Goal: Task Accomplishment & Management: Complete application form

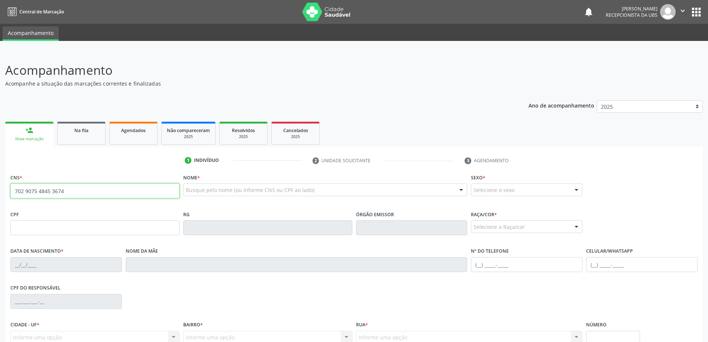
type input "702 9075 4845 3674"
type input "716.374.064-60"
type input "12/03/2001"
type input "Maria Jose Ferreira de Melo"
type input "(82) 99306-3208"
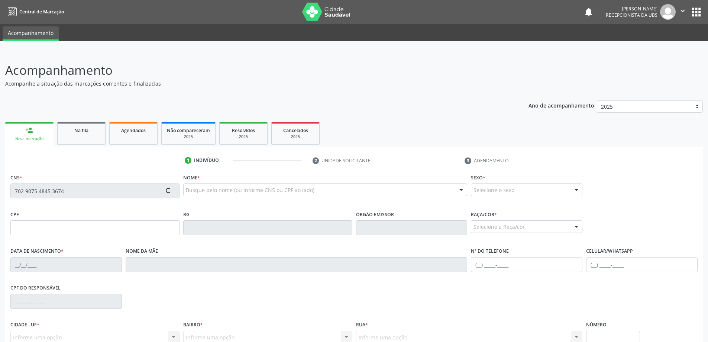
type input "S/N"
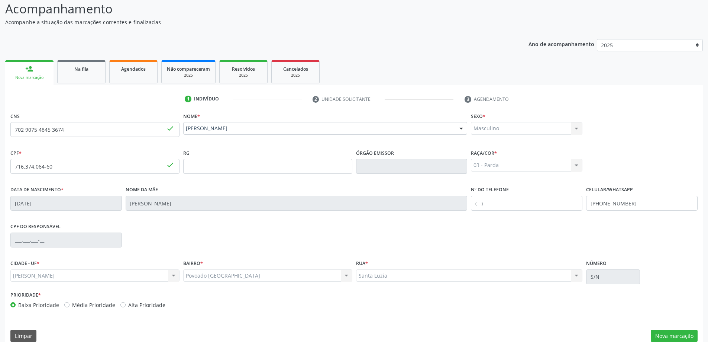
scroll to position [72, 0]
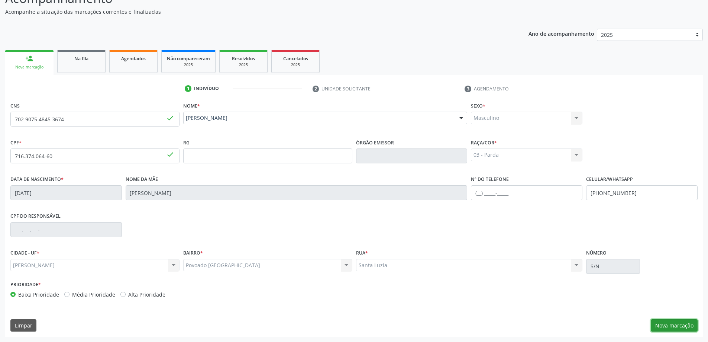
click at [667, 327] on button "Nova marcação" at bounding box center [674, 325] width 47 height 13
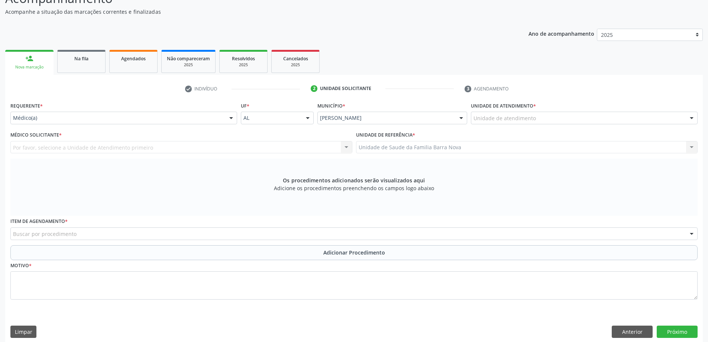
click at [538, 120] on div "Unidade de atendimento" at bounding box center [584, 118] width 227 height 13
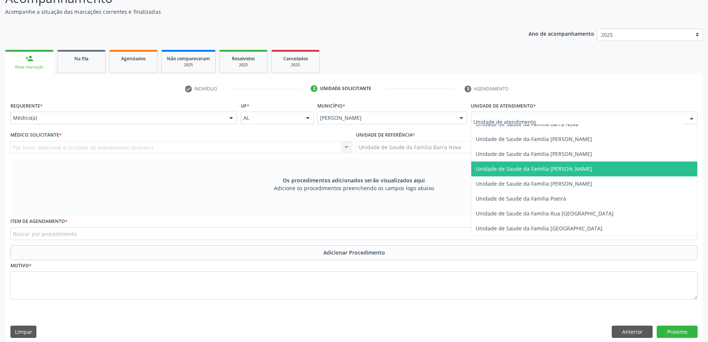
scroll to position [372, 0]
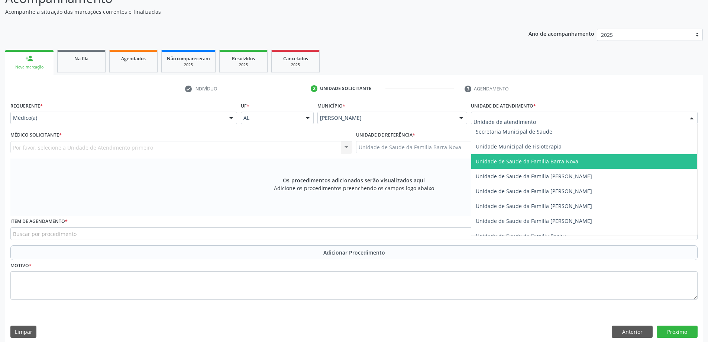
click at [575, 164] on span "Unidade de Saude da Familia Barra Nova" at bounding box center [527, 161] width 103 height 7
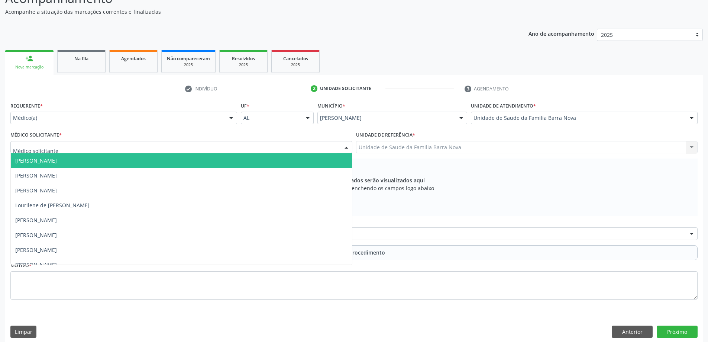
click at [315, 148] on div at bounding box center [181, 147] width 342 height 13
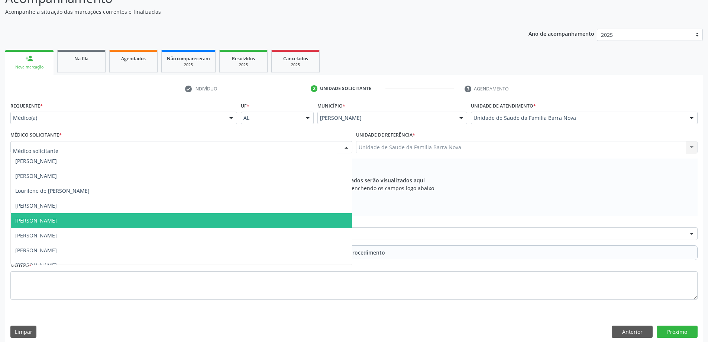
scroll to position [23, 0]
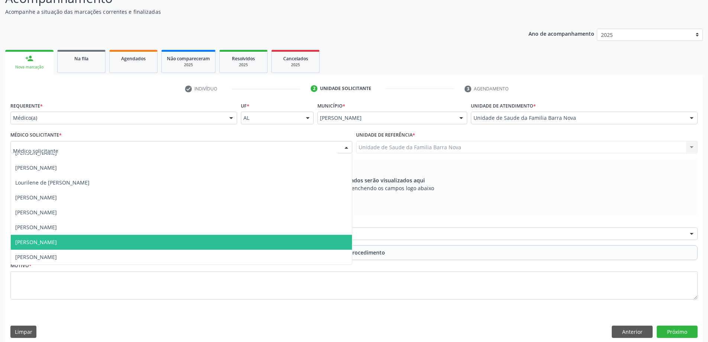
click at [212, 239] on span "[PERSON_NAME]" at bounding box center [181, 242] width 341 height 15
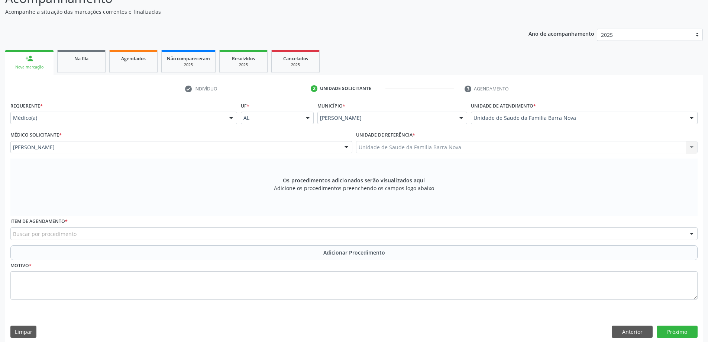
click at [147, 233] on div "Buscar por procedimento" at bounding box center [354, 233] width 688 height 13
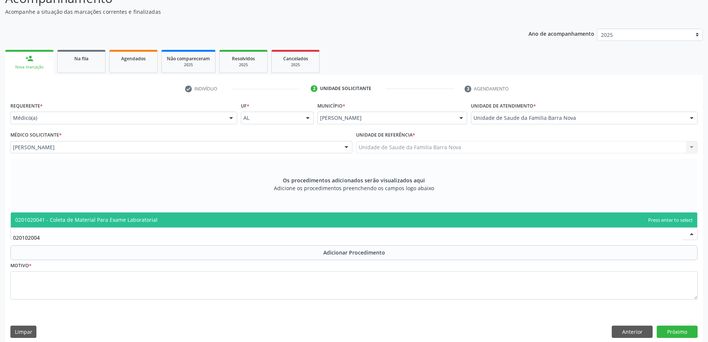
type input "0201020041"
click at [258, 221] on span "0201020041 - Coleta de Material Para Exame Laboratorial" at bounding box center [354, 219] width 687 height 15
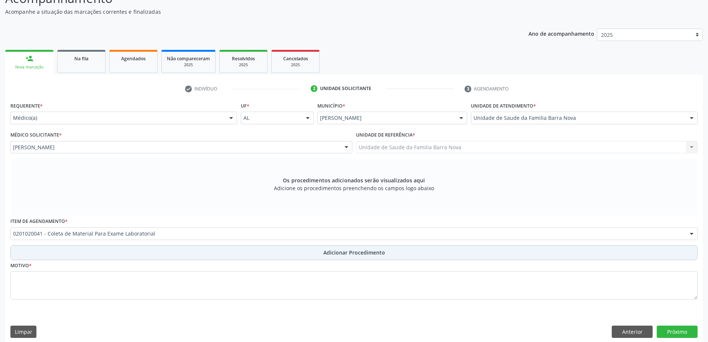
click at [320, 252] on button "Adicionar Procedimento" at bounding box center [354, 252] width 688 height 15
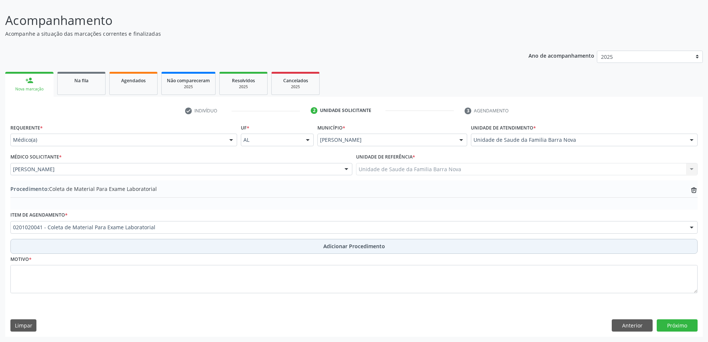
scroll to position [50, 0]
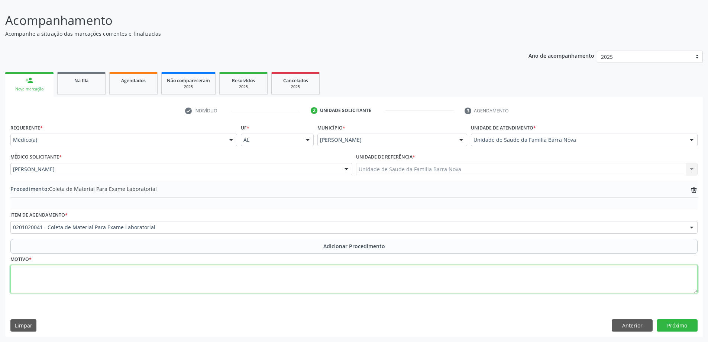
click at [118, 271] on textarea at bounding box center [354, 279] width 688 height 28
type textarea "Risco cardiovascular."
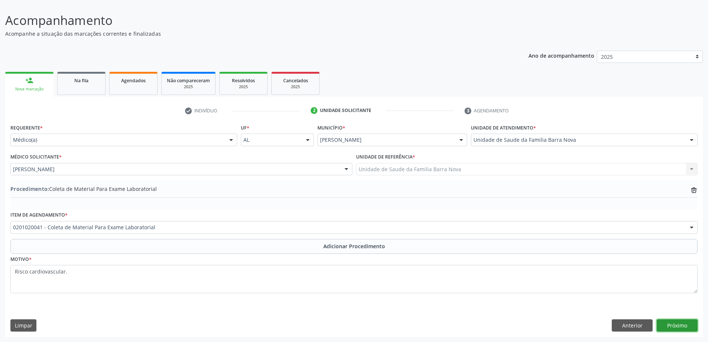
click at [677, 326] on button "Próximo" at bounding box center [677, 325] width 41 height 13
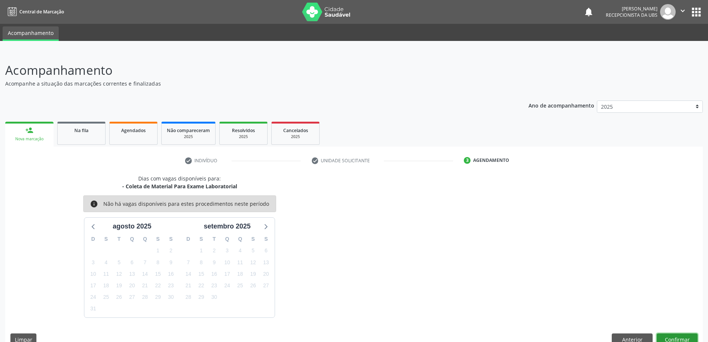
click at [680, 339] on button "Confirmar" at bounding box center [677, 339] width 41 height 13
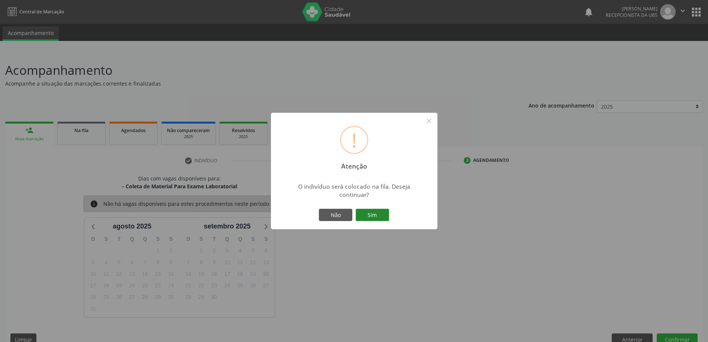
click at [373, 214] on button "Sim" at bounding box center [372, 215] width 33 height 13
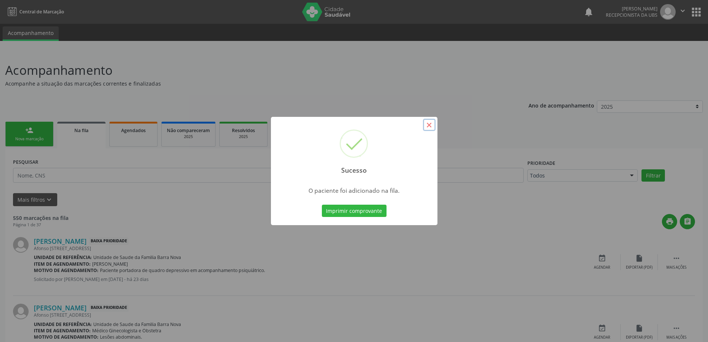
click at [428, 128] on button "×" at bounding box center [429, 125] width 13 height 13
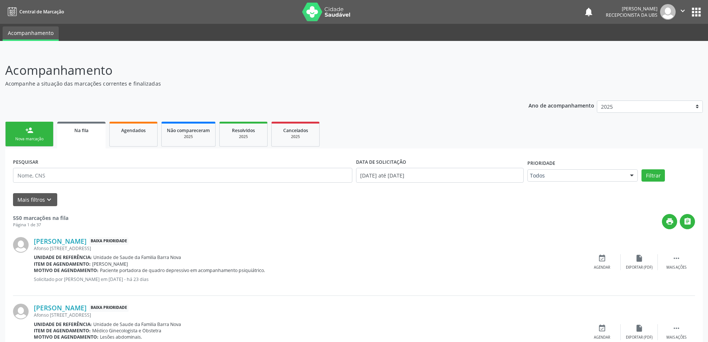
click at [29, 134] on div "person_add" at bounding box center [29, 130] width 8 height 8
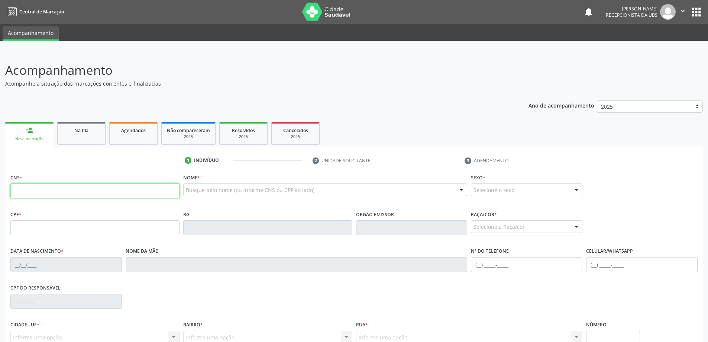
click at [106, 194] on input "text" at bounding box center [94, 190] width 169 height 15
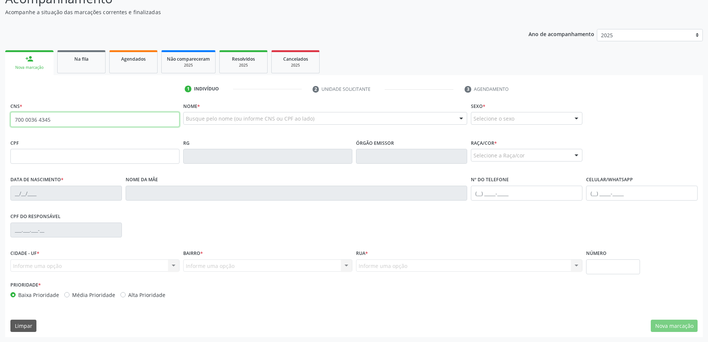
scroll to position [72, 0]
type input "700 0036 4345 0103"
type input "034.416.161-70"
type input "18/09/1990"
type input "Elvira Castro de Moura"
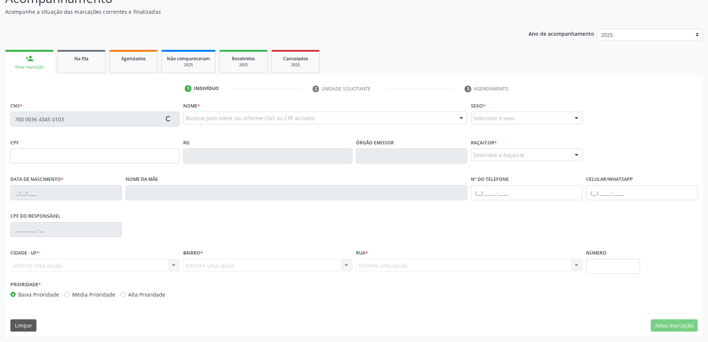
type input "(61) 98106-6442"
type input "670"
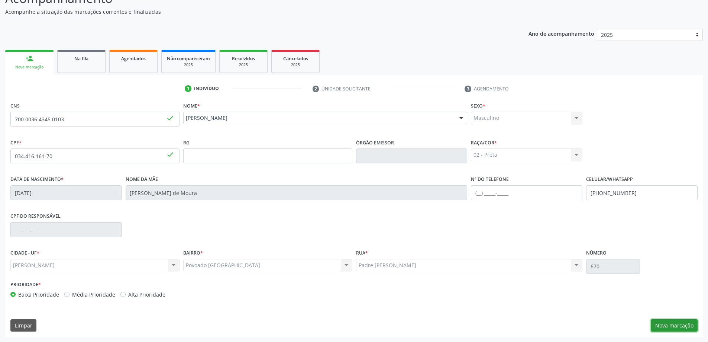
click at [673, 323] on button "Nova marcação" at bounding box center [674, 325] width 47 height 13
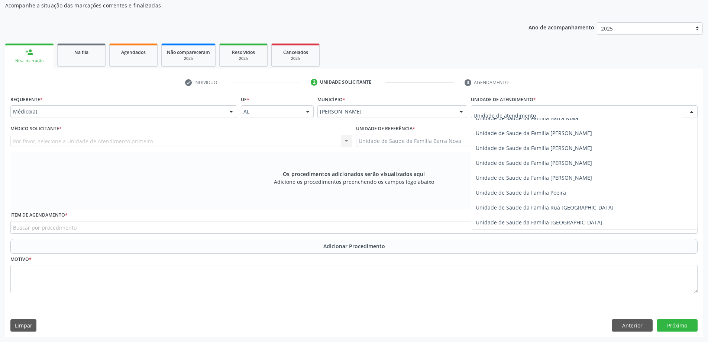
scroll to position [402, 0]
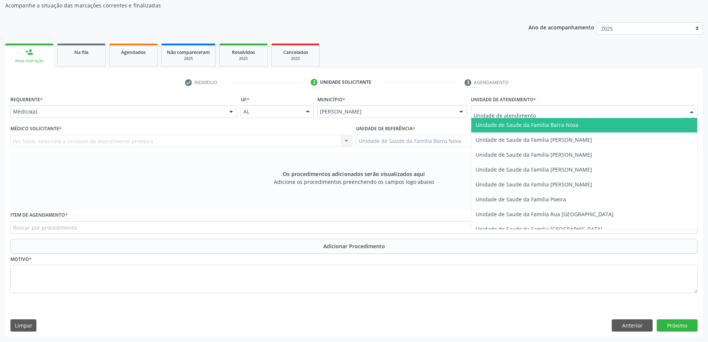
click at [557, 126] on span "Unidade de Saude da Familia Barra Nova" at bounding box center [527, 124] width 103 height 7
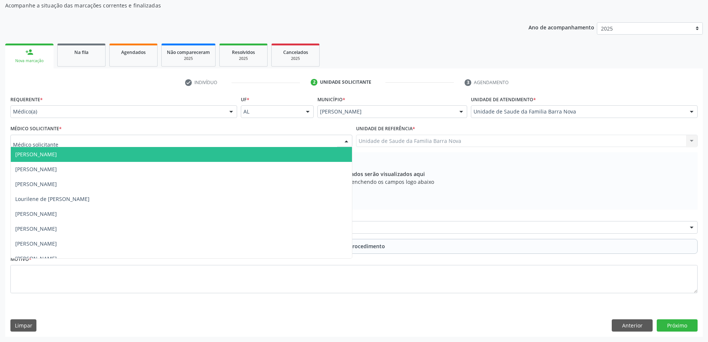
click at [163, 139] on div at bounding box center [181, 141] width 342 height 13
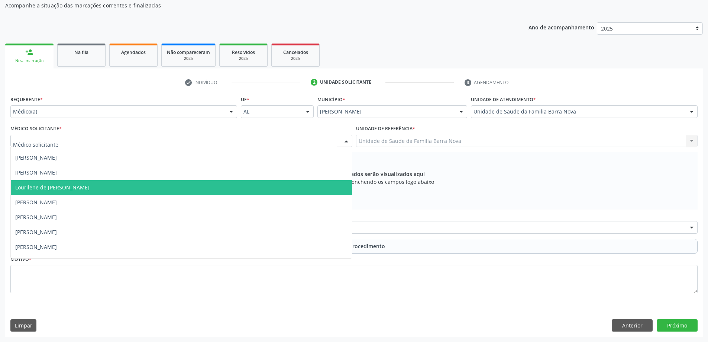
scroll to position [23, 0]
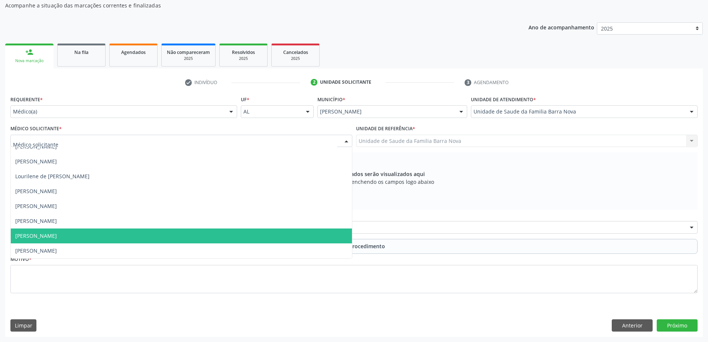
click at [165, 237] on span "[PERSON_NAME]" at bounding box center [181, 235] width 341 height 15
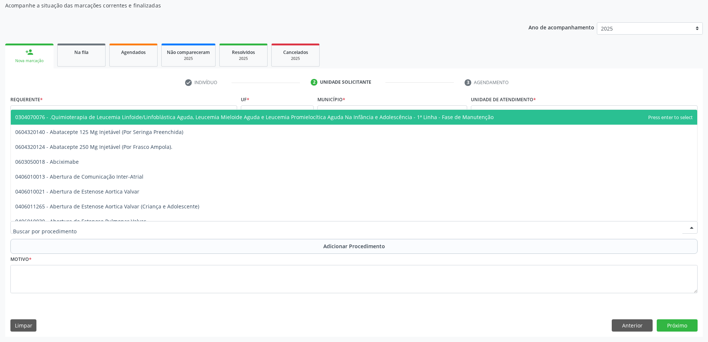
click at [287, 225] on div at bounding box center [354, 227] width 688 height 13
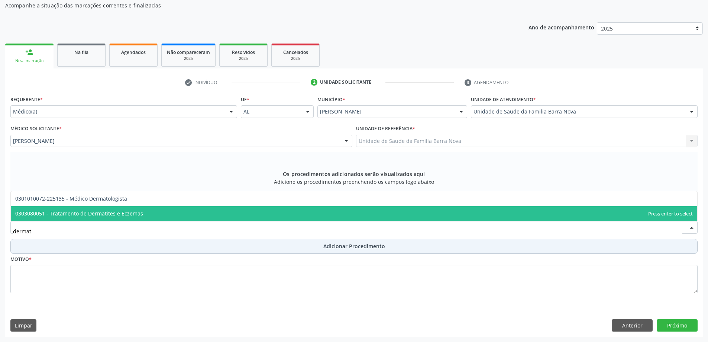
type input "dermato"
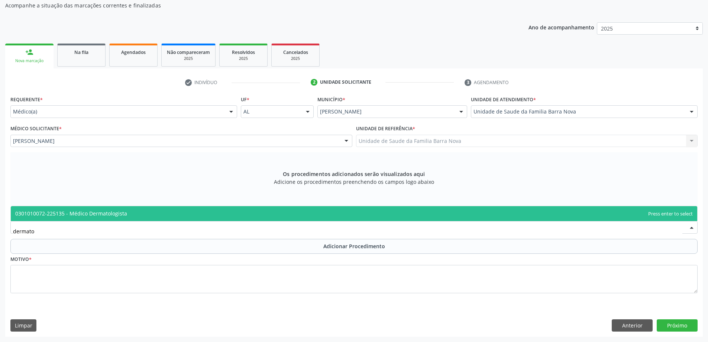
click at [204, 216] on span "0301010072-225135 - Médico Dermatologista" at bounding box center [354, 213] width 687 height 15
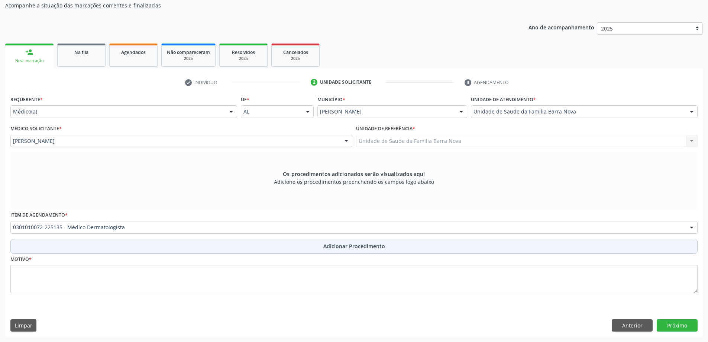
click at [354, 249] on span "Adicionar Procedimento" at bounding box center [354, 246] width 62 height 8
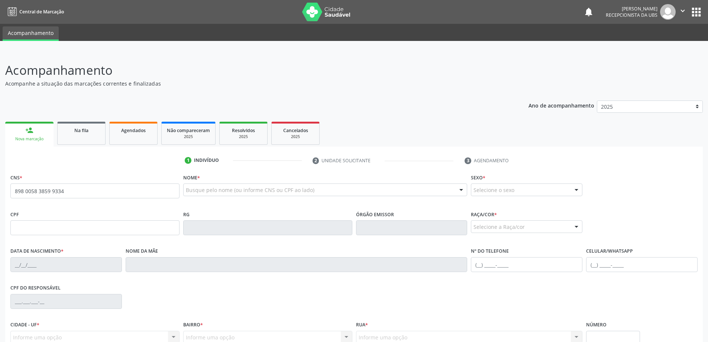
type input "898 0058 3859 9334"
type input "152.712.044-99"
type input "04/02/2018"
type input "Patrícia Maria dos Santos"
type input "(82) 98896-6821"
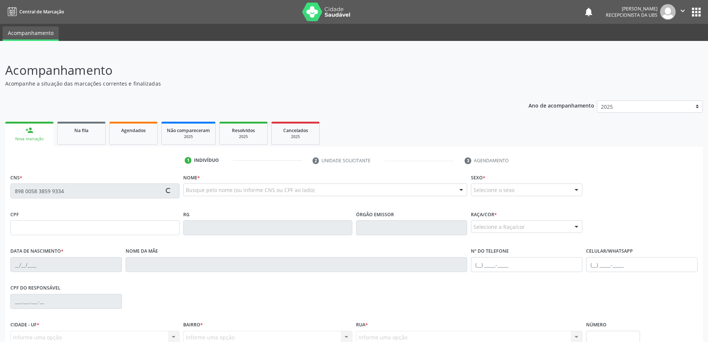
type input "S/N"
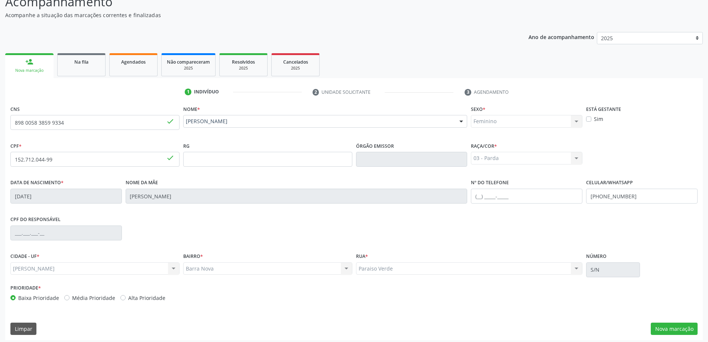
scroll to position [72, 0]
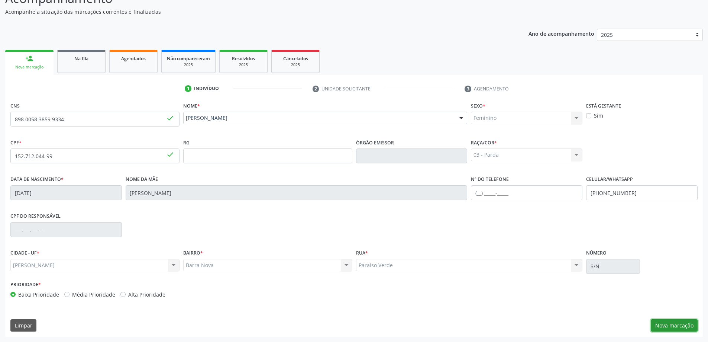
click at [679, 327] on button "Nova marcação" at bounding box center [674, 325] width 47 height 13
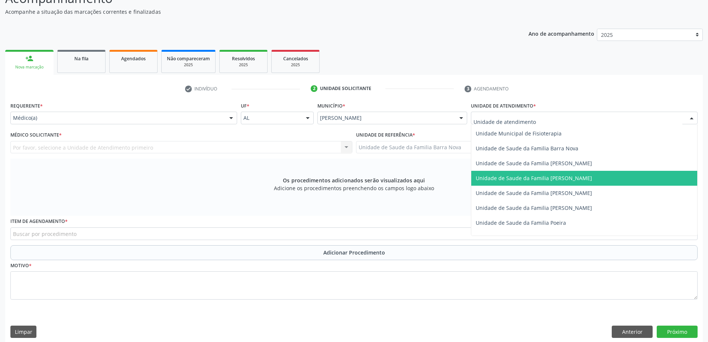
scroll to position [372, 0]
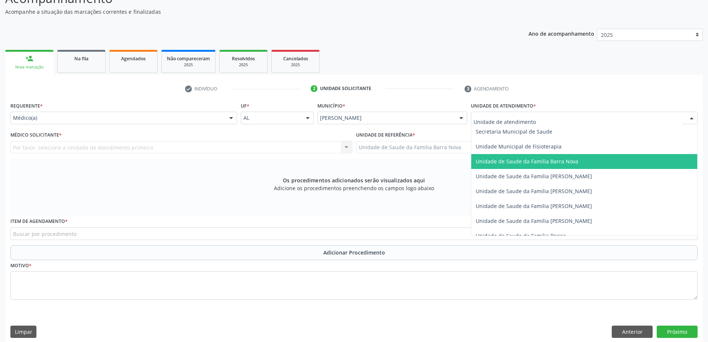
click at [553, 162] on span "Unidade de Saude da Familia Barra Nova" at bounding box center [527, 161] width 103 height 7
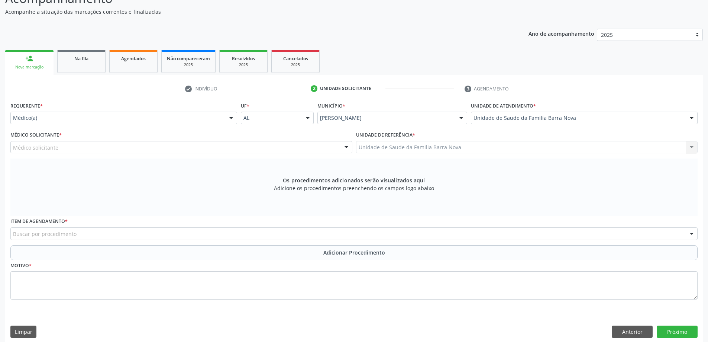
click at [238, 148] on div "Médico solicitante" at bounding box center [181, 147] width 342 height 13
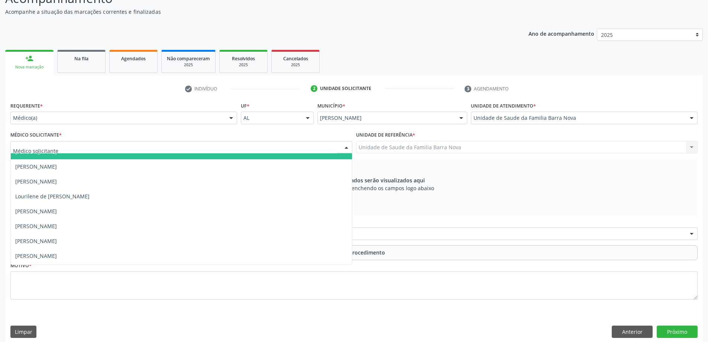
scroll to position [23, 0]
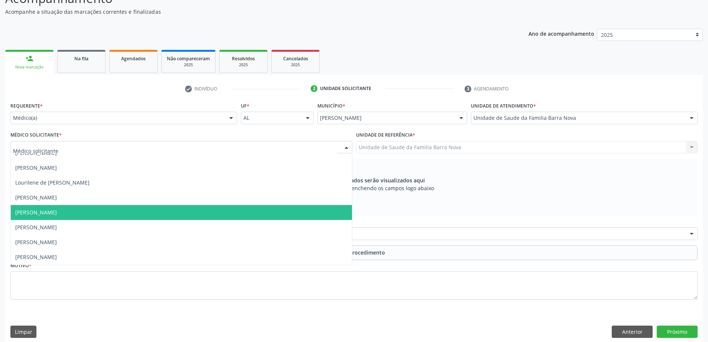
click at [130, 213] on span "[PERSON_NAME]" at bounding box center [181, 212] width 341 height 15
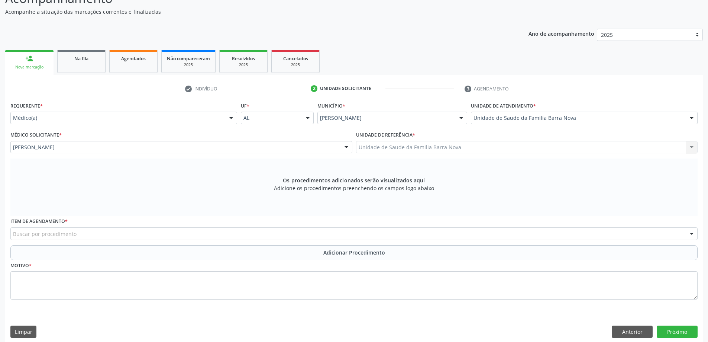
click at [296, 235] on div "Buscar por procedimento" at bounding box center [354, 233] width 688 height 13
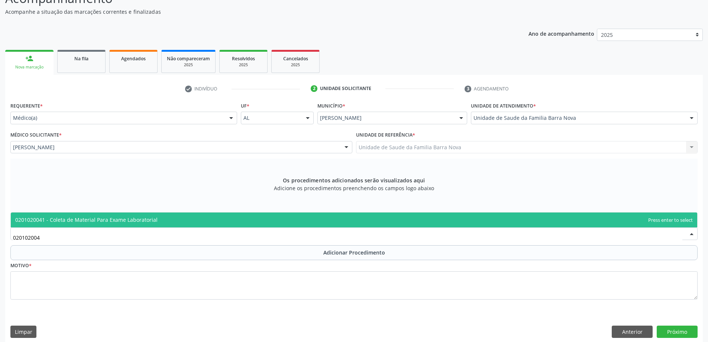
type input "0201020041"
click at [297, 218] on span "0201020041 - Coleta de Material Para Exame Laboratorial" at bounding box center [354, 219] width 687 height 15
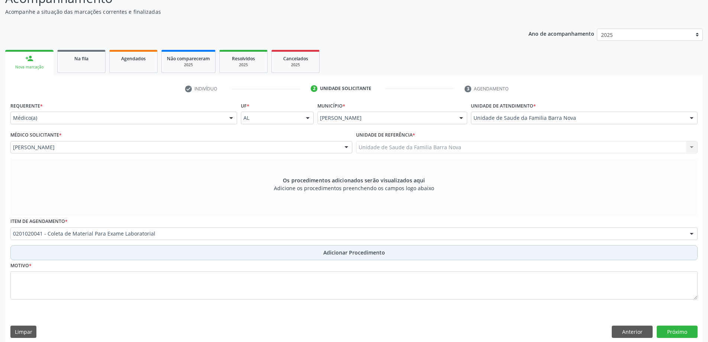
click at [330, 254] on span "Adicionar Procedimento" at bounding box center [354, 252] width 62 height 8
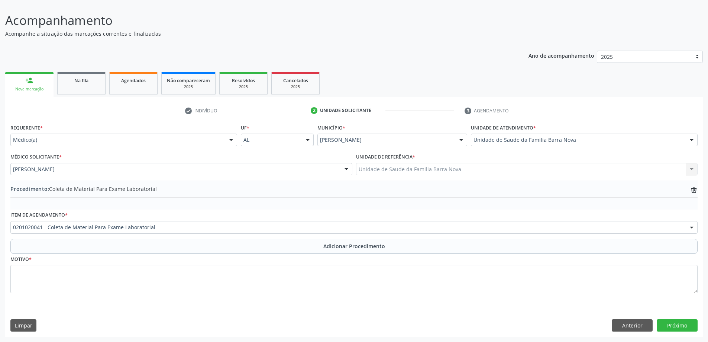
click at [10, 239] on button "Adicionar Procedimento" at bounding box center [354, 246] width 688 height 15
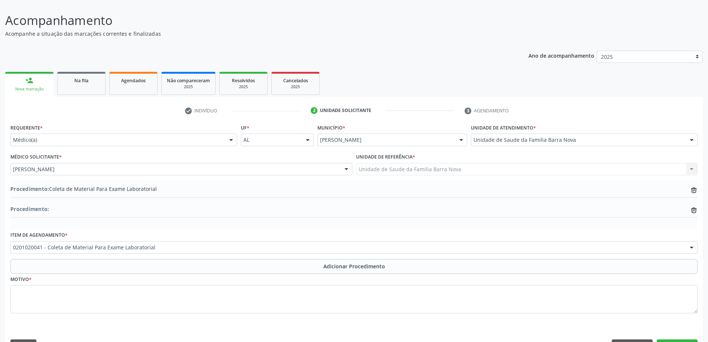
scroll to position [70, 0]
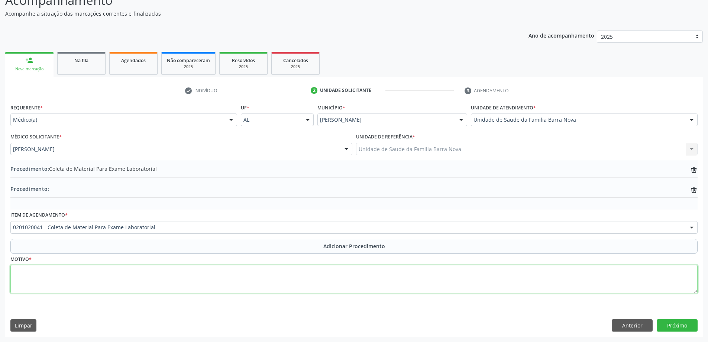
click at [104, 278] on textarea at bounding box center [354, 279] width 688 height 28
type textarea "Controle clínico."
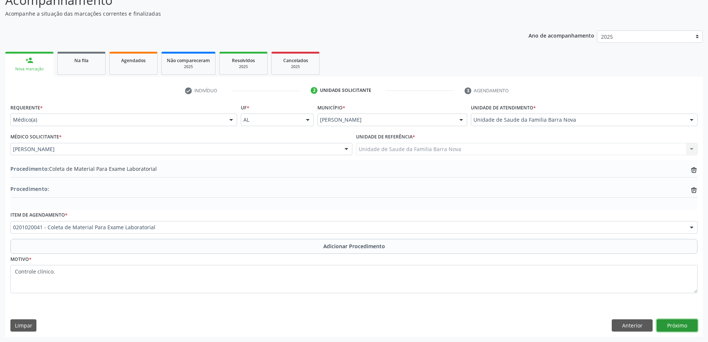
click at [685, 323] on button "Próximo" at bounding box center [677, 325] width 41 height 13
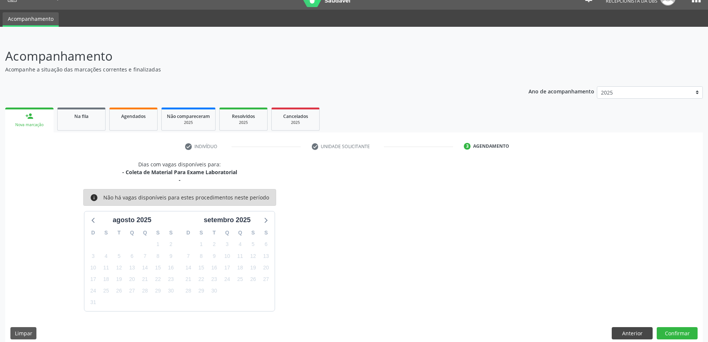
scroll to position [22, 0]
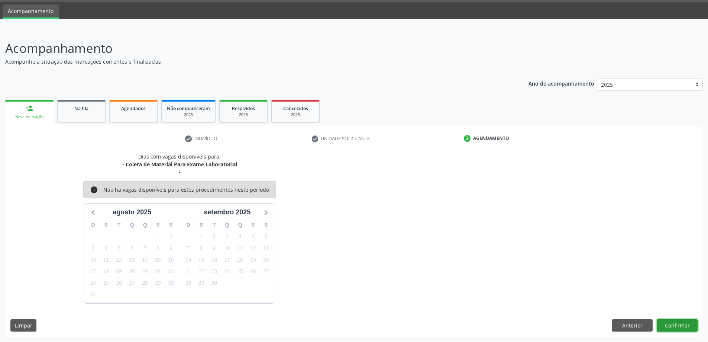
click at [683, 327] on button "Confirmar" at bounding box center [677, 325] width 41 height 13
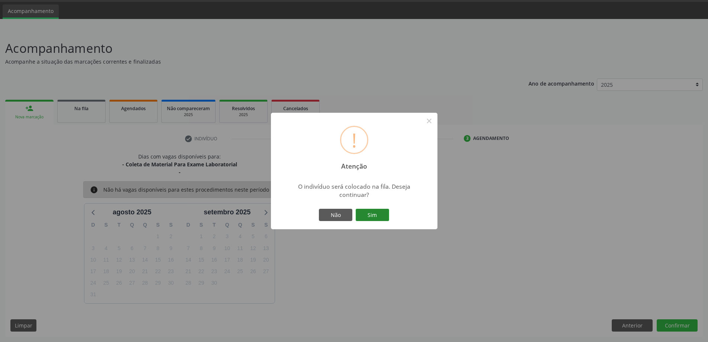
click at [376, 212] on button "Sim" at bounding box center [372, 215] width 33 height 13
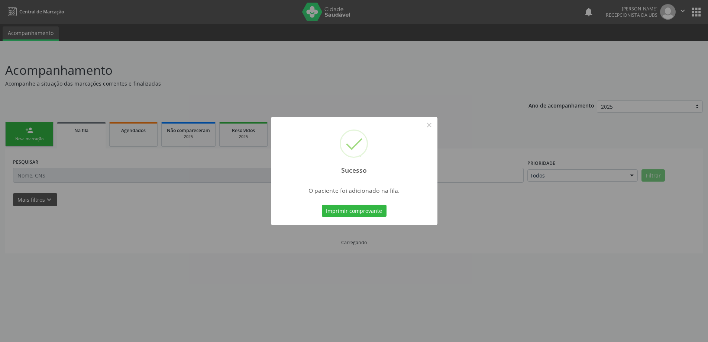
scroll to position [0, 0]
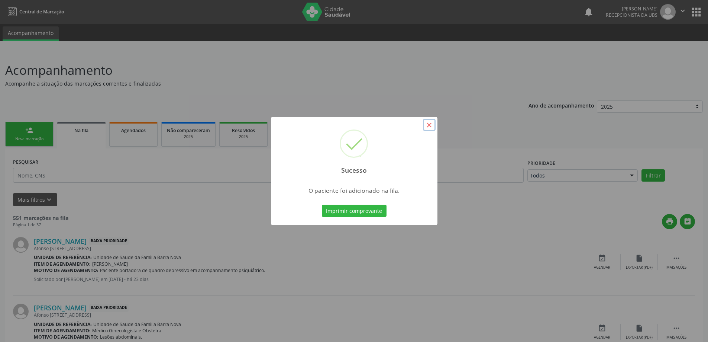
click at [429, 126] on button "×" at bounding box center [429, 125] width 13 height 13
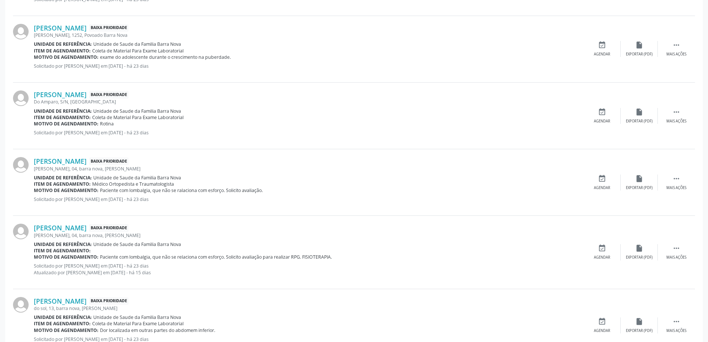
scroll to position [940, 0]
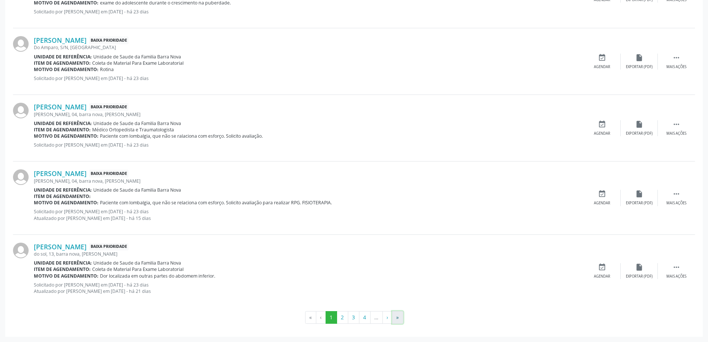
click at [399, 318] on button "»" at bounding box center [397, 317] width 11 height 13
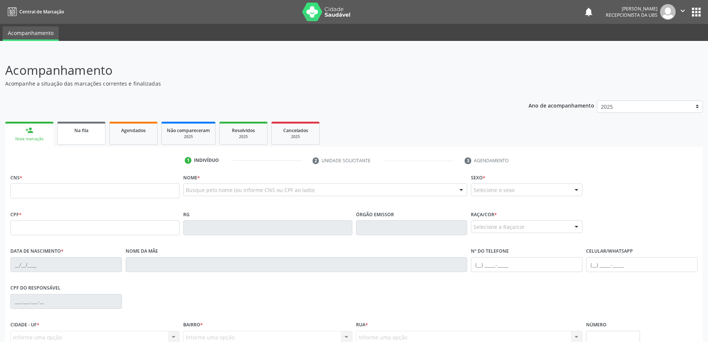
click at [94, 139] on link "Na fila" at bounding box center [81, 133] width 48 height 23
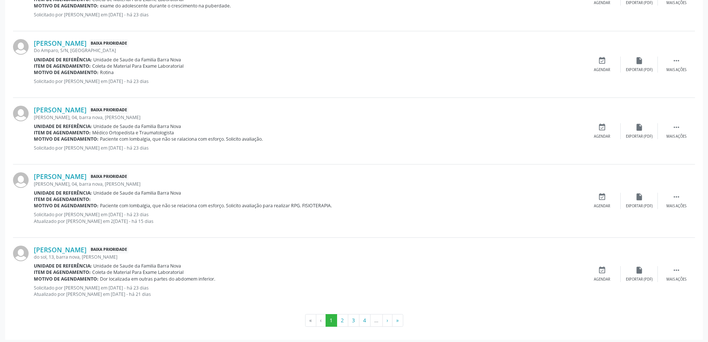
scroll to position [940, 0]
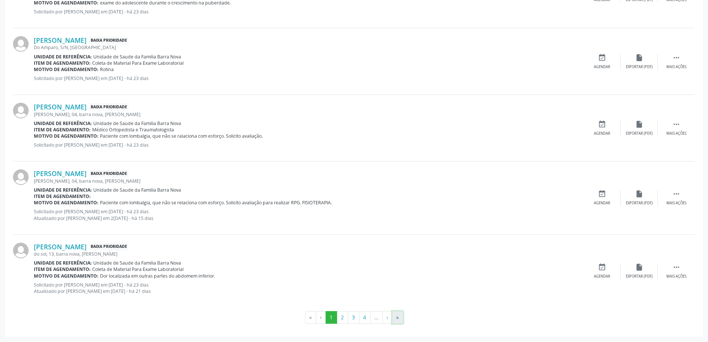
click at [399, 318] on button "»" at bounding box center [397, 317] width 11 height 13
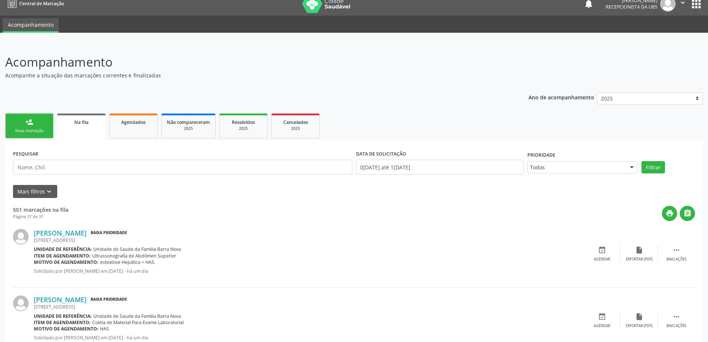
scroll to position [0, 0]
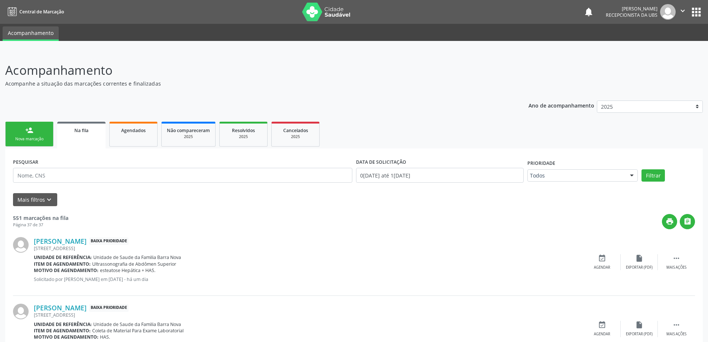
click at [36, 136] on div "Nova marcação" at bounding box center [29, 139] width 37 height 6
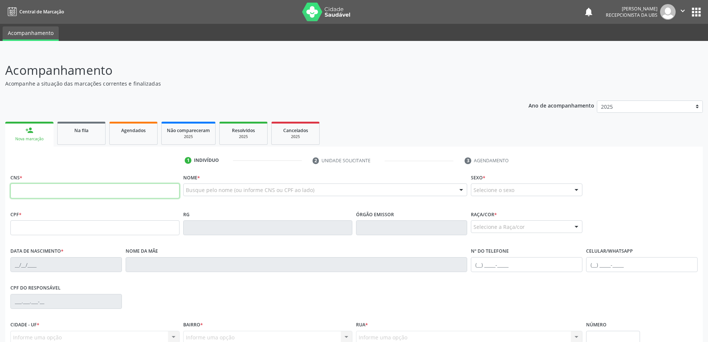
click at [79, 191] on input "text" at bounding box center [94, 190] width 169 height 15
type input "702 4035 8067 4622"
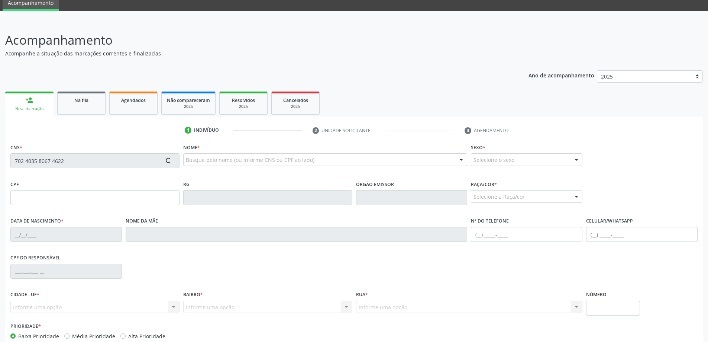
scroll to position [72, 0]
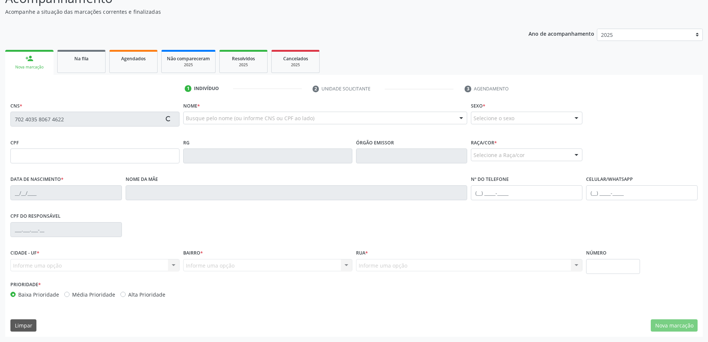
type input "366.366.734-00"
type input "29/04/1965"
type input "Valdecila Alves de Moraes"
type input "(82) 8833-5776"
type input "110"
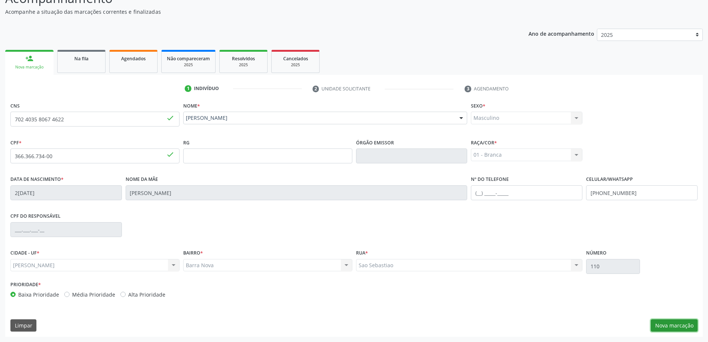
click at [673, 331] on button "Nova marcação" at bounding box center [674, 325] width 47 height 13
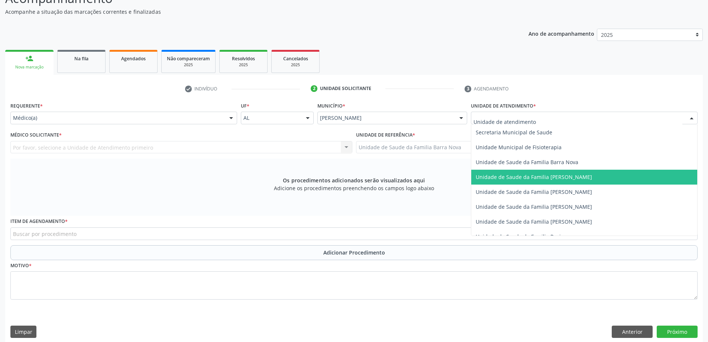
scroll to position [372, 0]
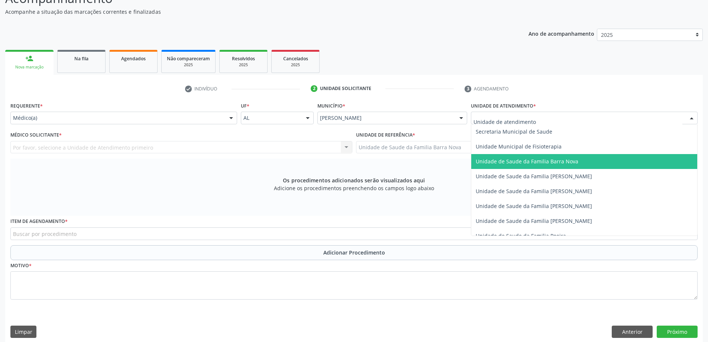
click at [589, 163] on span "Unidade de Saude da Familia Barra Nova" at bounding box center [584, 161] width 226 height 15
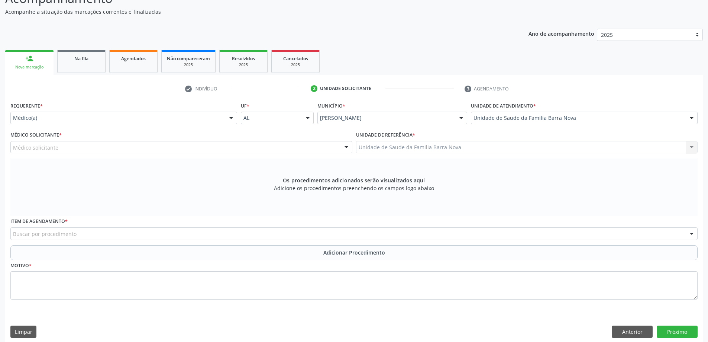
click at [200, 147] on div "Médico solicitante" at bounding box center [181, 147] width 342 height 13
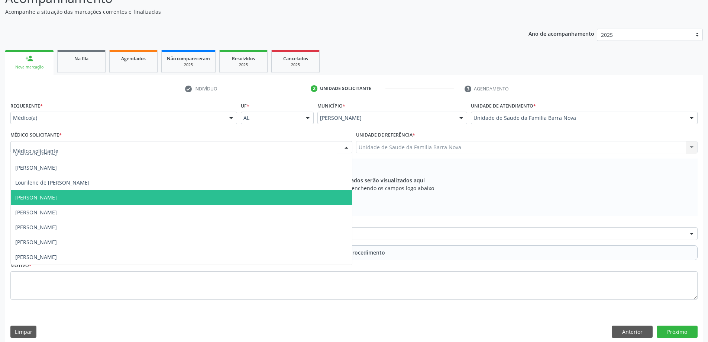
scroll to position [0, 0]
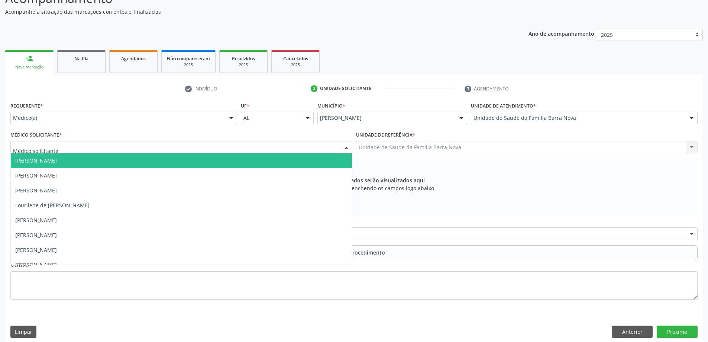
click at [144, 162] on span "[PERSON_NAME]" at bounding box center [181, 160] width 341 height 15
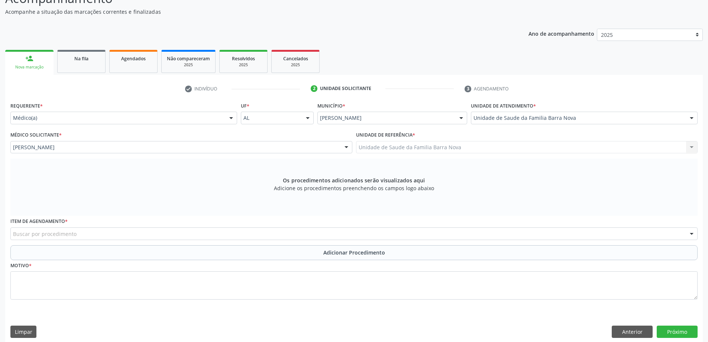
click at [238, 234] on div "Buscar por procedimento" at bounding box center [354, 233] width 688 height 13
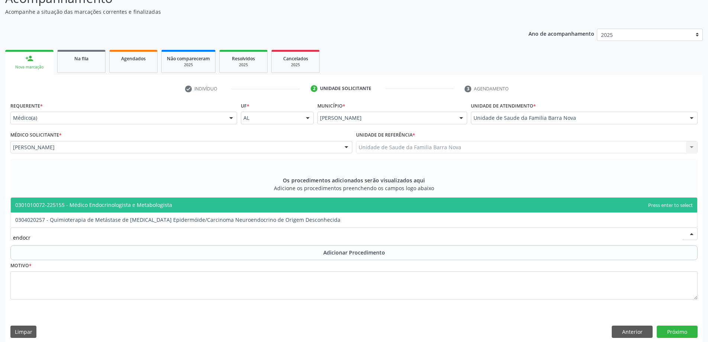
type input "endocri"
click at [223, 207] on span "0301010072-225155 - Médico Endocrinologista e Metabologista" at bounding box center [354, 204] width 687 height 15
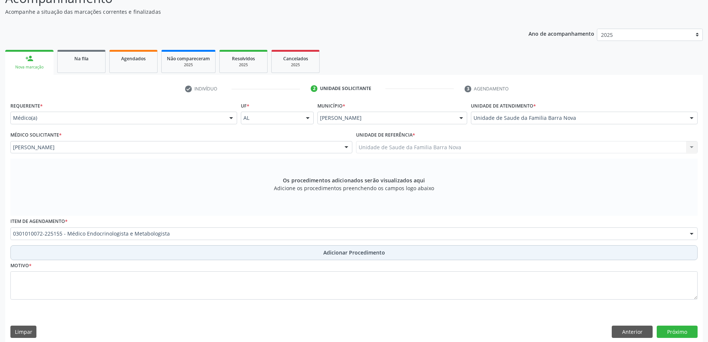
click at [312, 254] on button "Adicionar Procedimento" at bounding box center [354, 252] width 688 height 15
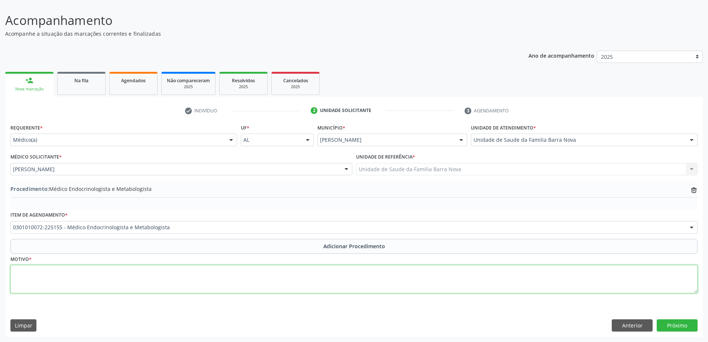
click at [254, 282] on textarea at bounding box center [354, 279] width 688 height 28
type textarea "DM2."
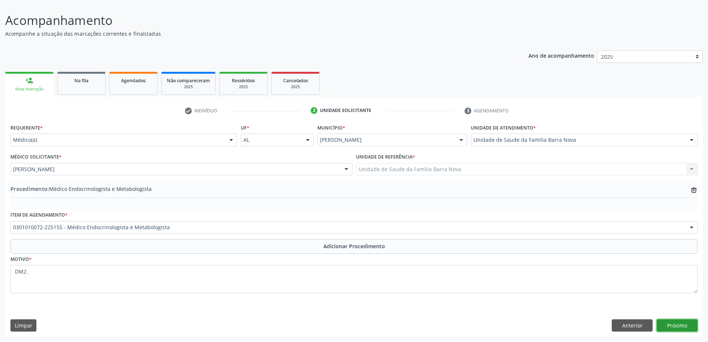
click at [682, 324] on button "Próximo" at bounding box center [677, 325] width 41 height 13
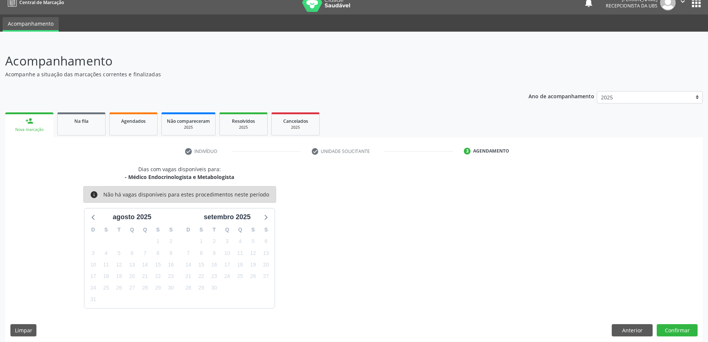
scroll to position [14, 0]
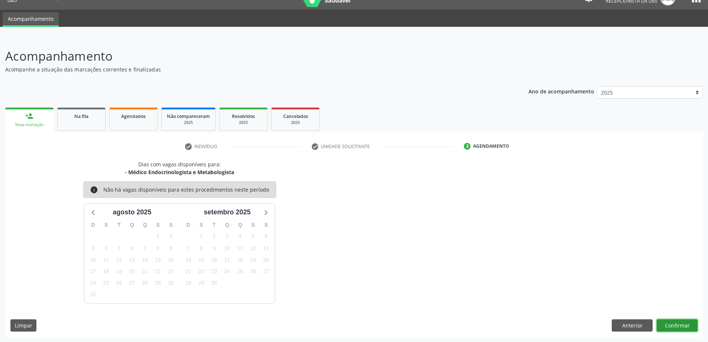
click at [673, 325] on button "Confirmar" at bounding box center [677, 325] width 41 height 13
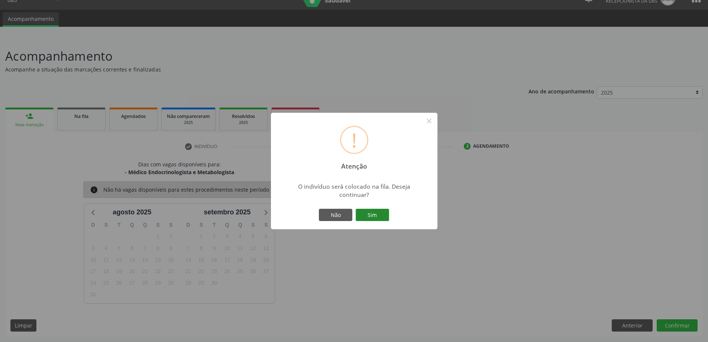
click at [381, 216] on button "Sim" at bounding box center [372, 215] width 33 height 13
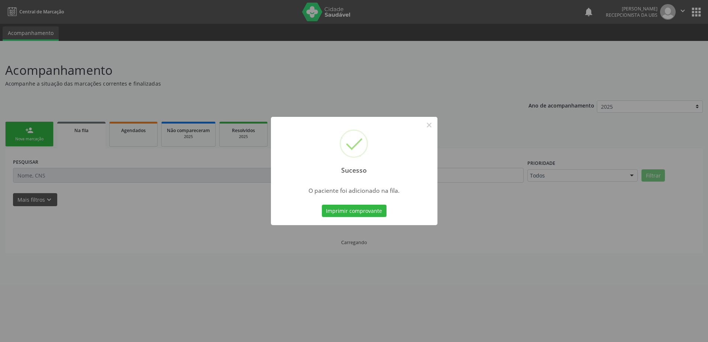
scroll to position [0, 0]
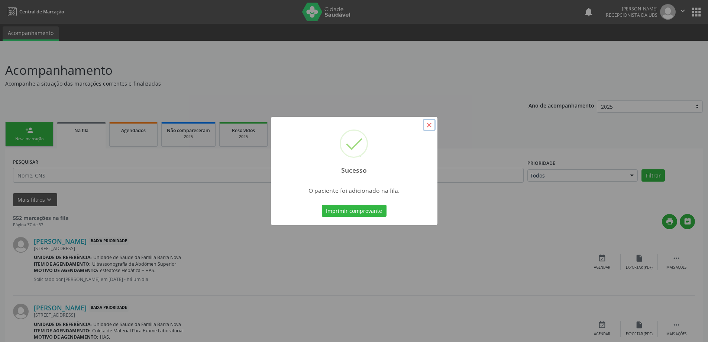
click at [427, 123] on button "×" at bounding box center [429, 125] width 13 height 13
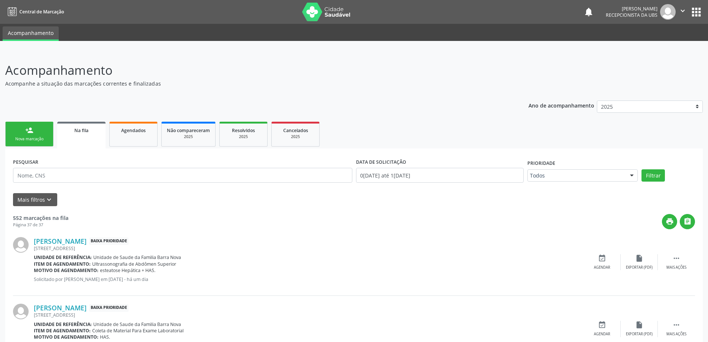
click at [31, 139] on div "Nova marcação" at bounding box center [29, 139] width 37 height 6
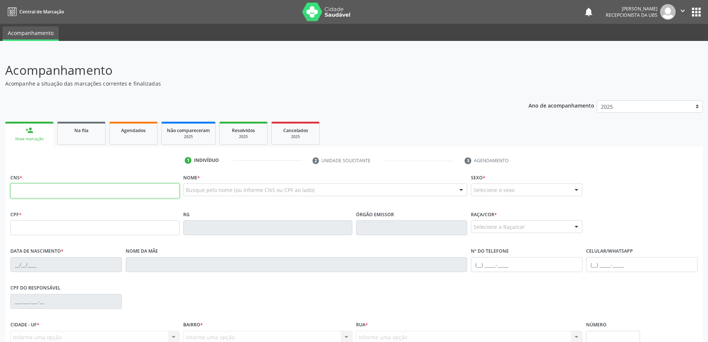
click at [69, 192] on input "text" at bounding box center [94, 190] width 169 height 15
type input "700 0038 4355 3704"
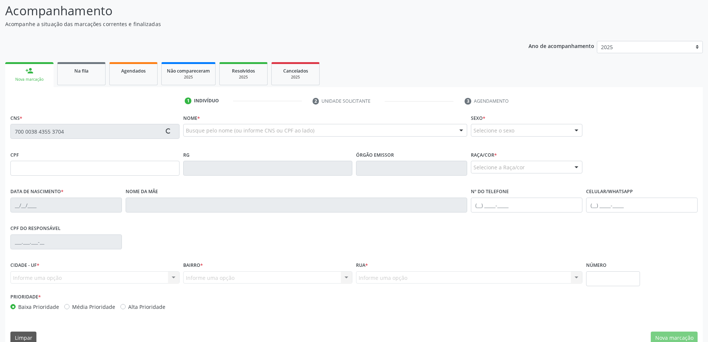
scroll to position [72, 0]
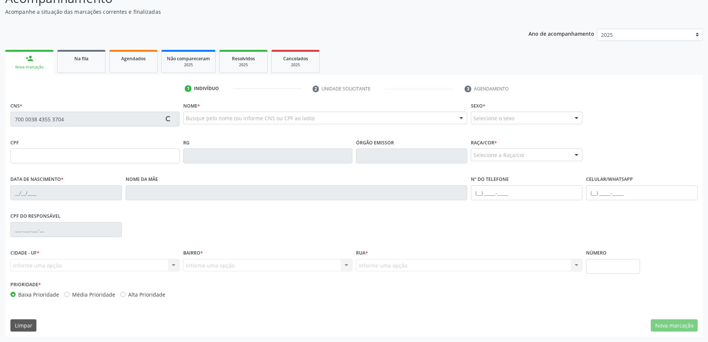
type input "603.780.424-91"
type input "28/09/1967"
type input "Cicera Basilio dos Santos Silva"
type input "(82) 8867-0399"
type input "110"
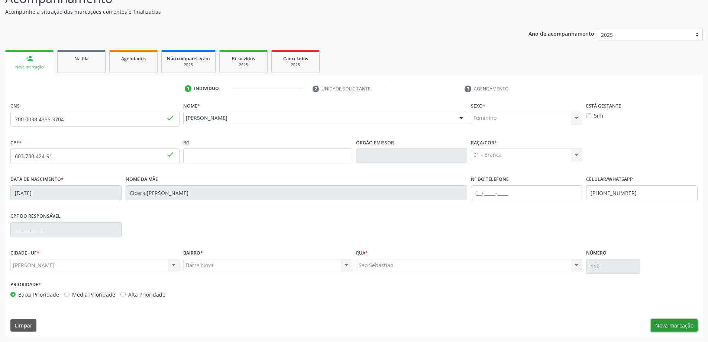
click at [686, 326] on button "Nova marcação" at bounding box center [674, 325] width 47 height 13
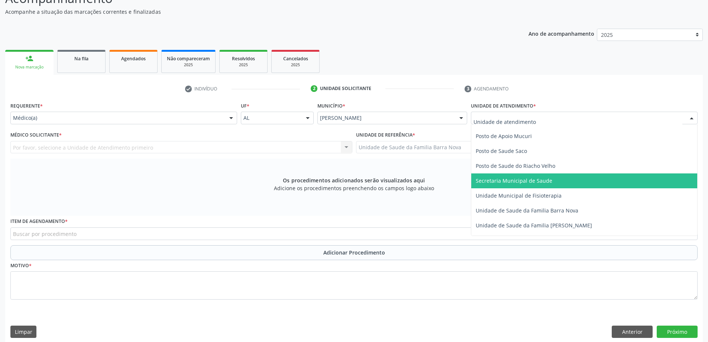
scroll to position [372, 0]
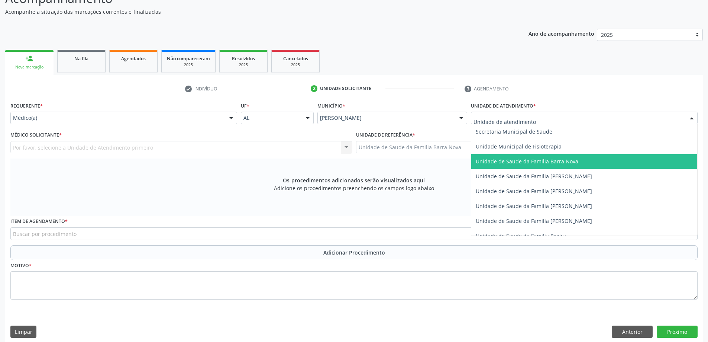
click at [545, 162] on span "Unidade de Saude da Familia Barra Nova" at bounding box center [527, 161] width 103 height 7
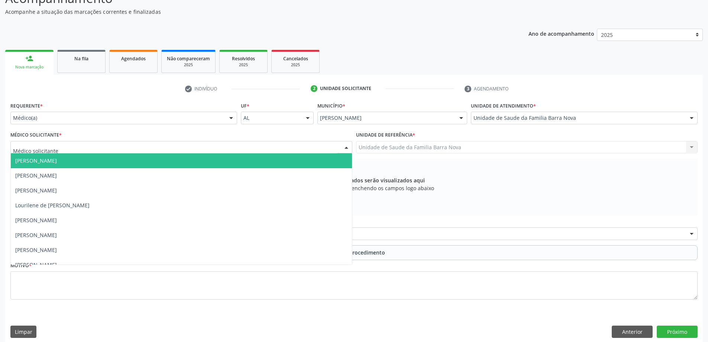
click at [161, 148] on div at bounding box center [181, 147] width 342 height 13
click at [154, 161] on span "[PERSON_NAME]" at bounding box center [181, 160] width 341 height 15
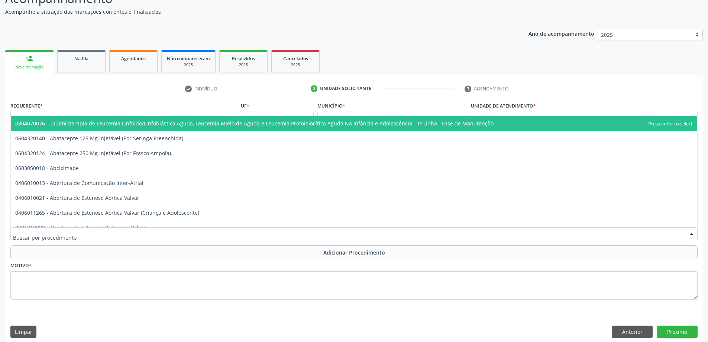
click at [127, 231] on div at bounding box center [354, 233] width 688 height 13
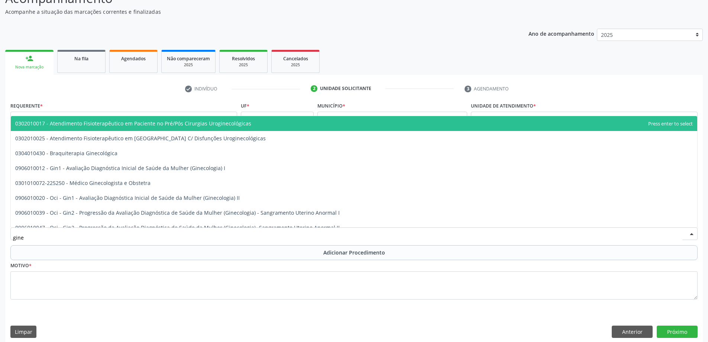
type input "ginec"
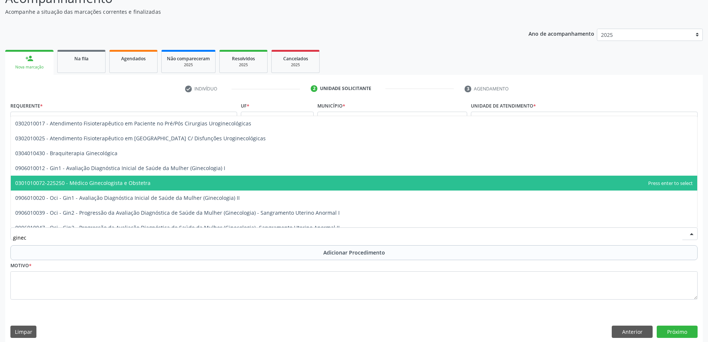
click at [206, 186] on span "0301010072-225250 - Médico Ginecologista e Obstetra" at bounding box center [354, 183] width 687 height 15
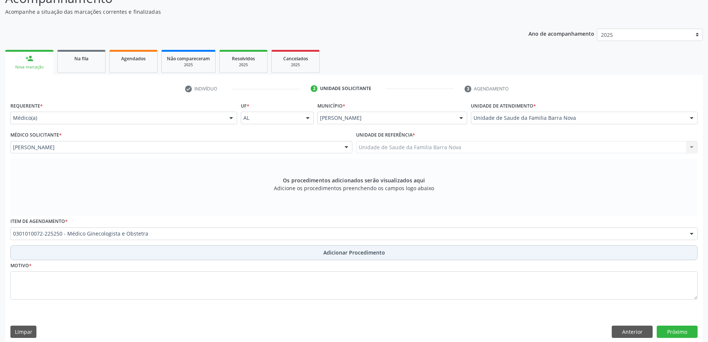
click at [338, 255] on span "Adicionar Procedimento" at bounding box center [354, 252] width 62 height 8
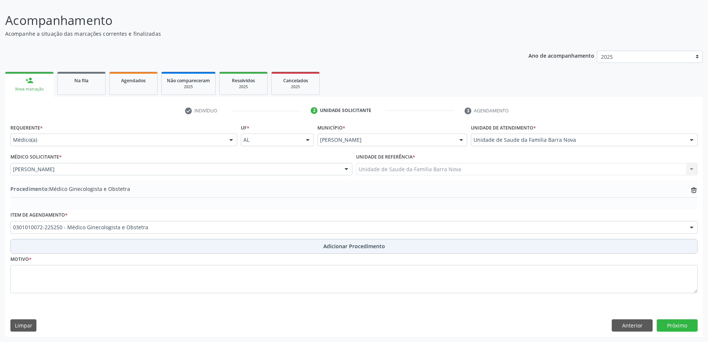
scroll to position [50, 0]
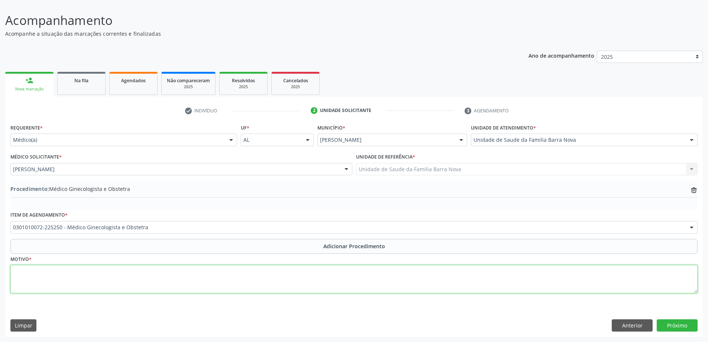
click at [194, 274] on textarea at bounding box center [354, 279] width 688 height 28
type textarea "Avaliação."
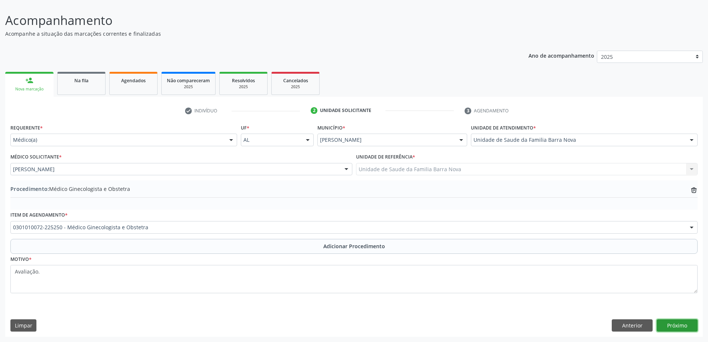
click at [673, 324] on button "Próximo" at bounding box center [677, 325] width 41 height 13
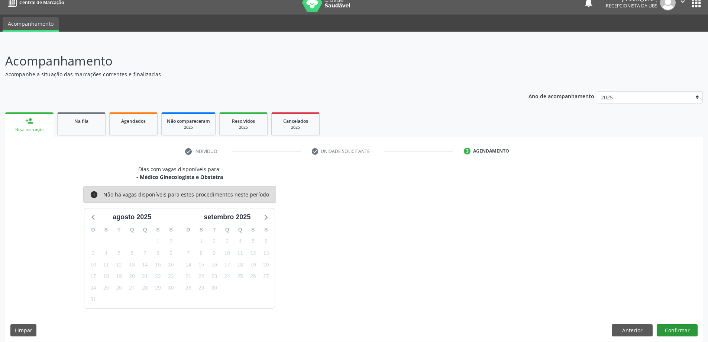
scroll to position [14, 0]
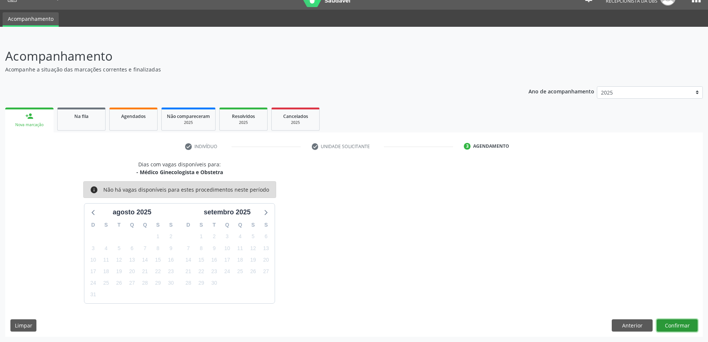
click at [684, 323] on button "Confirmar" at bounding box center [677, 325] width 41 height 13
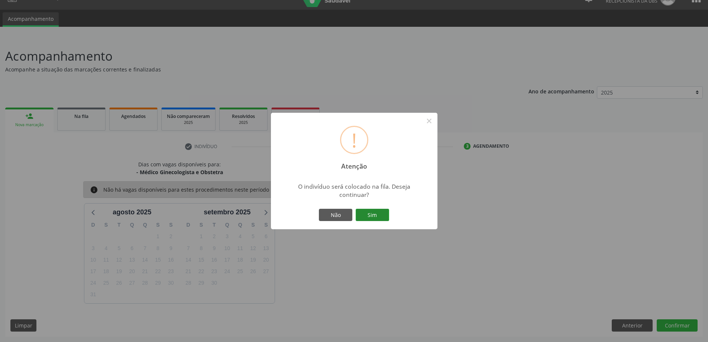
click at [374, 215] on button "Sim" at bounding box center [372, 215] width 33 height 13
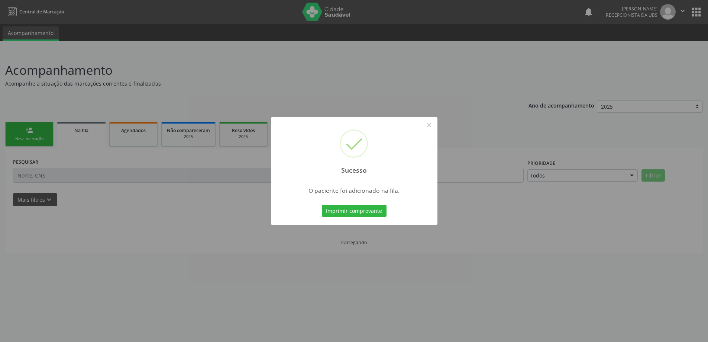
scroll to position [0, 0]
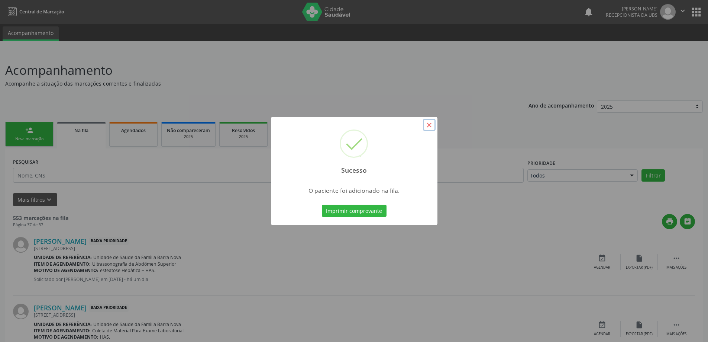
click at [428, 125] on button "×" at bounding box center [429, 125] width 13 height 13
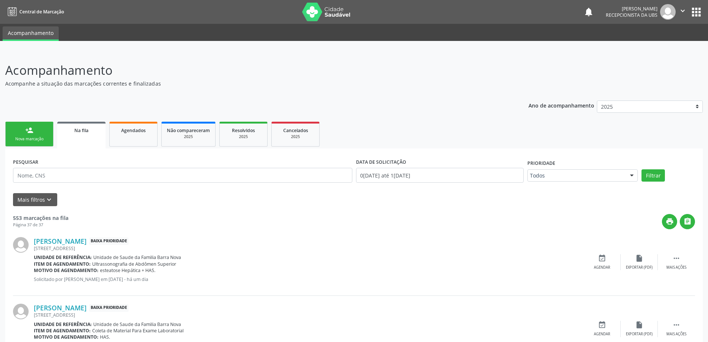
click at [27, 139] on div "Nova marcação" at bounding box center [29, 139] width 37 height 6
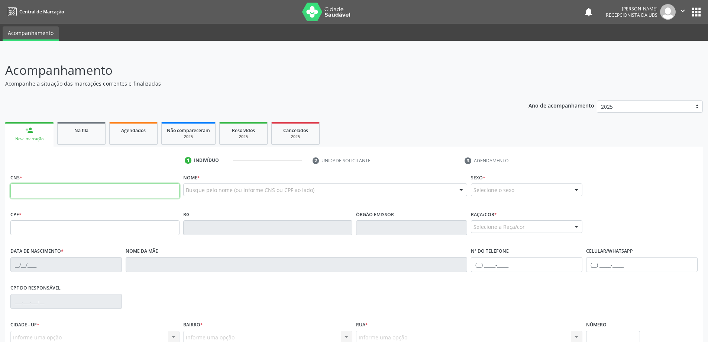
click at [61, 193] on input "text" at bounding box center [94, 190] width 169 height 15
type input "700 0038 4355 3704"
type input "603.780.424-91"
type input "28/09/1967"
type input "Cicera Basilio dos Santos Silva"
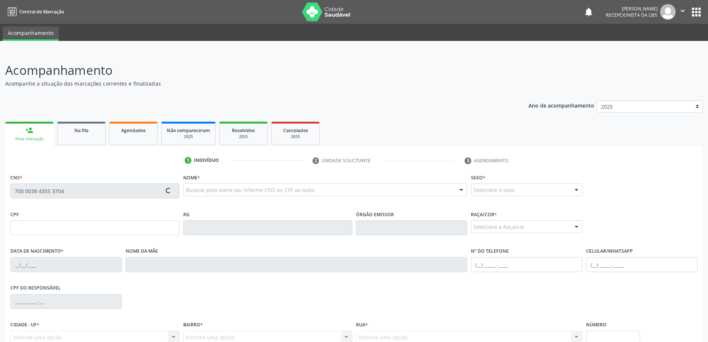
type input "(82) 8867-0399"
type input "110"
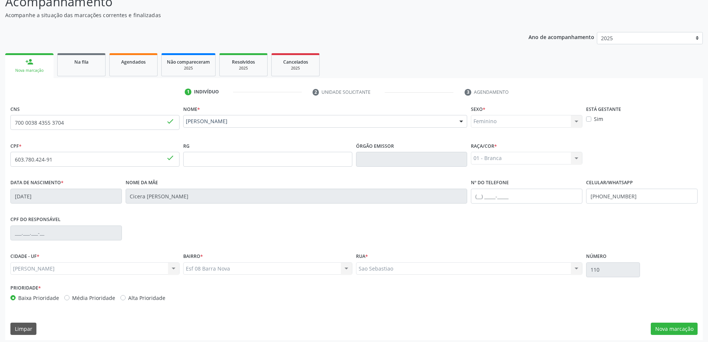
scroll to position [72, 0]
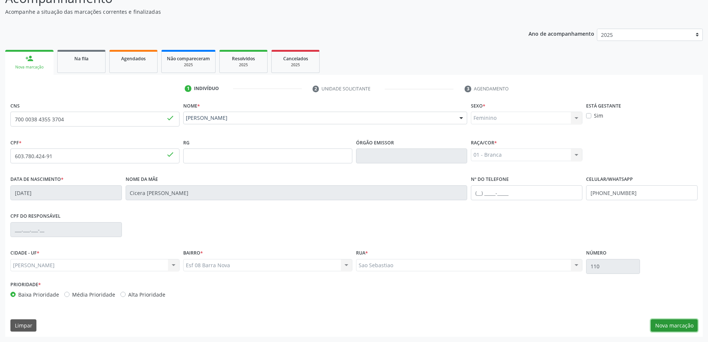
click at [678, 323] on button "Nova marcação" at bounding box center [674, 325] width 47 height 13
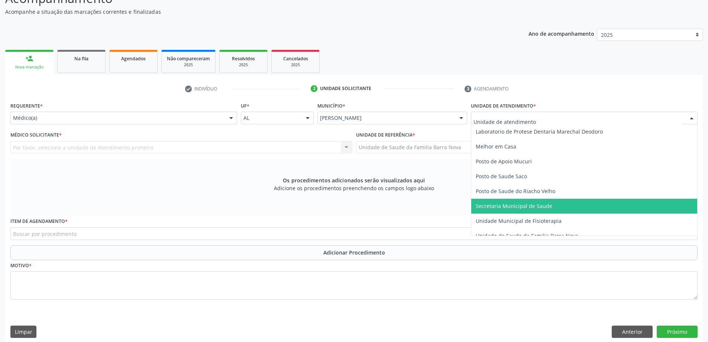
scroll to position [335, 0]
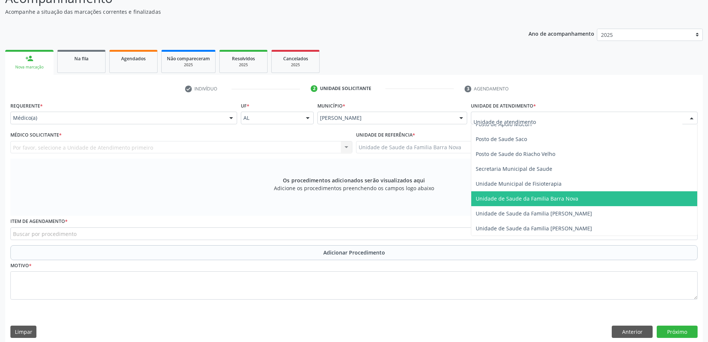
click at [533, 200] on span "Unidade de Saude da Familia Barra Nova" at bounding box center [527, 198] width 103 height 7
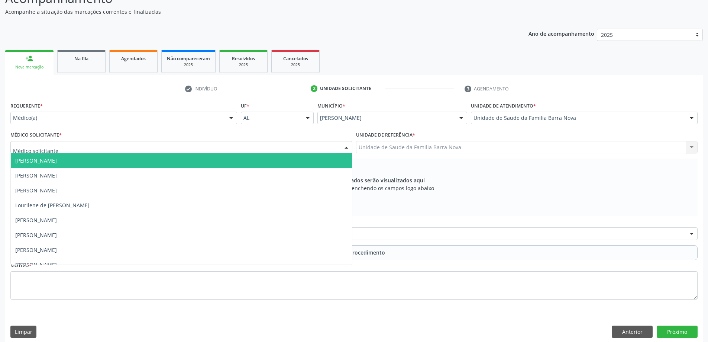
click at [249, 152] on div at bounding box center [181, 147] width 342 height 13
click at [222, 164] on span "[PERSON_NAME]" at bounding box center [181, 160] width 341 height 15
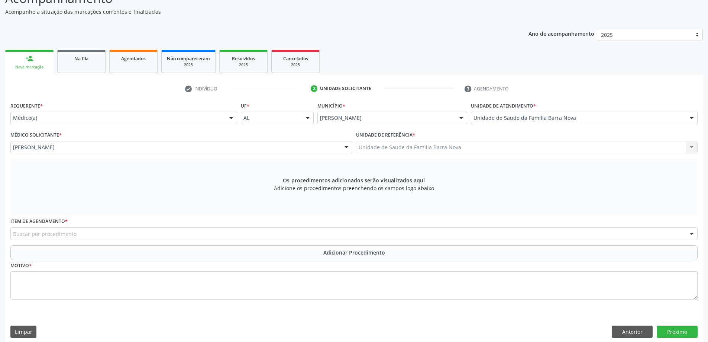
click at [248, 233] on div "Buscar por procedimento" at bounding box center [354, 233] width 688 height 13
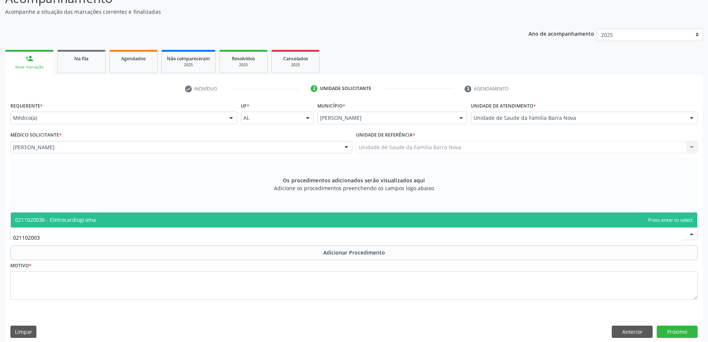
type input "0211020036"
click at [261, 223] on span "0211020036 - Eletrocardiograma" at bounding box center [354, 219] width 687 height 15
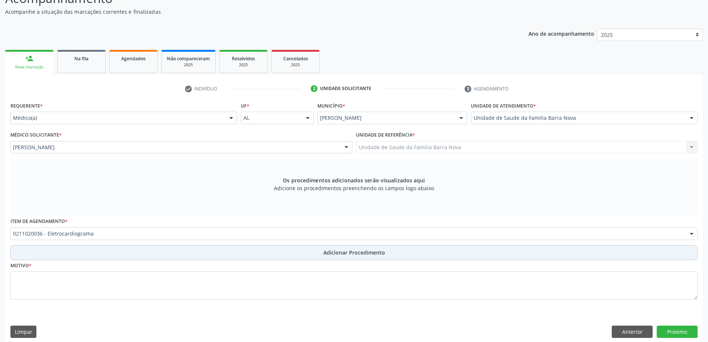
click at [278, 254] on button "Adicionar Procedimento" at bounding box center [354, 252] width 688 height 15
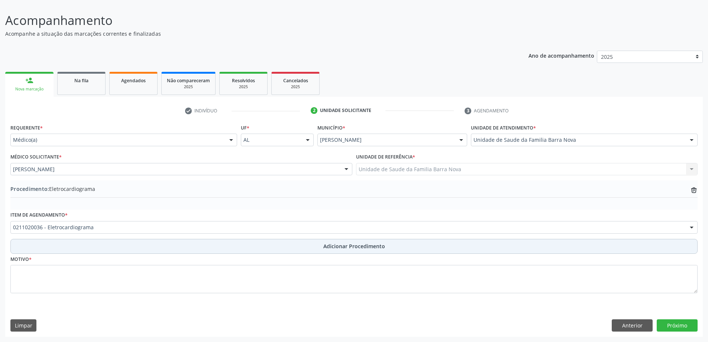
scroll to position [50, 0]
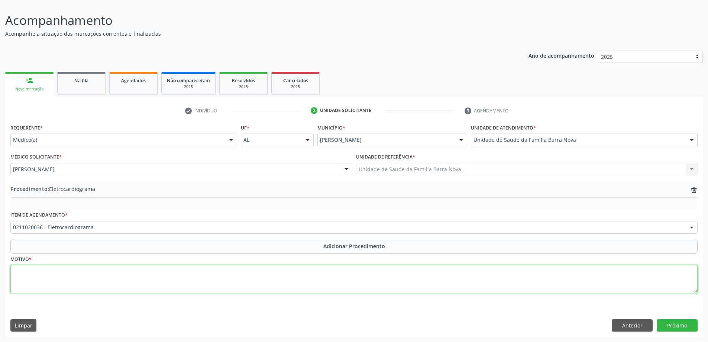
click at [113, 275] on textarea at bounding box center [354, 279] width 688 height 28
type textarea "Rotina."
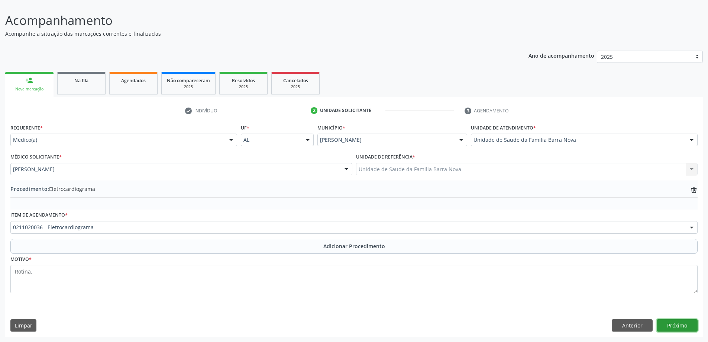
click at [682, 325] on button "Próximo" at bounding box center [677, 325] width 41 height 13
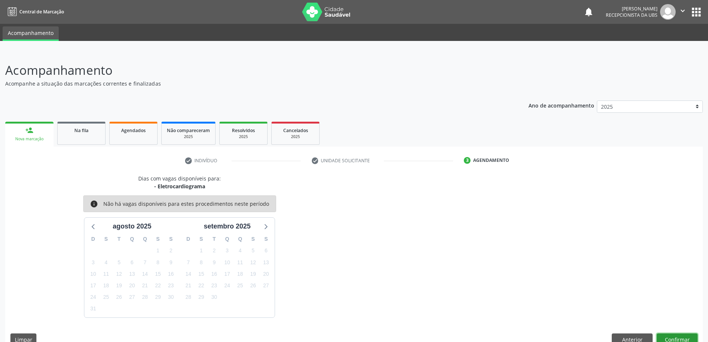
click at [674, 337] on button "Confirmar" at bounding box center [677, 339] width 41 height 13
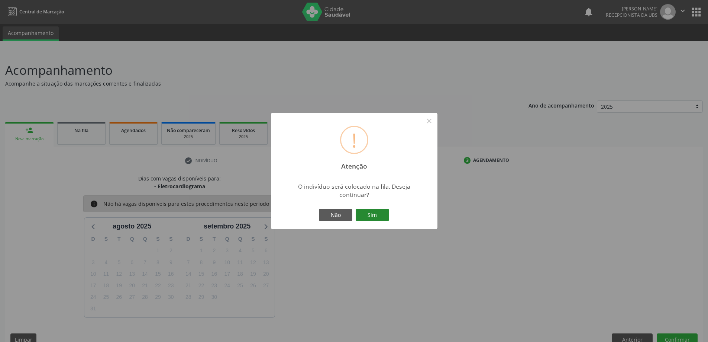
click at [368, 215] on button "Sim" at bounding box center [372, 215] width 33 height 13
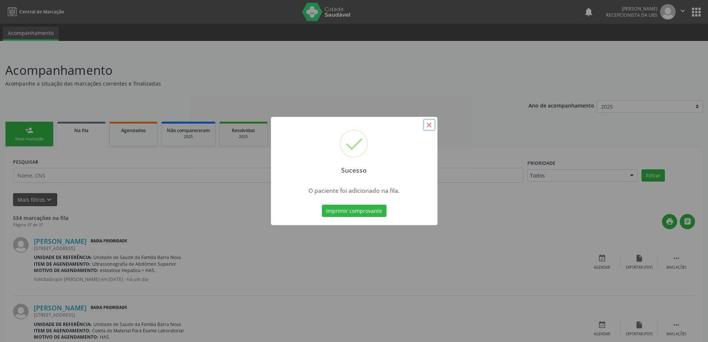
click at [429, 126] on button "×" at bounding box center [429, 125] width 13 height 13
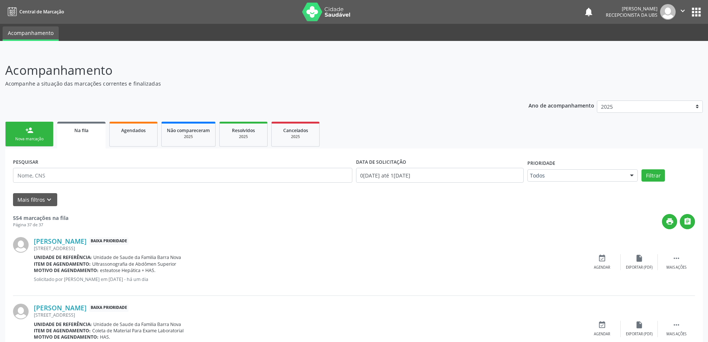
click at [25, 135] on link "person_add Nova marcação" at bounding box center [29, 134] width 48 height 25
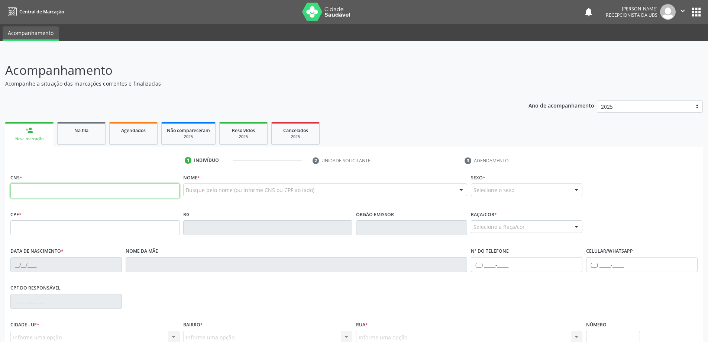
click at [86, 190] on input "text" at bounding box center [94, 190] width 169 height 15
type input "700 0038 4355 3704"
type input "603.780.424-91"
type input "28/09/1967"
type input "Cicera Basilio dos Santos Silva"
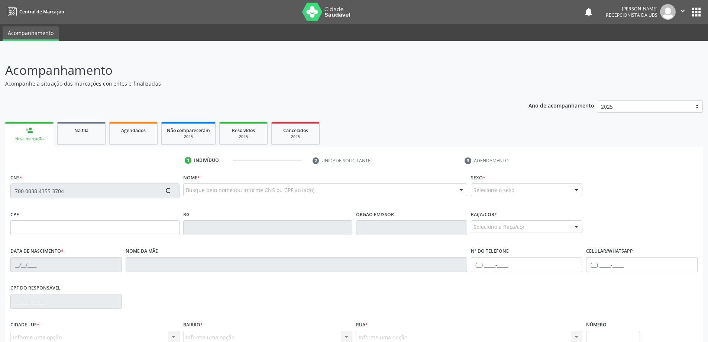
type input "(82) 8867-0399"
type input "110"
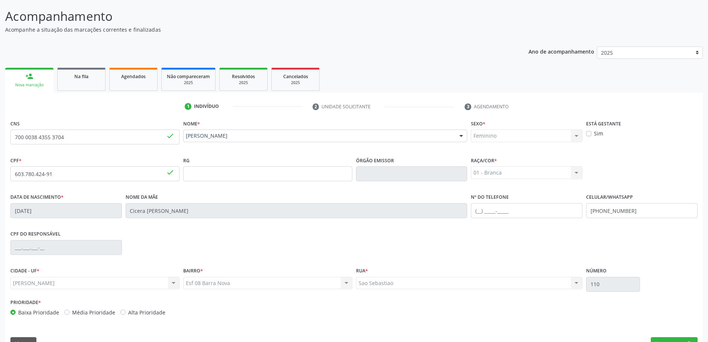
scroll to position [72, 0]
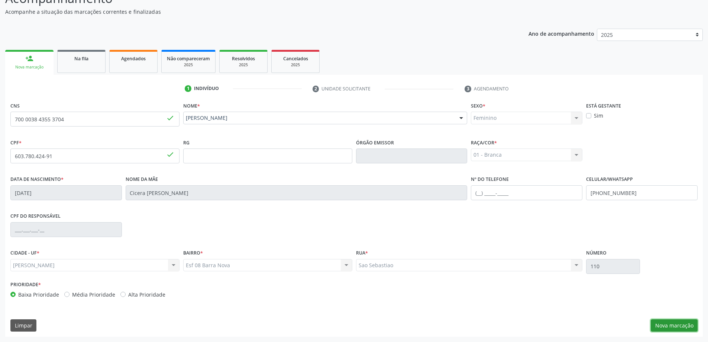
click at [678, 328] on button "Nova marcação" at bounding box center [674, 325] width 47 height 13
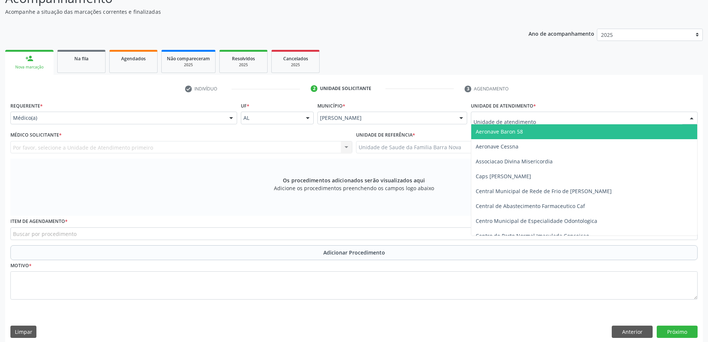
click at [611, 119] on div at bounding box center [584, 118] width 227 height 13
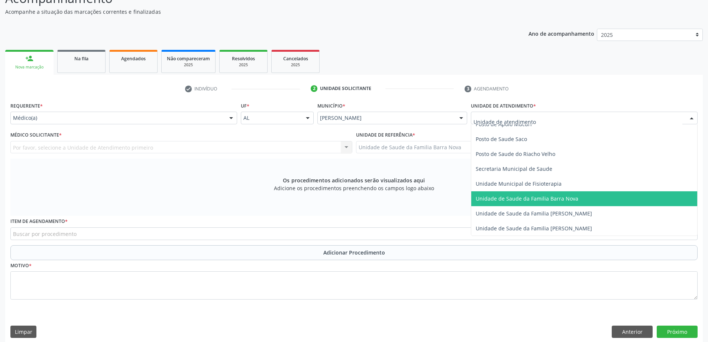
click at [559, 199] on span "Unidade de Saude da Familia Barra Nova" at bounding box center [527, 198] width 103 height 7
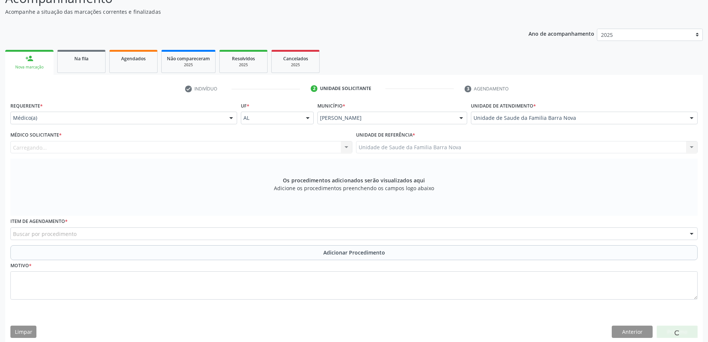
click at [126, 144] on div "Carregando... Nenhum resultado encontrado para: " " Não há nenhuma opção para s…" at bounding box center [181, 147] width 342 height 13
click at [125, 151] on div "Médico solicitante" at bounding box center [181, 147] width 342 height 13
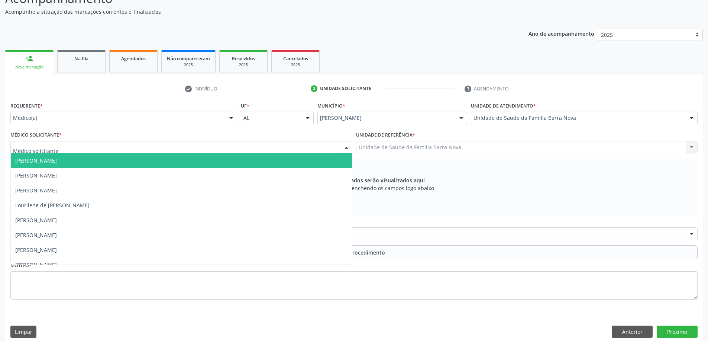
click at [119, 163] on span "[PERSON_NAME]" at bounding box center [181, 160] width 341 height 15
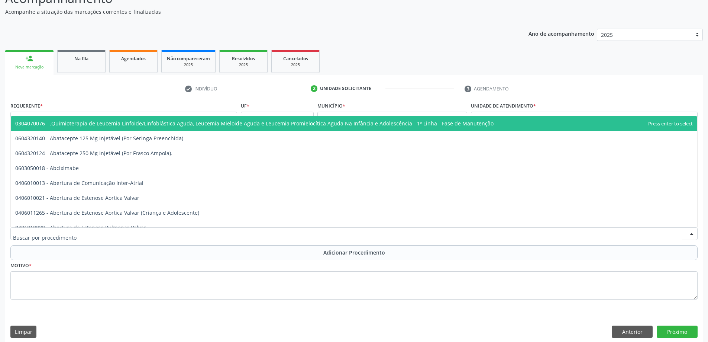
click at [276, 234] on div at bounding box center [354, 233] width 688 height 13
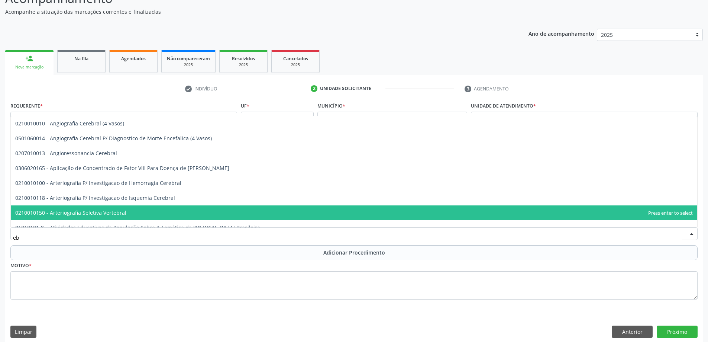
type input "e"
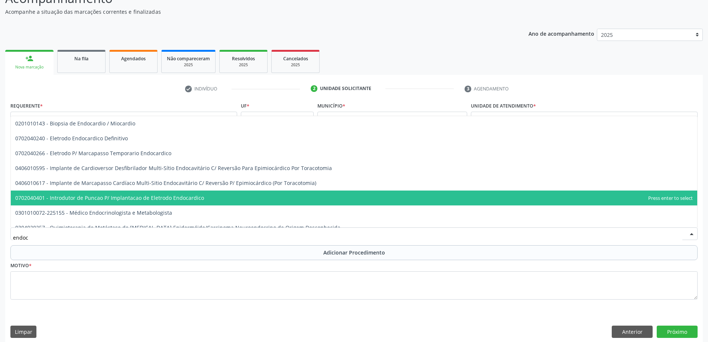
type input "endocr"
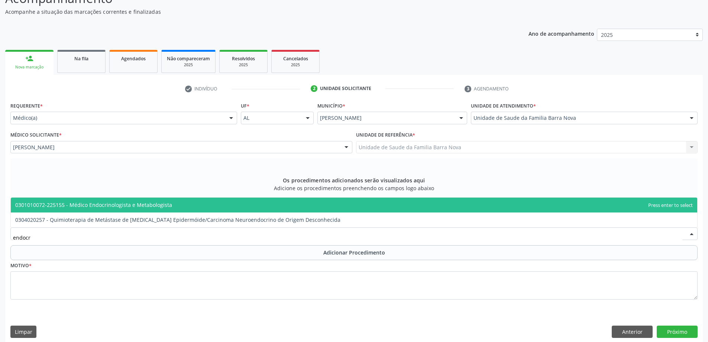
click at [192, 204] on span "0301010072-225155 - Médico Endocrinologista e Metabologista" at bounding box center [354, 204] width 687 height 15
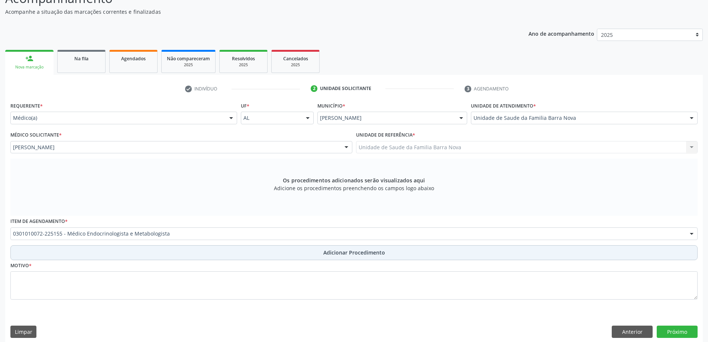
click at [326, 254] on span "Adicionar Procedimento" at bounding box center [354, 252] width 62 height 8
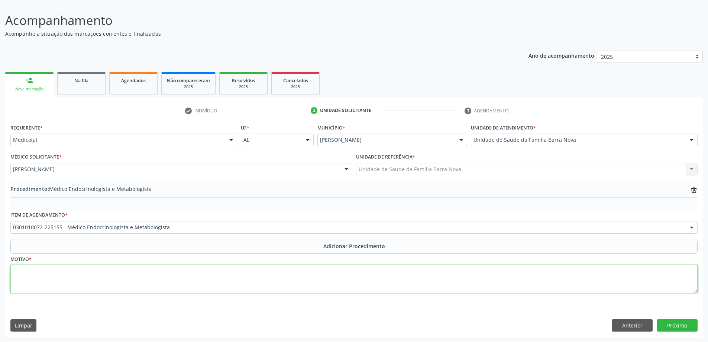
click at [193, 268] on textarea at bounding box center [354, 279] width 688 height 28
type textarea "Hipotereoidismo."
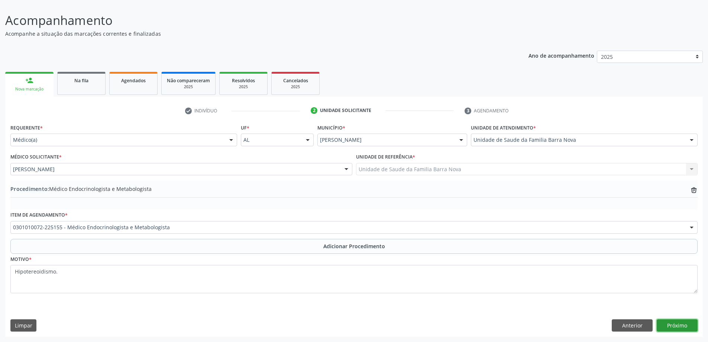
click at [698, 322] on button "Próximo" at bounding box center [677, 325] width 41 height 13
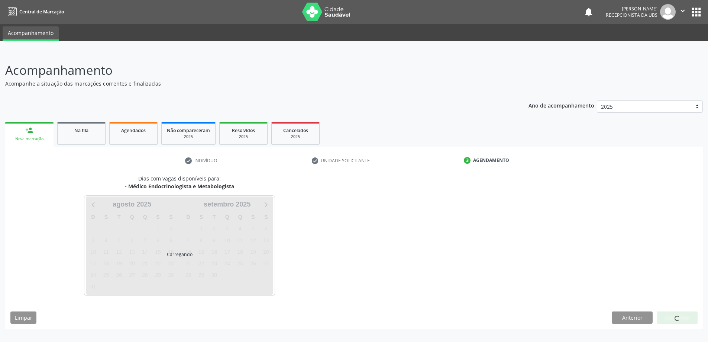
scroll to position [0, 0]
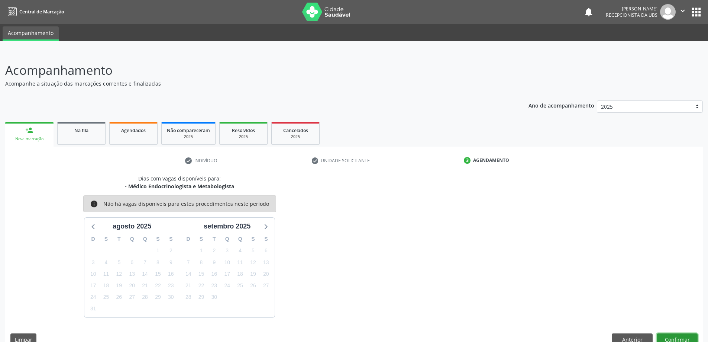
click at [677, 338] on button "Confirmar" at bounding box center [677, 339] width 41 height 13
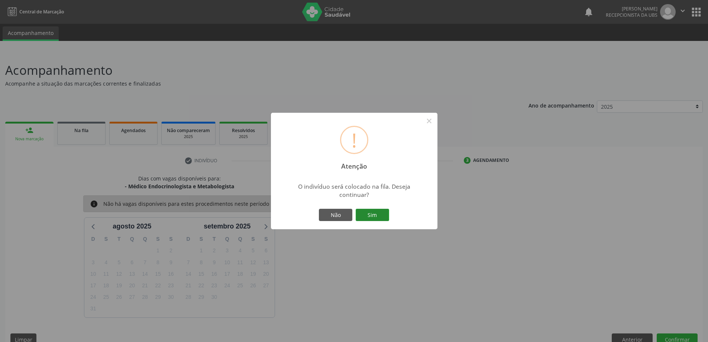
click at [380, 213] on button "Sim" at bounding box center [372, 215] width 33 height 13
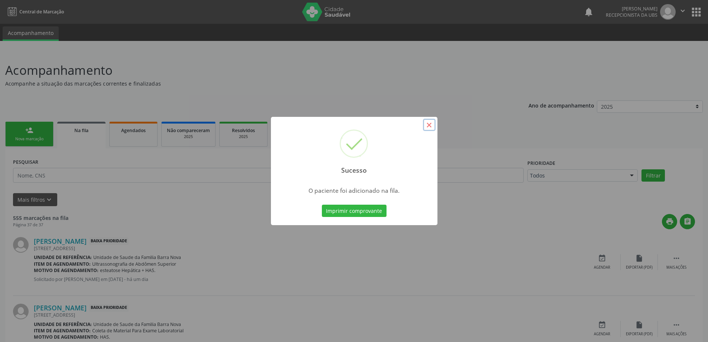
click at [427, 124] on button "×" at bounding box center [429, 125] width 13 height 13
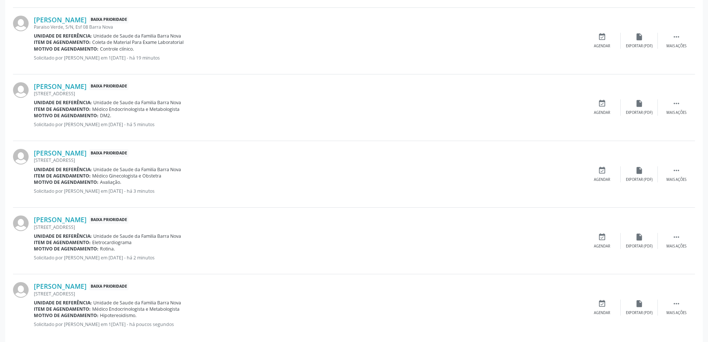
scroll to position [921, 0]
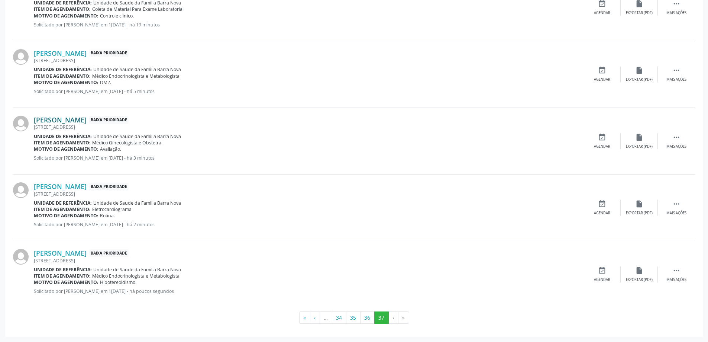
click at [84, 120] on link "[PERSON_NAME]" at bounding box center [60, 120] width 53 height 8
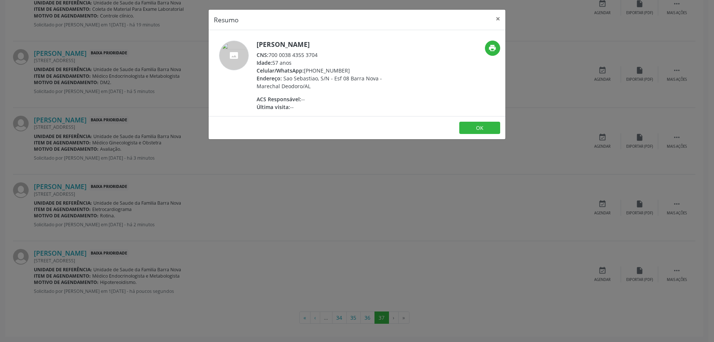
drag, startPoint x: 268, startPoint y: 54, endPoint x: 289, endPoint y: 57, distance: 21.0
click at [289, 57] on div "CNS: 700 0038 4355 3704" at bounding box center [329, 55] width 145 height 8
click at [346, 57] on div "CNS: 700 0038 4355 3704" at bounding box center [329, 55] width 145 height 8
click at [500, 18] on button "×" at bounding box center [497, 19] width 15 height 18
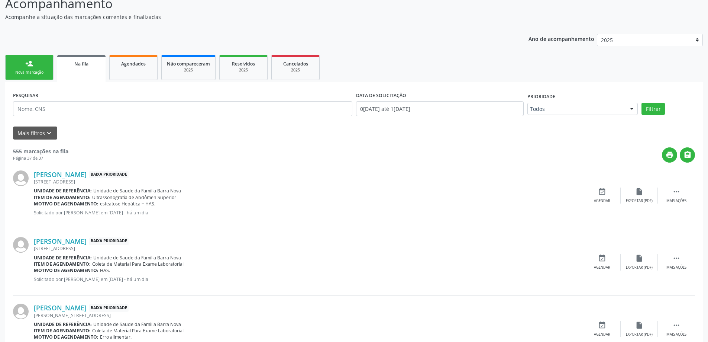
scroll to position [0, 0]
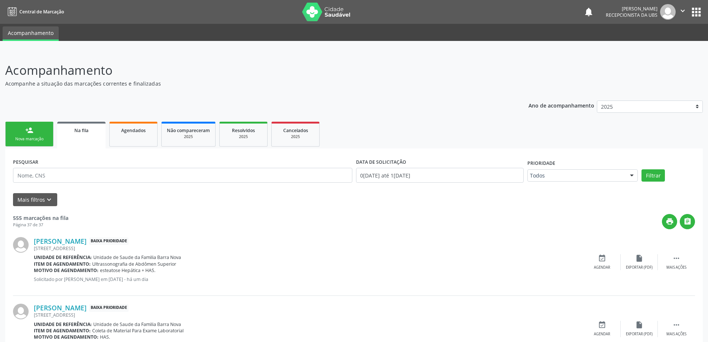
click at [36, 134] on link "person_add Nova marcação" at bounding box center [29, 134] width 48 height 25
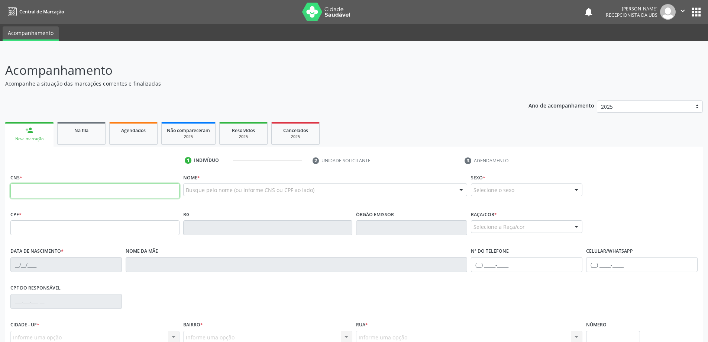
click at [49, 193] on input "text" at bounding box center [94, 190] width 169 height 15
type input "700 0038 4355 3704"
type input "603.780.424-91"
type input "28/09/1967"
type input "Cicera Basilio dos Santos Silva"
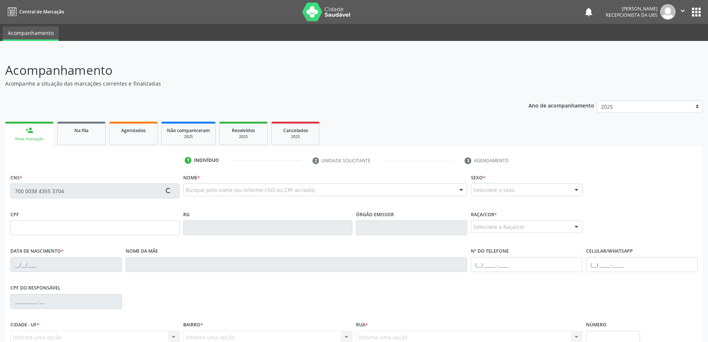
type input "(82) 8867-0399"
type input "110"
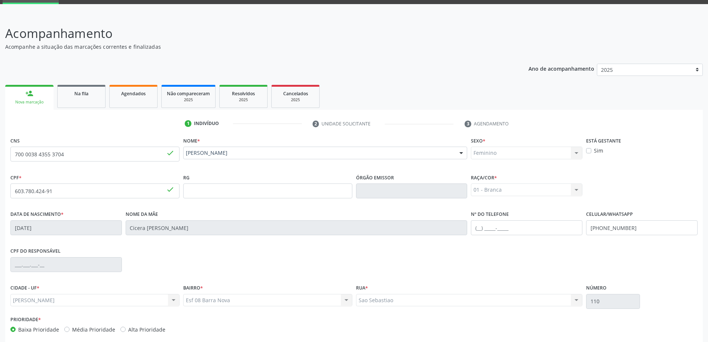
scroll to position [72, 0]
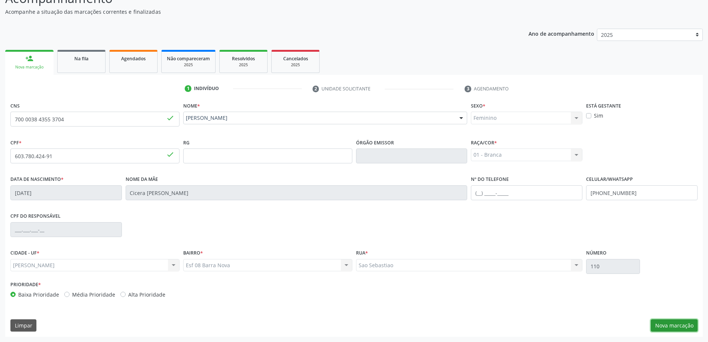
click at [689, 325] on button "Nova marcação" at bounding box center [674, 325] width 47 height 13
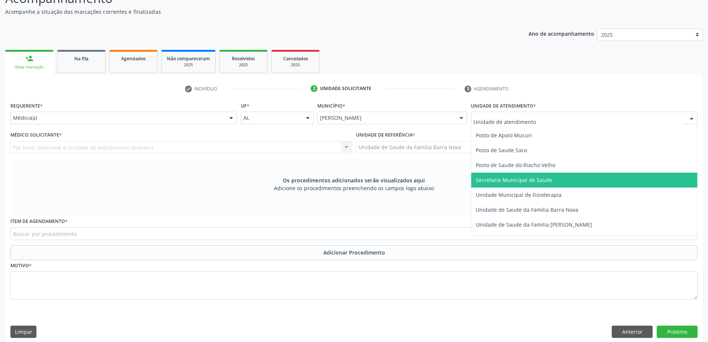
scroll to position [372, 0]
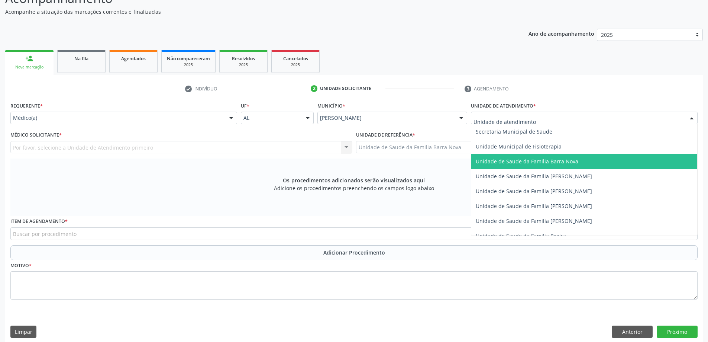
click at [569, 162] on span "Unidade de Saude da Familia Barra Nova" at bounding box center [527, 161] width 103 height 7
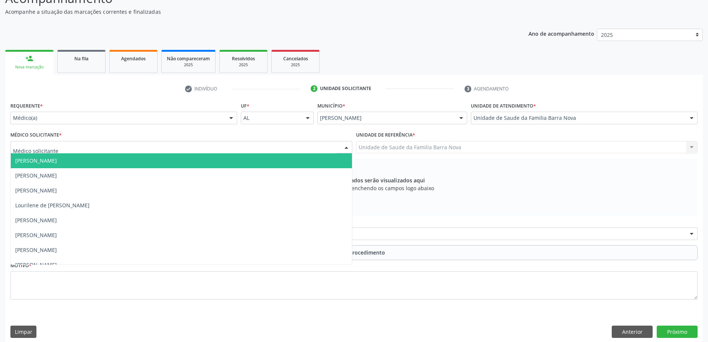
click at [209, 148] on div at bounding box center [181, 147] width 342 height 13
click at [166, 160] on span "[PERSON_NAME]" at bounding box center [181, 160] width 341 height 15
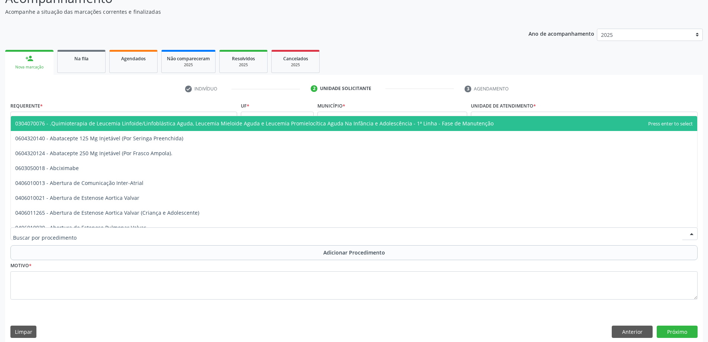
click at [299, 234] on div at bounding box center [354, 233] width 688 height 13
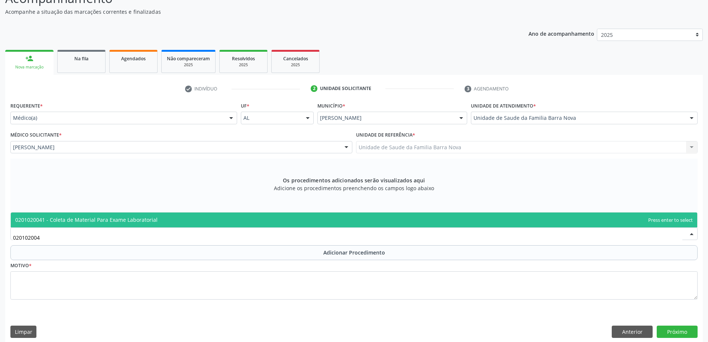
type input "0201020041"
click at [318, 223] on span "0201020041 - Coleta de Material Para Exame Laboratorial" at bounding box center [354, 219] width 687 height 15
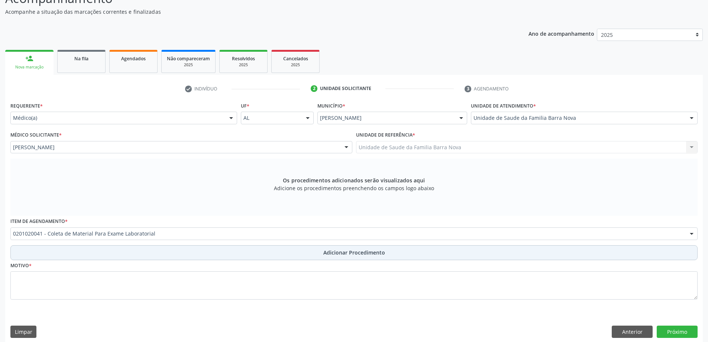
click at [331, 254] on span "Adicionar Procedimento" at bounding box center [354, 252] width 62 height 8
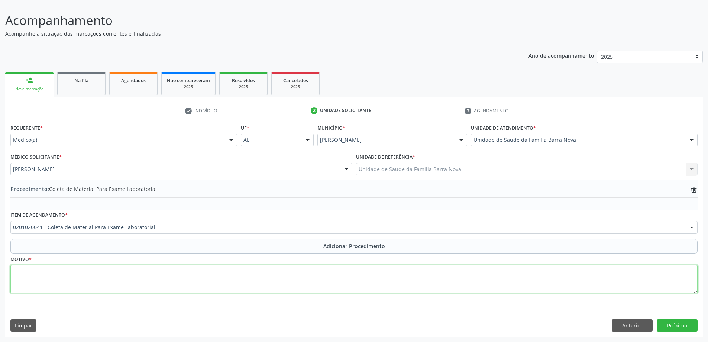
click at [163, 281] on textarea at bounding box center [354, 279] width 688 height 28
type textarea "Rotina,"
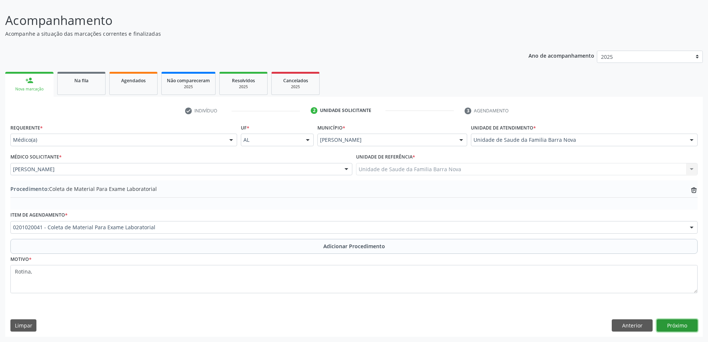
click at [683, 325] on button "Próximo" at bounding box center [677, 325] width 41 height 13
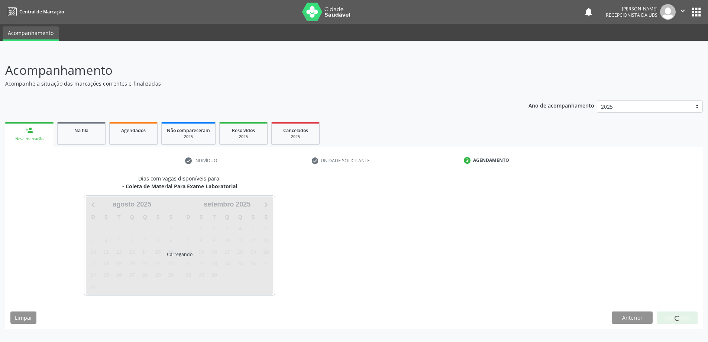
scroll to position [0, 0]
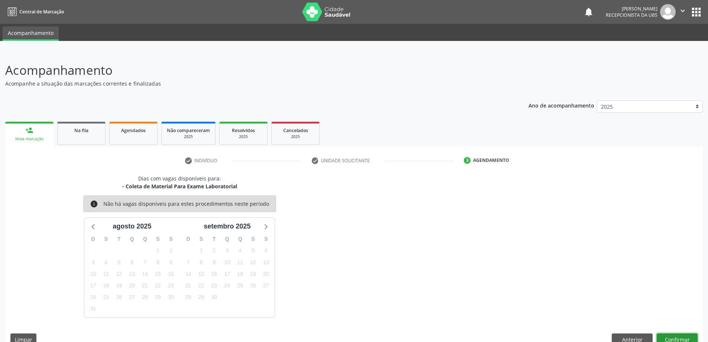
click at [677, 339] on button "Confirmar" at bounding box center [677, 339] width 41 height 13
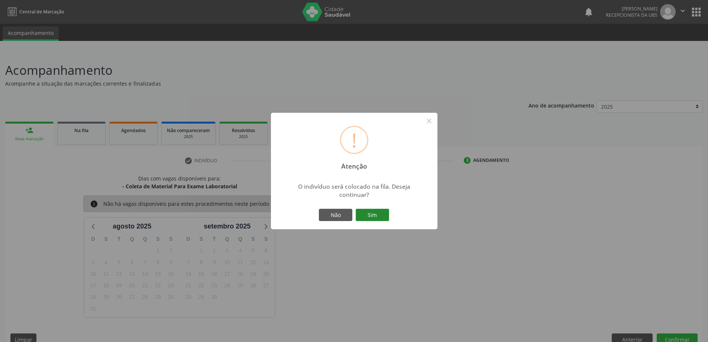
click at [365, 216] on button "Sim" at bounding box center [372, 215] width 33 height 13
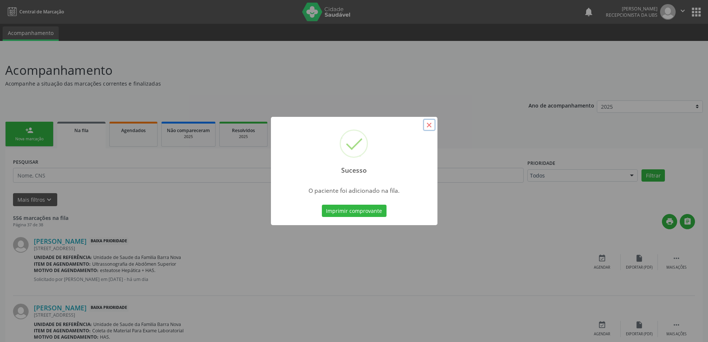
click at [428, 124] on button "×" at bounding box center [429, 125] width 13 height 13
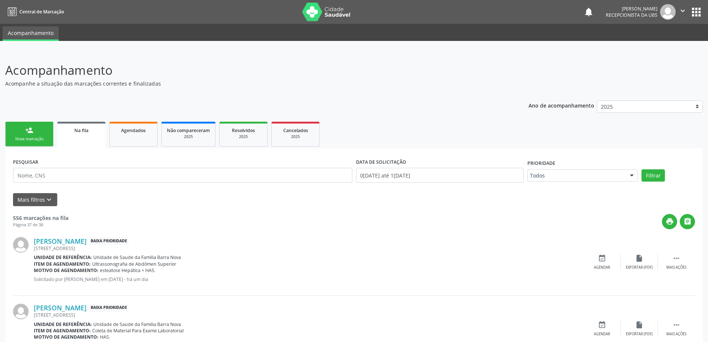
click at [29, 133] on div "person_add" at bounding box center [29, 130] width 8 height 8
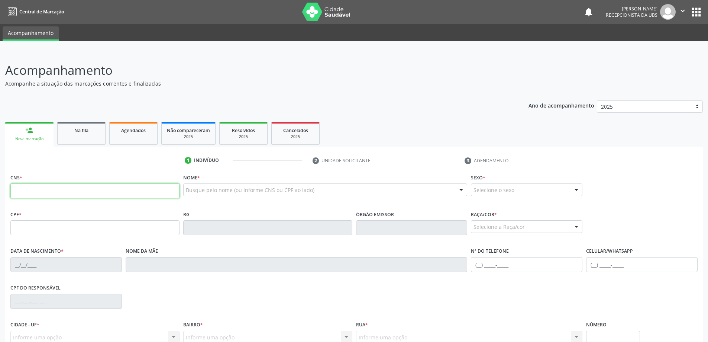
click at [45, 193] on input "text" at bounding box center [94, 190] width 169 height 15
click at [29, 192] on input "702 4358 0674 622" at bounding box center [94, 190] width 169 height 15
type input "702 4035 8067 4622"
type input "366.366.734-00"
type input "29/04/1965"
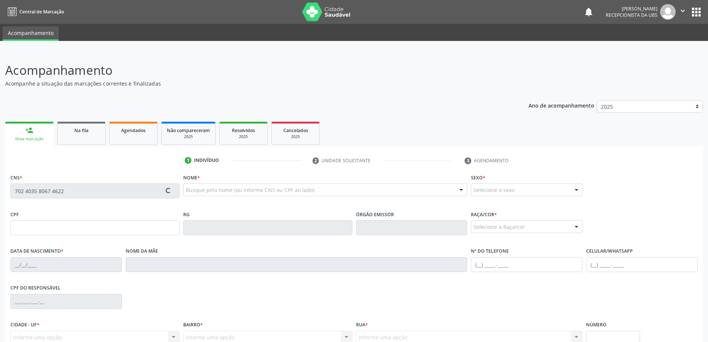
type input "Valdecila Alves de Moraes"
type input "(82) 8833-5776"
type input "110"
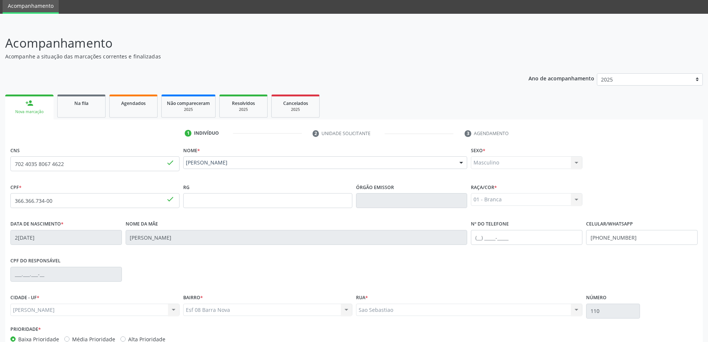
scroll to position [72, 0]
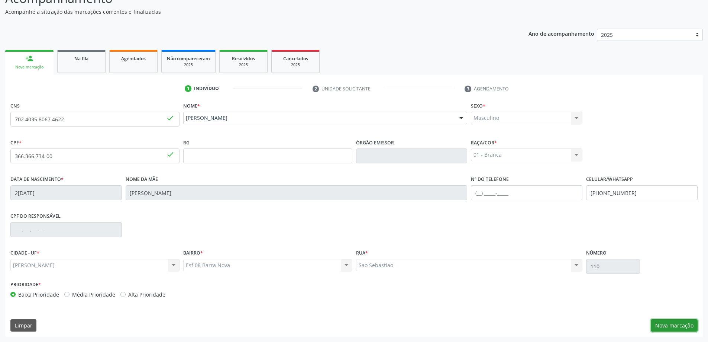
click at [666, 325] on button "Nova marcação" at bounding box center [674, 325] width 47 height 13
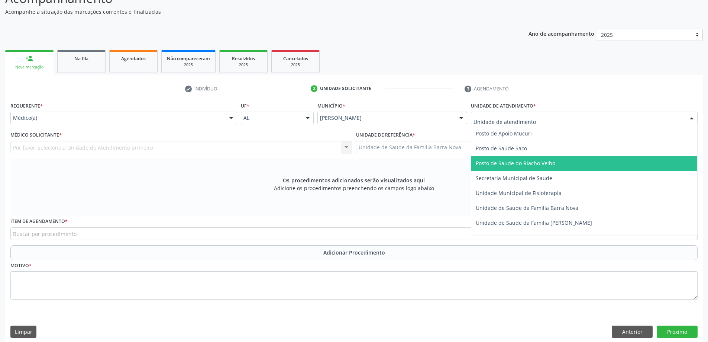
scroll to position [335, 0]
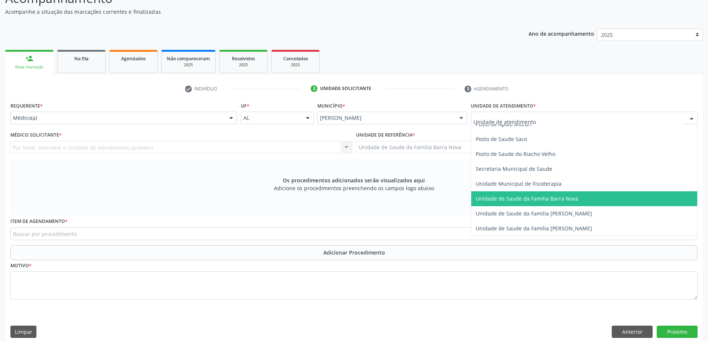
click at [550, 199] on span "Unidade de Saude da Familia Barra Nova" at bounding box center [527, 198] width 103 height 7
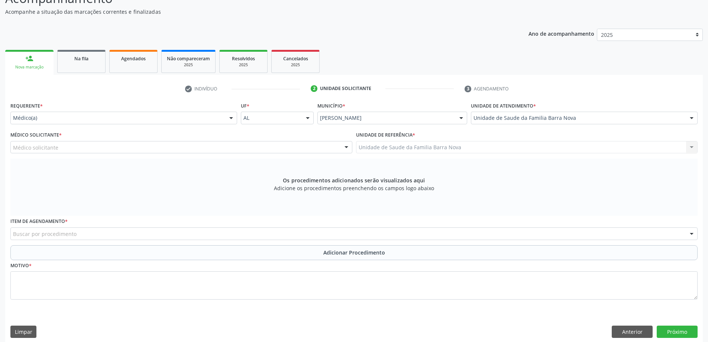
click at [133, 150] on div "Médico solicitante" at bounding box center [181, 147] width 342 height 13
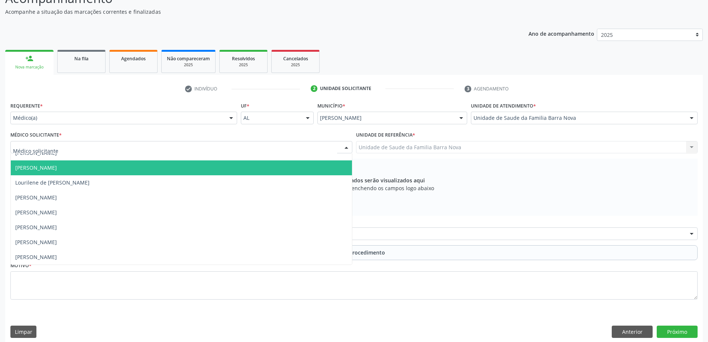
scroll to position [0, 0]
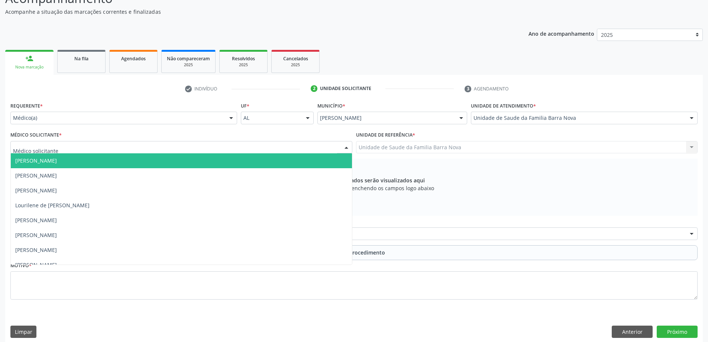
click at [124, 165] on span "[PERSON_NAME]" at bounding box center [181, 160] width 341 height 15
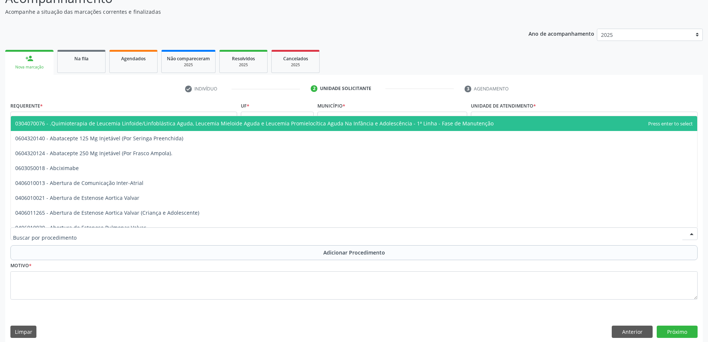
click at [344, 237] on div at bounding box center [354, 233] width 688 height 13
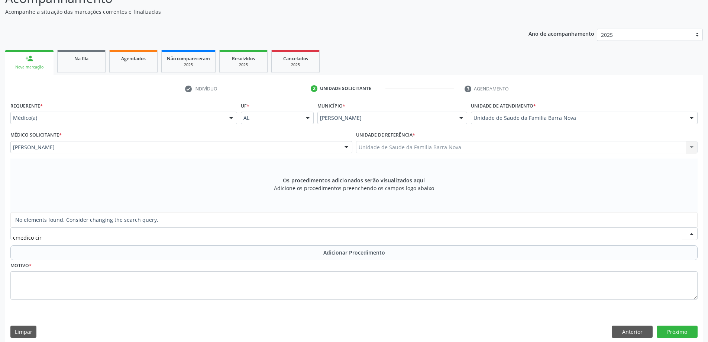
click at [15, 238] on input "cmedico cir" at bounding box center [348, 237] width 670 height 15
click at [68, 237] on input "medico cir" at bounding box center [348, 237] width 670 height 15
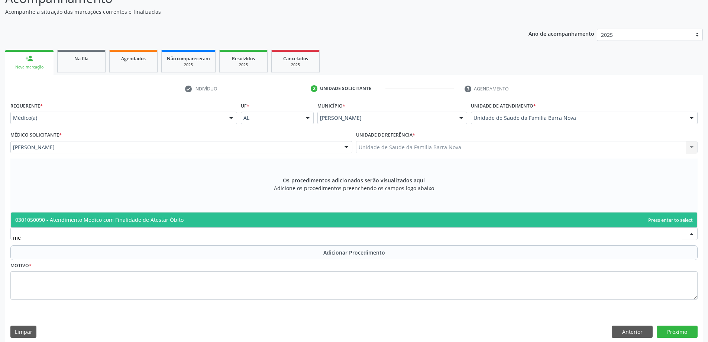
type input "m"
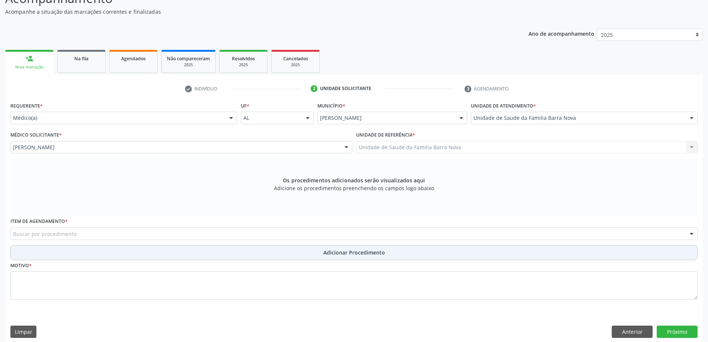
click at [135, 249] on button "Adicionar Procedimento" at bounding box center [354, 252] width 688 height 15
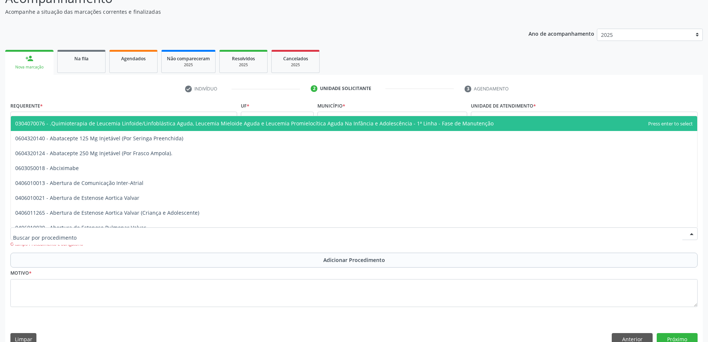
click at [129, 236] on div at bounding box center [354, 233] width 688 height 13
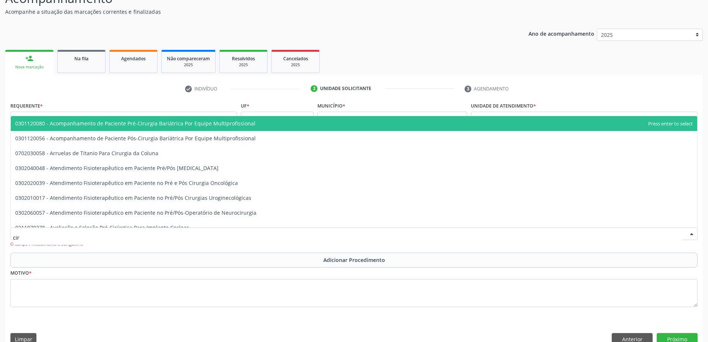
type input "ciru"
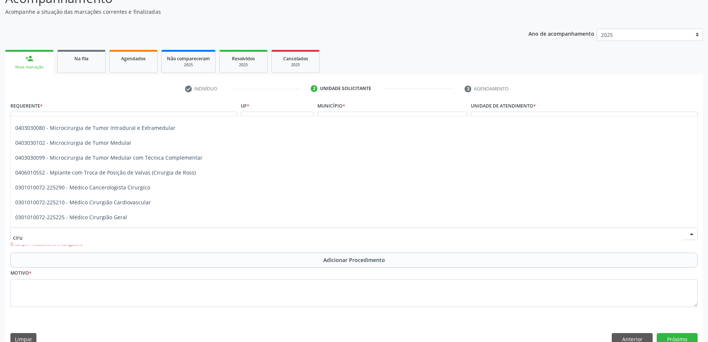
scroll to position [1078, 0]
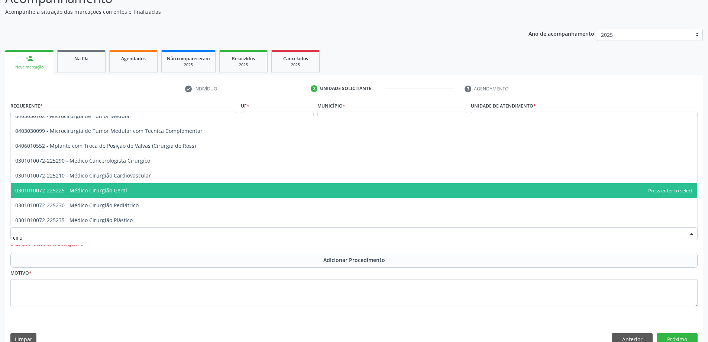
click at [213, 190] on span "0301010072-225225 - Médico Cirurgião Geral" at bounding box center [354, 190] width 687 height 15
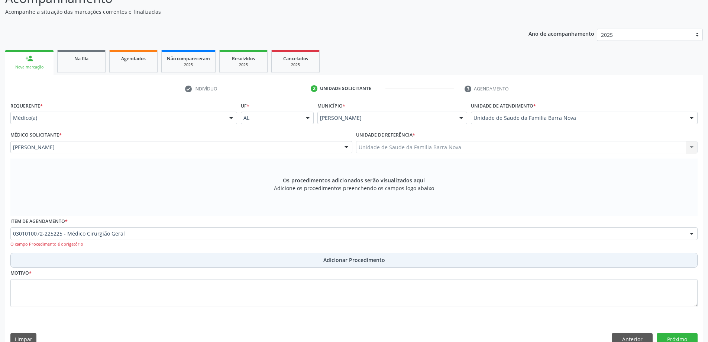
click at [315, 261] on button "Adicionar Procedimento" at bounding box center [354, 259] width 688 height 15
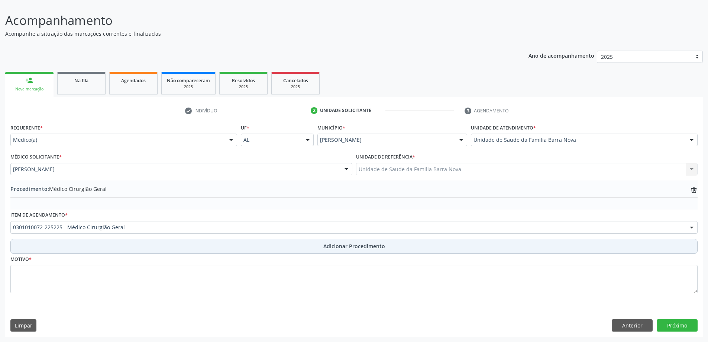
scroll to position [50, 0]
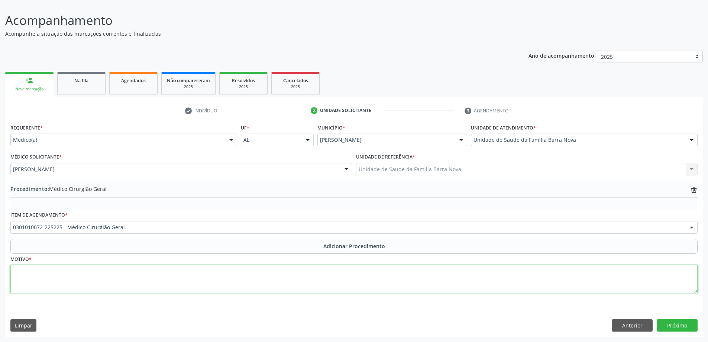
click at [113, 281] on textarea at bounding box center [354, 279] width 688 height 28
type textarea "Hérnia inguinal à esquerda."
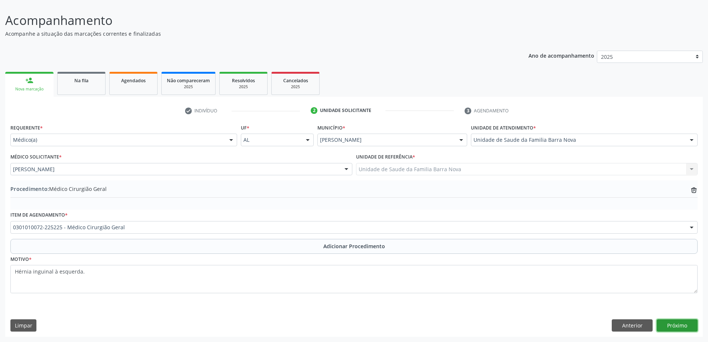
click at [670, 324] on button "Próximo" at bounding box center [677, 325] width 41 height 13
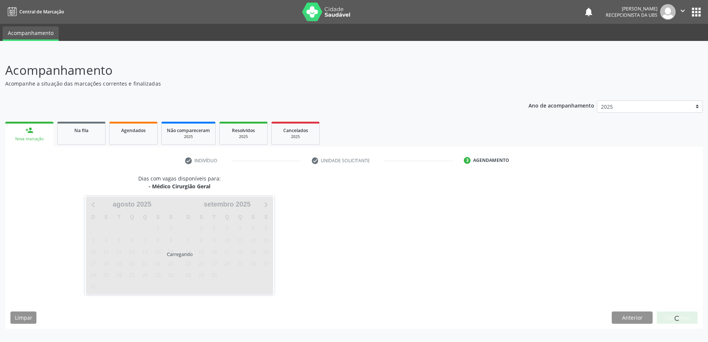
scroll to position [0, 0]
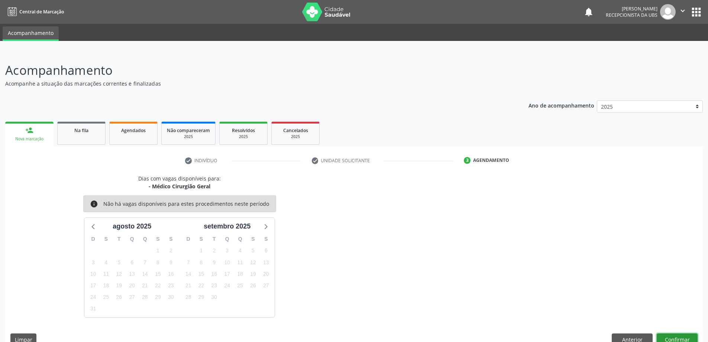
click at [682, 337] on button "Confirmar" at bounding box center [677, 339] width 41 height 13
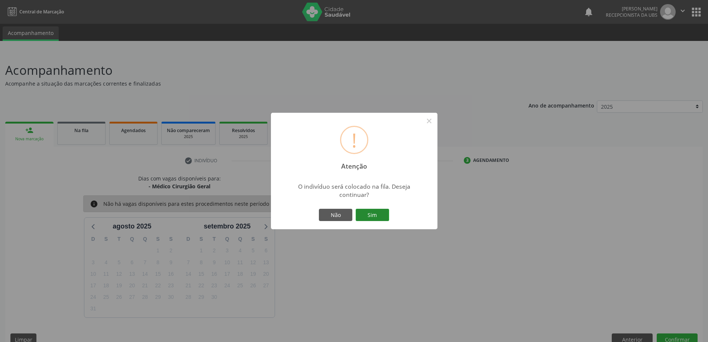
click at [375, 216] on button "Sim" at bounding box center [372, 215] width 33 height 13
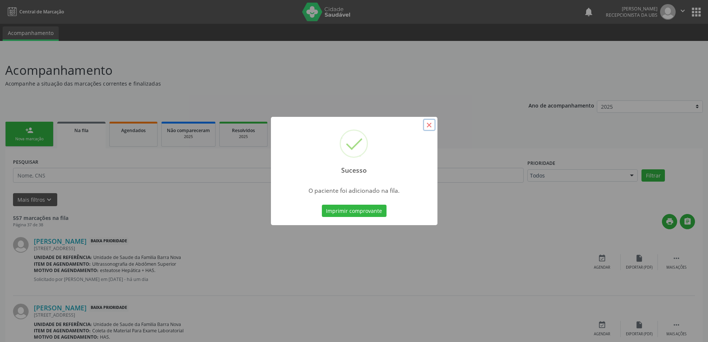
click at [429, 128] on button "×" at bounding box center [429, 125] width 13 height 13
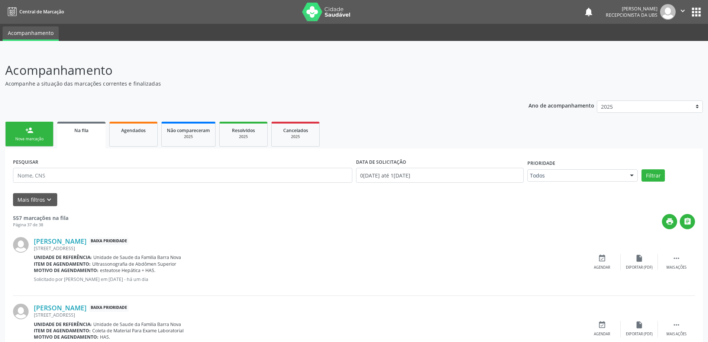
click at [28, 133] on div "person_add" at bounding box center [29, 130] width 8 height 8
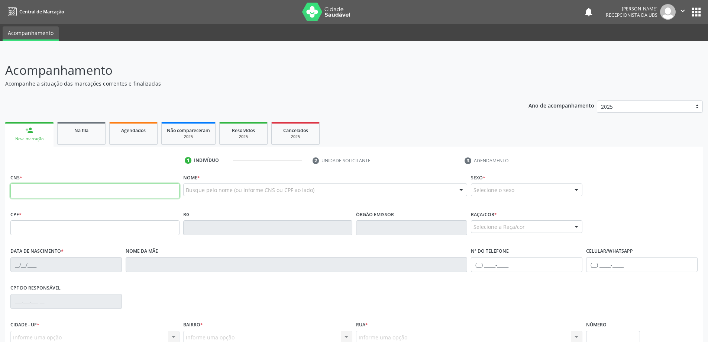
click at [66, 192] on input "text" at bounding box center [94, 190] width 169 height 15
type input "702 4035 8067 4622"
type input "366.366.734-00"
type input "29/04/1965"
type input "Valdecila Alves de Moraes"
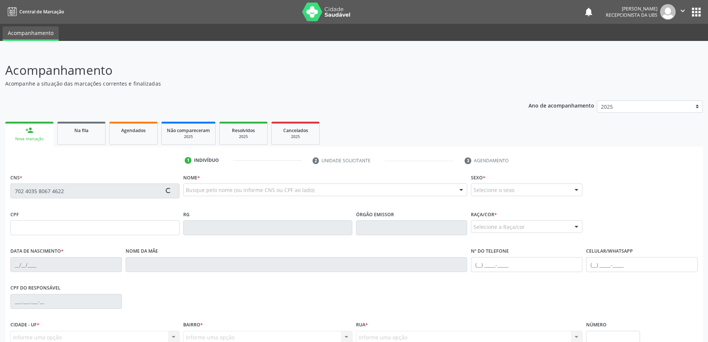
type input "(82) 8833-5776"
type input "110"
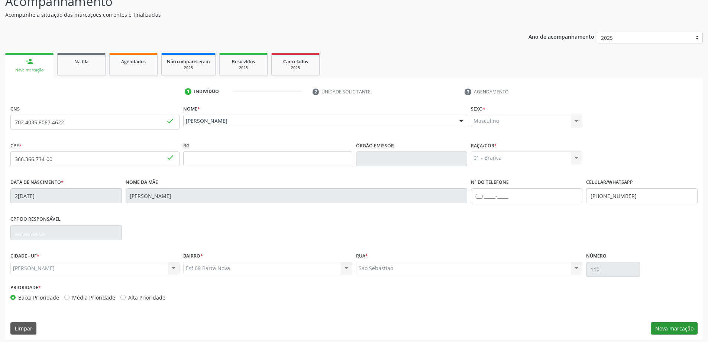
scroll to position [72, 0]
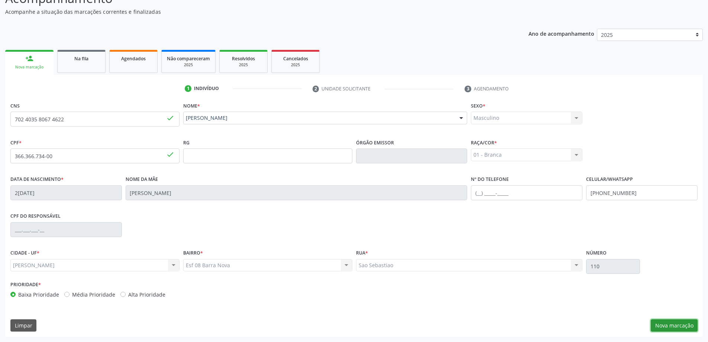
click at [672, 326] on button "Nova marcação" at bounding box center [674, 325] width 47 height 13
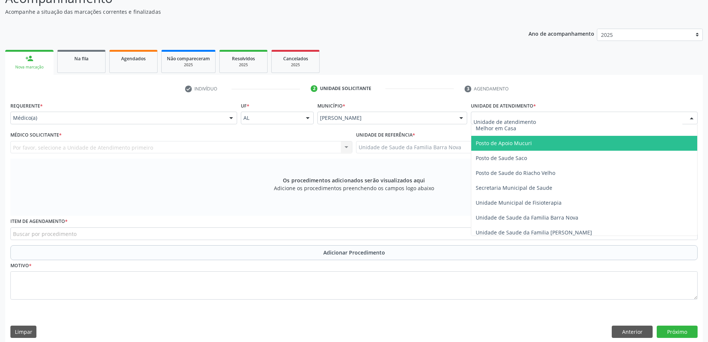
scroll to position [335, 0]
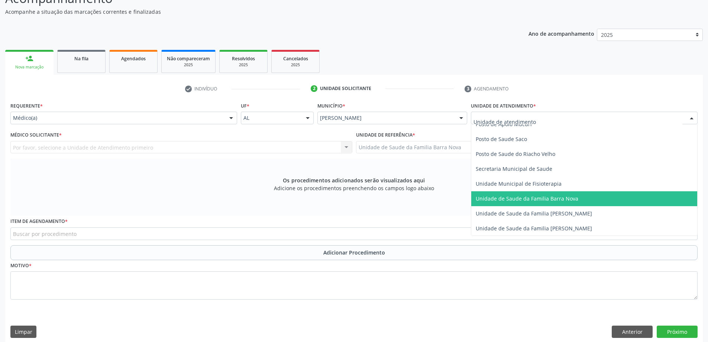
click at [553, 203] on span "Unidade de Saude da Familia Barra Nova" at bounding box center [584, 198] width 226 height 15
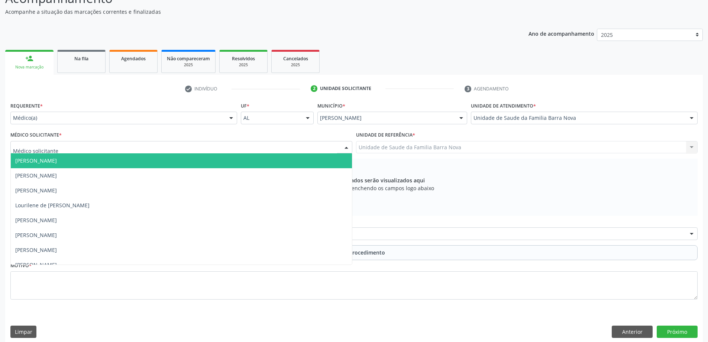
click at [160, 148] on div at bounding box center [181, 147] width 342 height 13
click at [149, 160] on span "[PERSON_NAME]" at bounding box center [181, 160] width 341 height 15
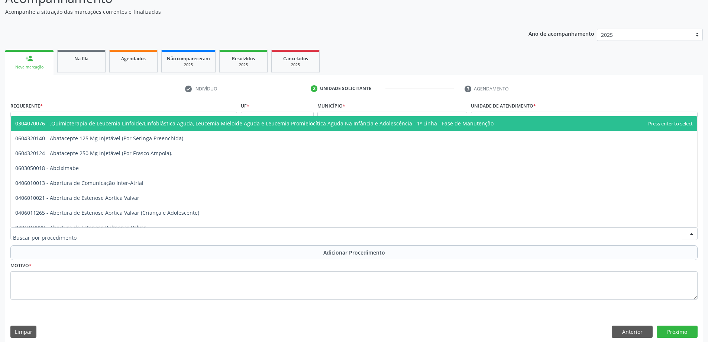
click at [144, 235] on div at bounding box center [354, 233] width 688 height 13
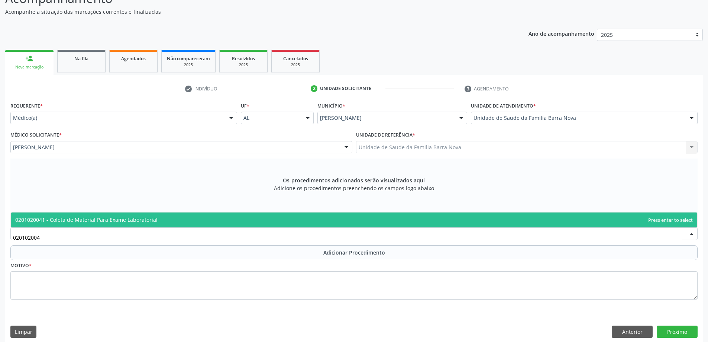
type input "0201020041"
click at [188, 216] on span "0201020041 - Coleta de Material Para Exame Laboratorial" at bounding box center [354, 219] width 687 height 15
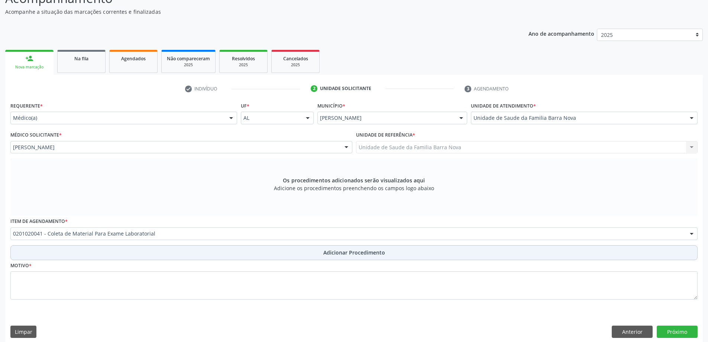
click at [340, 251] on span "Adicionar Procedimento" at bounding box center [354, 252] width 62 height 8
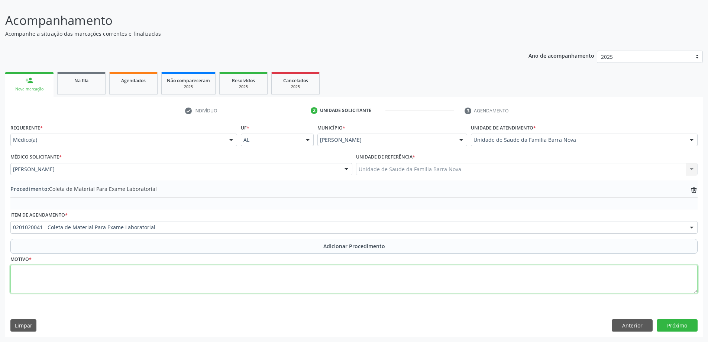
click at [190, 278] on textarea at bounding box center [354, 279] width 688 height 28
type textarea "Rotina."
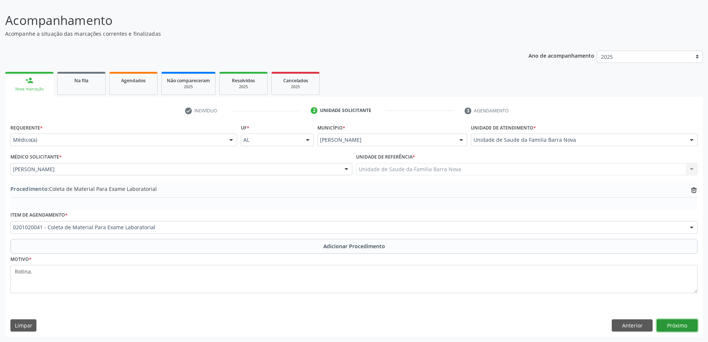
click at [686, 327] on button "Próximo" at bounding box center [677, 325] width 41 height 13
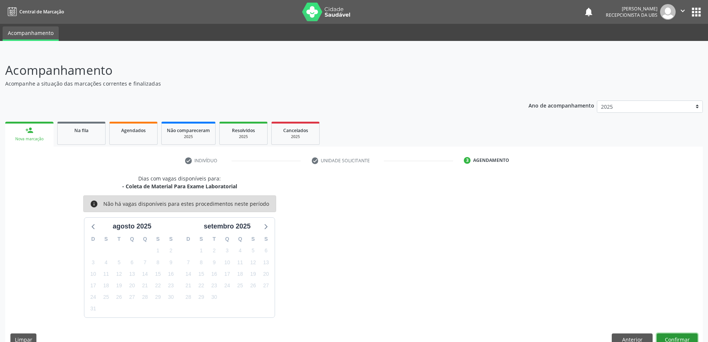
click at [679, 337] on button "Confirmar" at bounding box center [677, 339] width 41 height 13
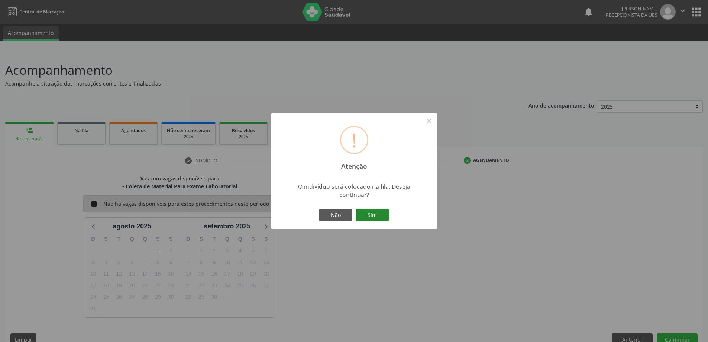
click at [375, 211] on button "Sim" at bounding box center [372, 215] width 33 height 13
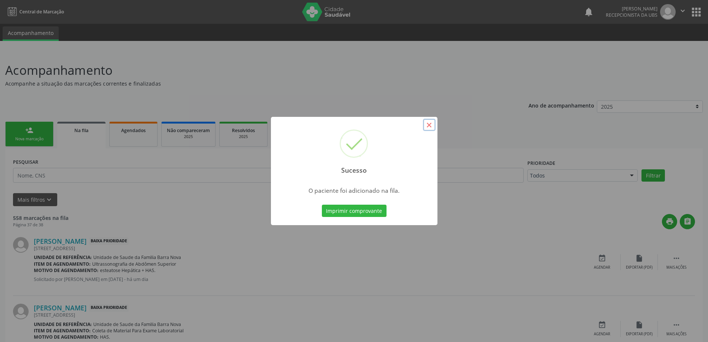
click at [430, 126] on button "×" at bounding box center [429, 125] width 13 height 13
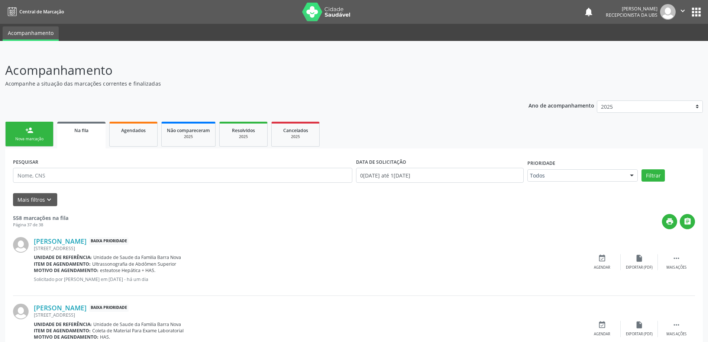
click at [39, 134] on link "person_add Nova marcação" at bounding box center [29, 134] width 48 height 25
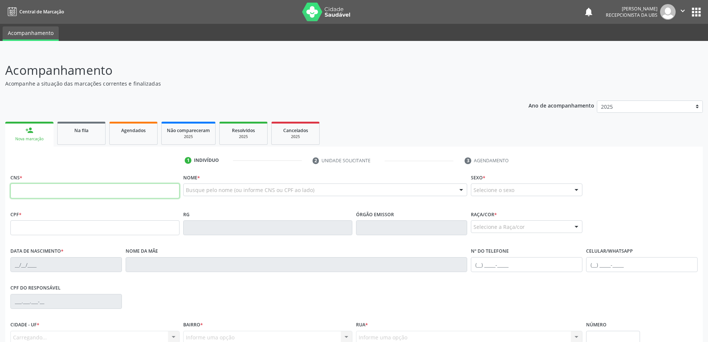
click at [56, 196] on input "text" at bounding box center [94, 190] width 169 height 15
type input "706 0053 6785 4544"
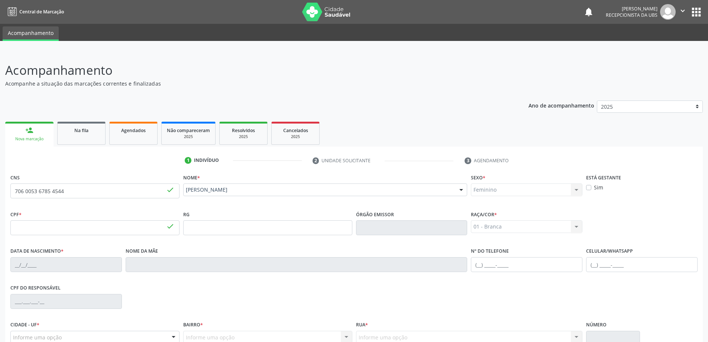
type input "097.114.644-62"
type input "08/07/1979"
type input "Célia Maria da Silva"
type input "(82) 99914-0635"
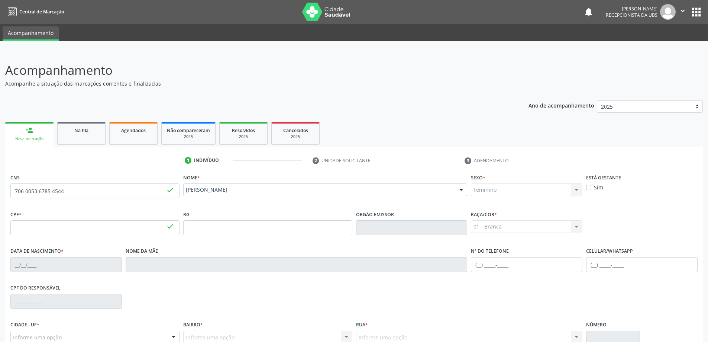
type input "21"
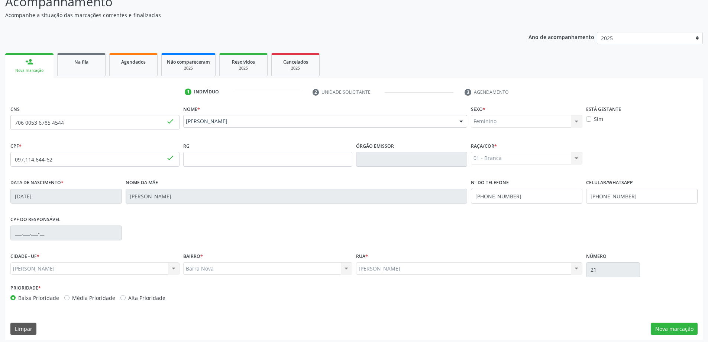
scroll to position [72, 0]
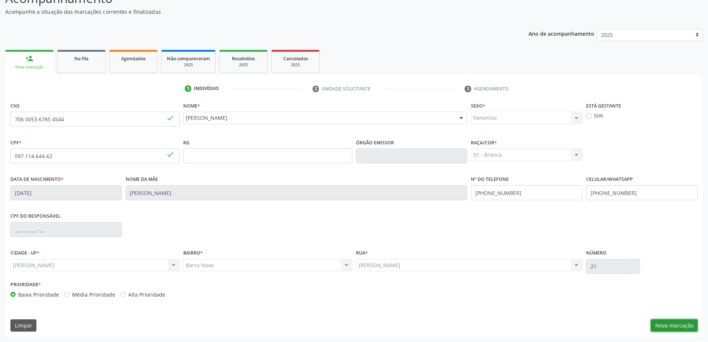
click at [669, 325] on button "Nova marcação" at bounding box center [674, 325] width 47 height 13
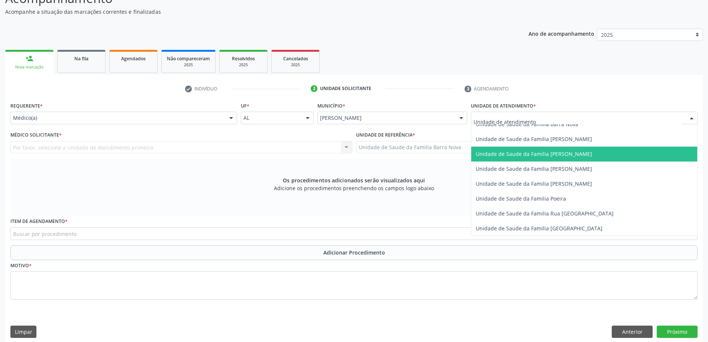
scroll to position [372, 0]
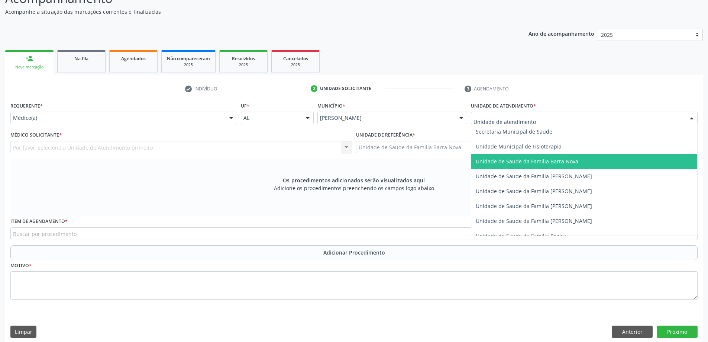
click at [560, 162] on span "Unidade de Saude da Familia Barra Nova" at bounding box center [527, 161] width 103 height 7
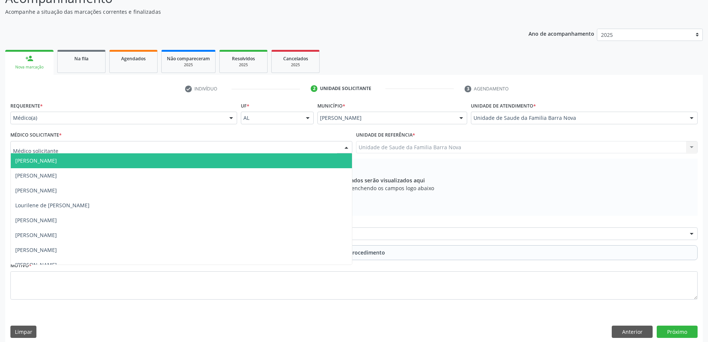
click at [275, 148] on div at bounding box center [181, 147] width 342 height 13
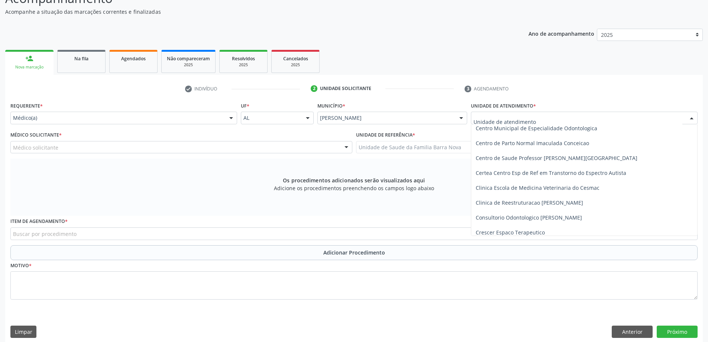
scroll to position [74, 0]
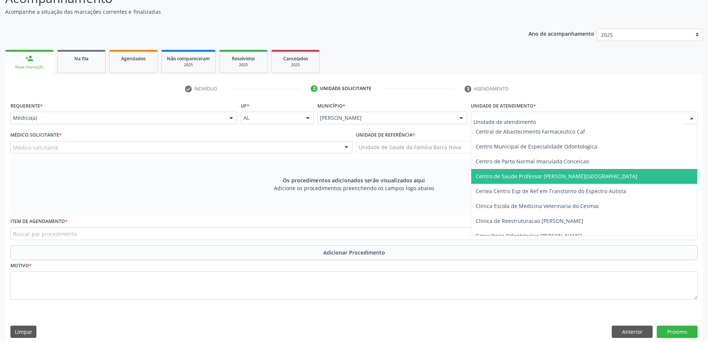
click at [571, 174] on span "Centro de Saude Professor [PERSON_NAME][GEOGRAPHIC_DATA]" at bounding box center [557, 176] width 162 height 7
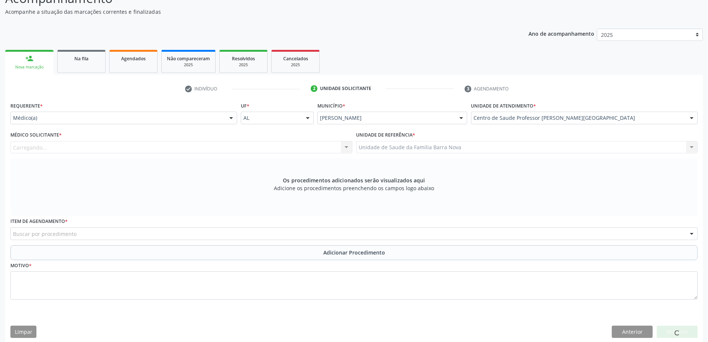
click at [193, 146] on div "Carregando... Ewerton Souza Santos de Carvalho Josivania Alves da Silva Judinet…" at bounding box center [181, 147] width 342 height 13
click at [193, 146] on div "Médico solicitante" at bounding box center [181, 147] width 342 height 13
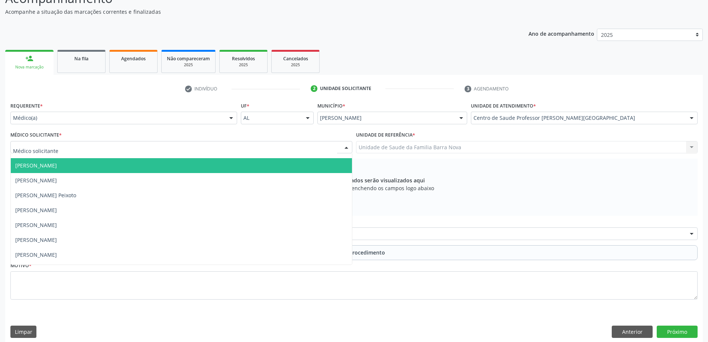
scroll to position [297, 0]
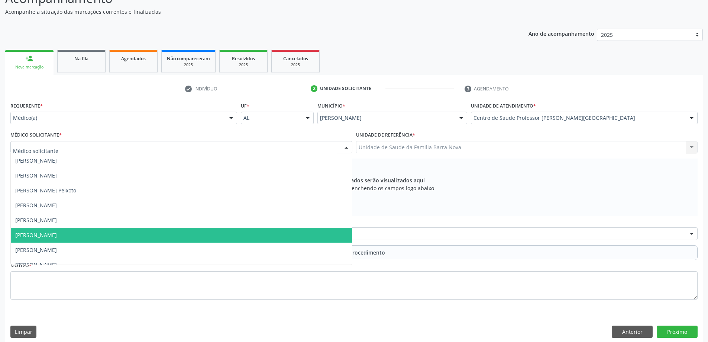
click at [174, 231] on span "[PERSON_NAME]" at bounding box center [181, 235] width 341 height 15
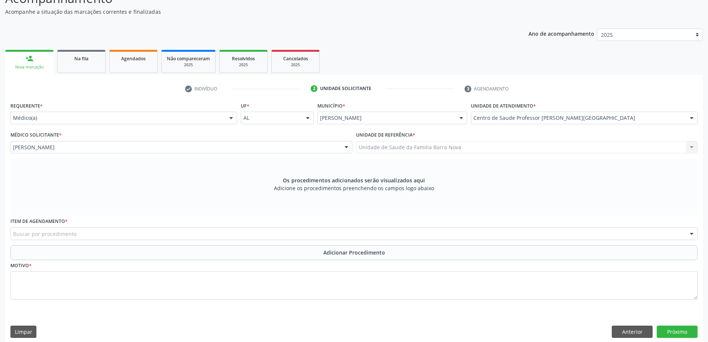
click at [286, 234] on div "Buscar por procedimento" at bounding box center [354, 233] width 688 height 13
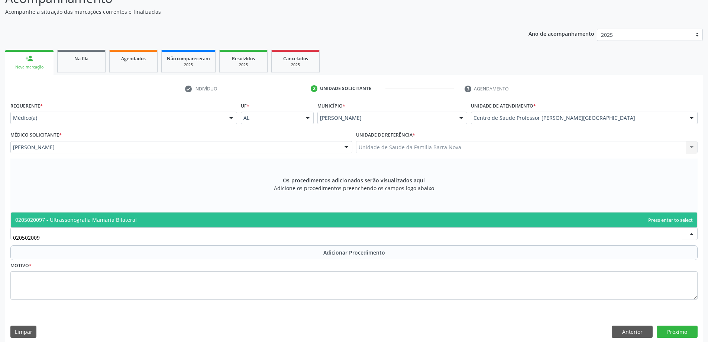
type input "0205020097"
click at [265, 221] on span "0205020097 - Ultrassonografia Mamaria Bilateral" at bounding box center [354, 219] width 687 height 15
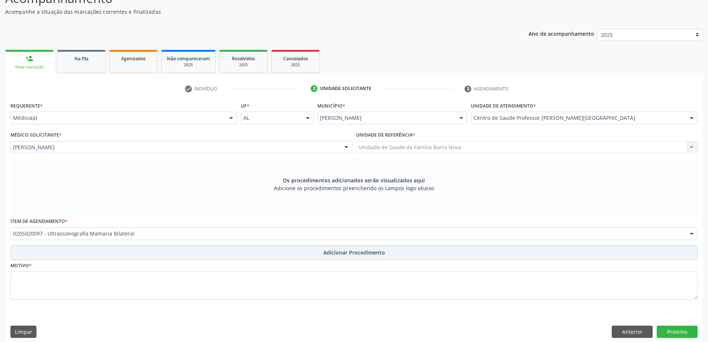
click at [268, 251] on button "Adicionar Procedimento" at bounding box center [354, 252] width 688 height 15
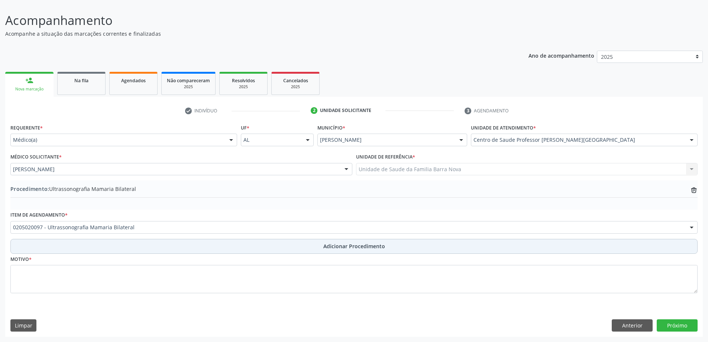
scroll to position [50, 0]
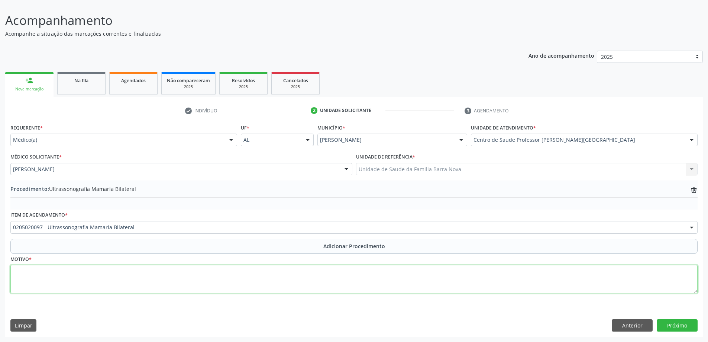
click at [93, 271] on textarea at bounding box center [354, 279] width 688 height 28
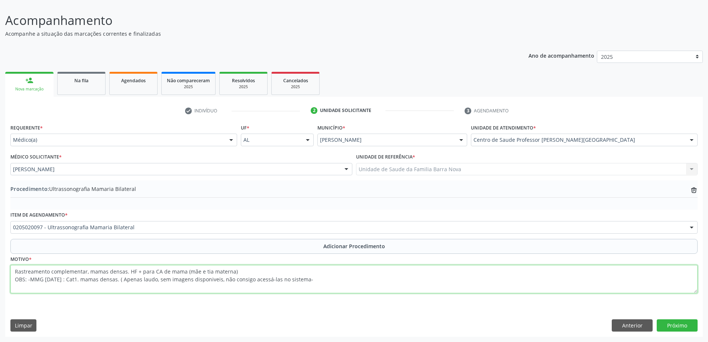
click at [306, 279] on textarea "Rastreamento complementar, mamas densas. HF + para CA de mama (mãe e tia matern…" at bounding box center [354, 279] width 688 height 28
click at [307, 279] on textarea "Rastreamento complementar, mamas densas. HF + para CA de mama (mãe e tia matern…" at bounding box center [354, 279] width 688 height 28
click at [313, 278] on textarea "Rastreamento complementar, mamas densas. HF + para CA de mama (mãe e tia matern…" at bounding box center [354, 279] width 688 height 28
click at [385, 278] on textarea "Rastreamento complementar, mamas densas. HF + para CA de mama (mãe e tia matern…" at bounding box center [354, 279] width 688 height 28
click at [386, 279] on textarea "Rastreamento complementar, mamas densas. HF + para CA de mama (mãe e tia matern…" at bounding box center [354, 279] width 688 height 28
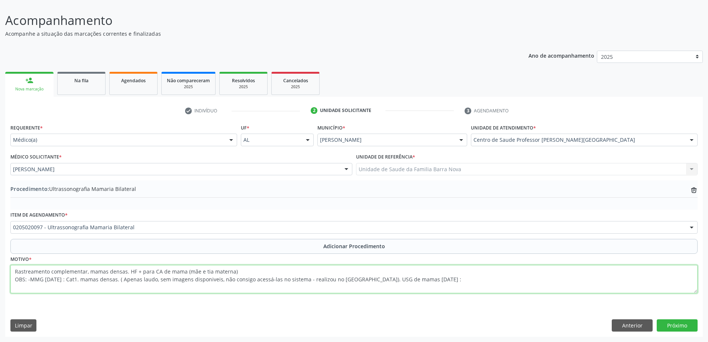
click at [461, 281] on textarea "Rastreamento complementar, mamas densas. HF + para CA de mama (mãe e tia matern…" at bounding box center [354, 279] width 688 height 28
click at [552, 280] on textarea "Rastreamento complementar, mamas densas. HF + para CA de mama (mãe e tia matern…" at bounding box center [354, 279] width 688 height 28
click at [551, 279] on textarea "Rastreamento complementar, mamas densas. HF + para CA de mama (mãe e tia matern…" at bounding box center [354, 279] width 688 height 28
click at [563, 280] on textarea "Rastreamento complementar, mamas densas. HF + para CA de mama (mãe e tia matern…" at bounding box center [354, 279] width 688 height 28
type textarea "Rastreamento complementar, mamas densas. HF + para CA de mama (mãe e tia matern…"
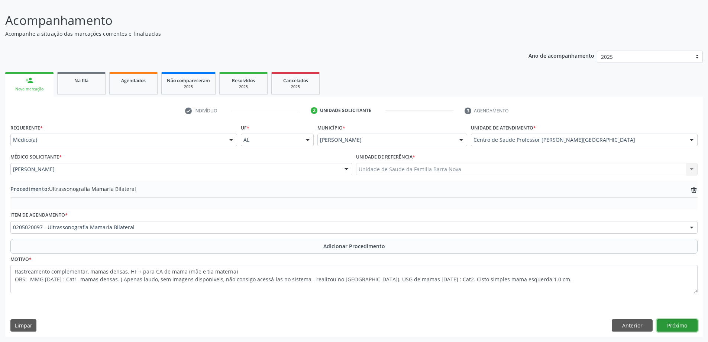
click at [671, 326] on button "Próximo" at bounding box center [677, 325] width 41 height 13
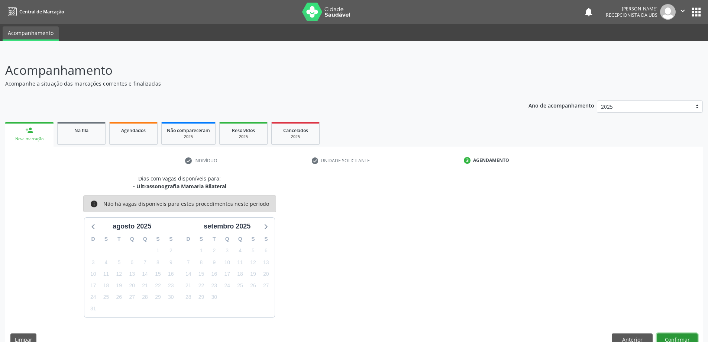
click at [674, 336] on button "Confirmar" at bounding box center [677, 339] width 41 height 13
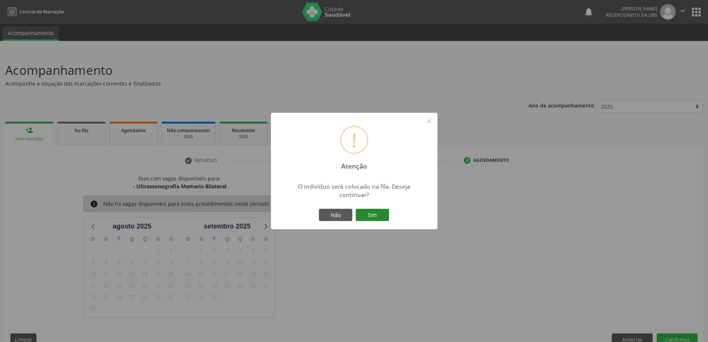
click at [379, 214] on button "Sim" at bounding box center [372, 215] width 33 height 13
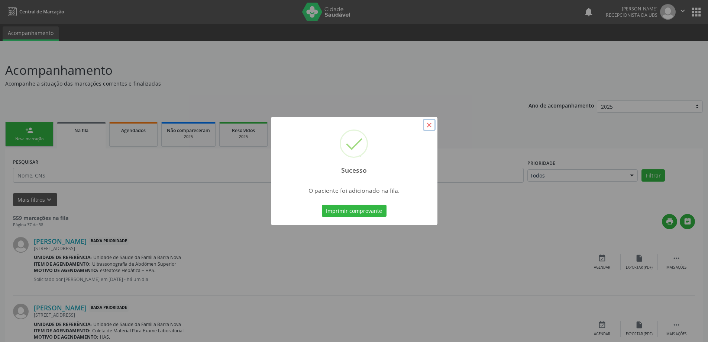
click at [428, 126] on button "×" at bounding box center [429, 125] width 13 height 13
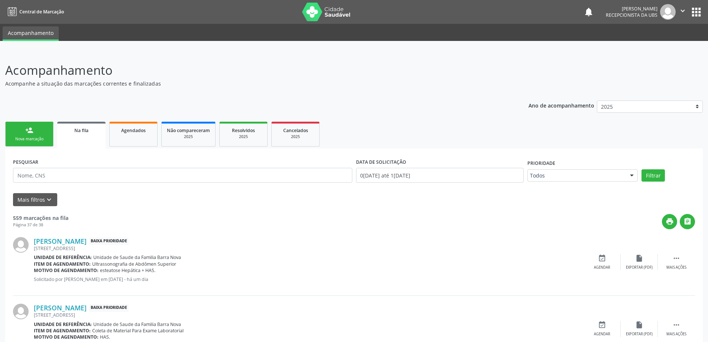
click at [23, 134] on link "person_add Nova marcação" at bounding box center [29, 134] width 48 height 25
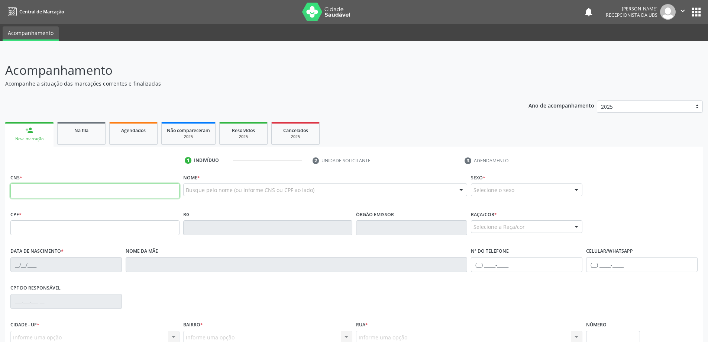
click at [45, 190] on input "text" at bounding box center [94, 190] width 169 height 15
type input "700 0038 4355 3704"
type input "603.780.424-91"
type input "28/09/1967"
type input "Cicera Basilio dos Santos Silva"
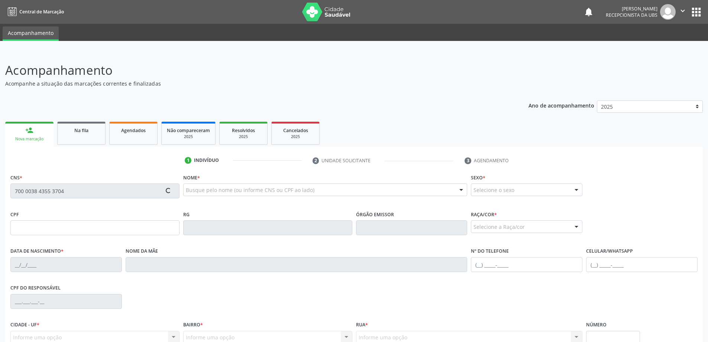
type input "(82) 8867-0399"
type input "110"
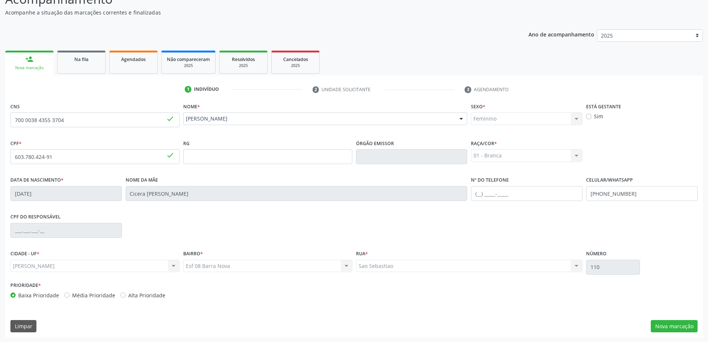
scroll to position [72, 0]
click at [669, 326] on button "Nova marcação" at bounding box center [674, 325] width 47 height 13
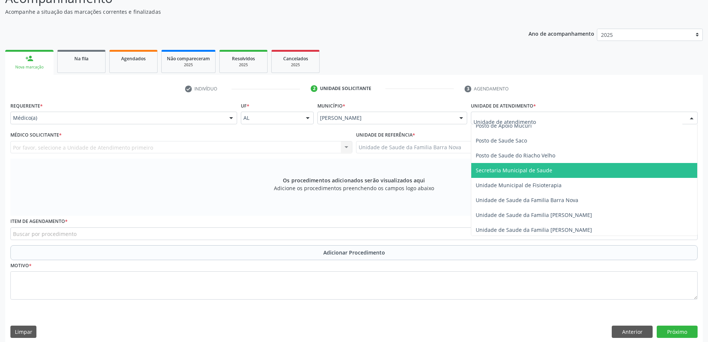
scroll to position [372, 0]
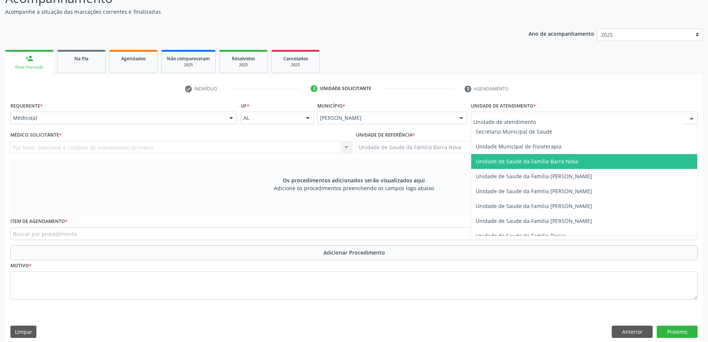
click at [566, 163] on span "Unidade de Saude da Familia Barra Nova" at bounding box center [527, 161] width 103 height 7
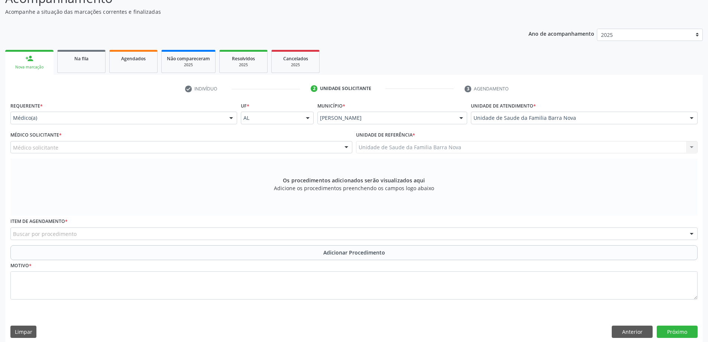
click at [174, 148] on div "Médico solicitante" at bounding box center [181, 147] width 342 height 13
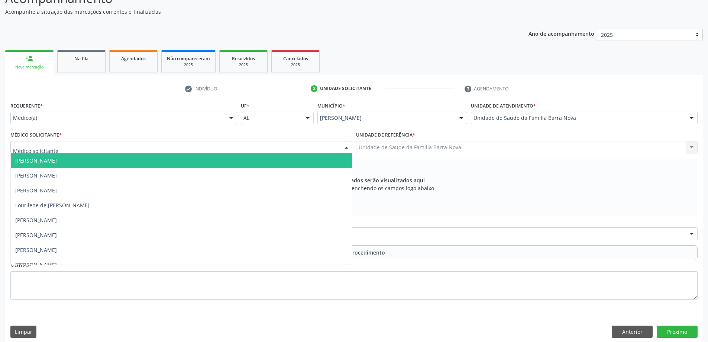
click at [164, 164] on span "[PERSON_NAME]" at bounding box center [181, 160] width 341 height 15
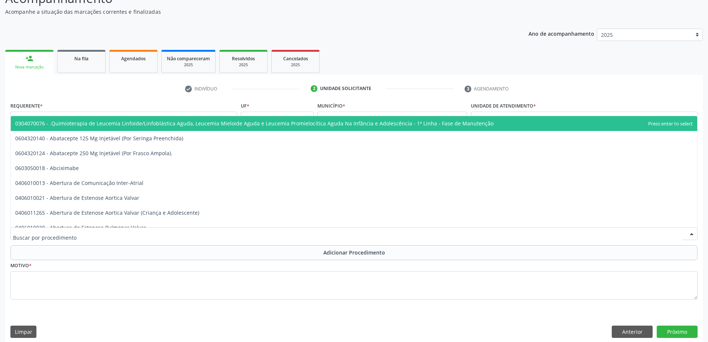
click at [308, 235] on div at bounding box center [354, 233] width 688 height 13
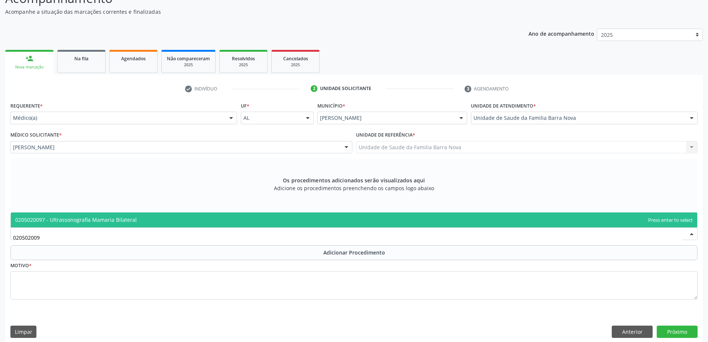
type input "0205020097"
click at [321, 218] on span "0205020097 - Ultrassonografia Mamaria Bilateral" at bounding box center [354, 219] width 687 height 15
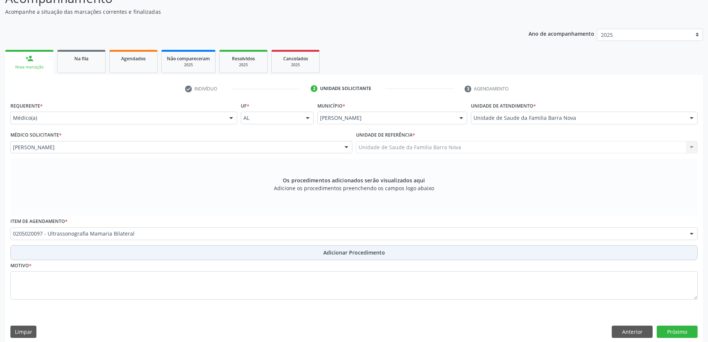
click at [330, 251] on span "Adicionar Procedimento" at bounding box center [354, 252] width 62 height 8
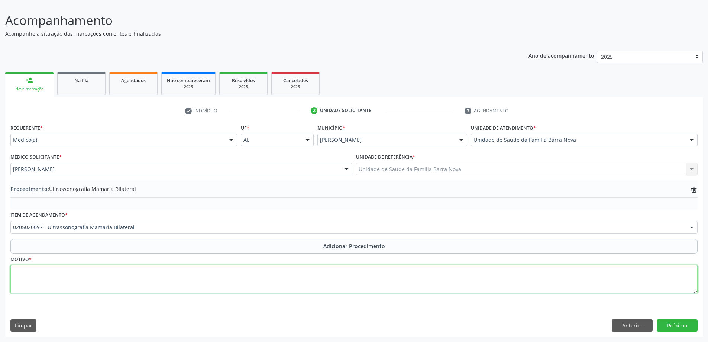
click at [63, 279] on textarea at bounding box center [354, 279] width 688 height 28
type textarea "Rotina"
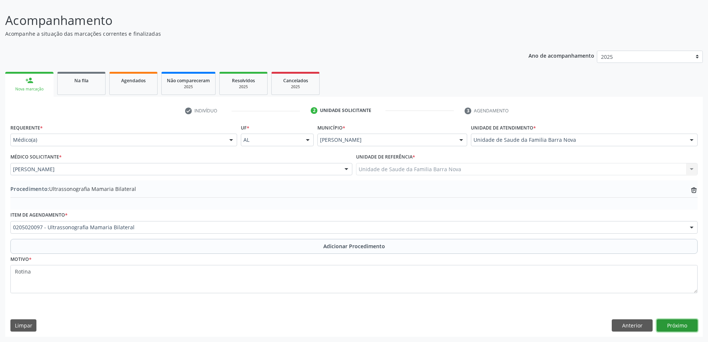
click at [678, 323] on button "Próximo" at bounding box center [677, 325] width 41 height 13
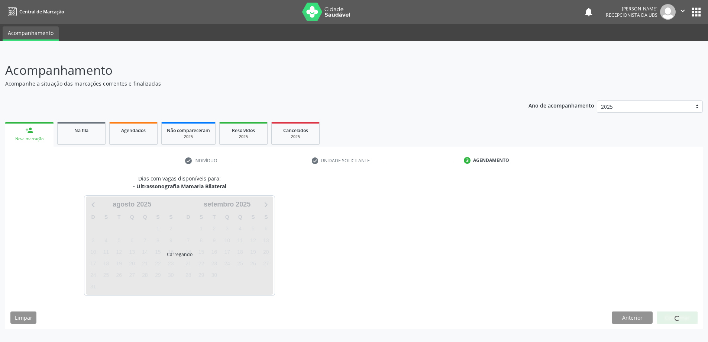
scroll to position [0, 0]
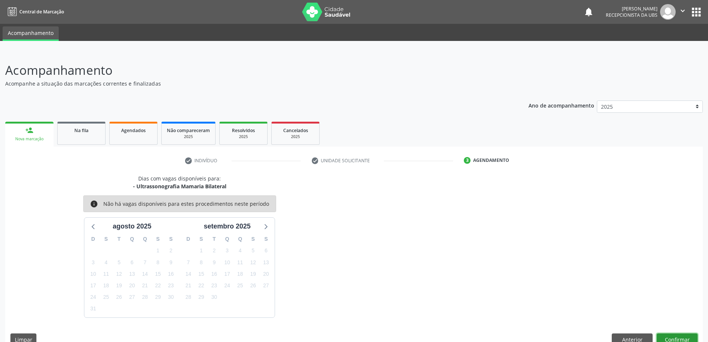
click at [680, 337] on button "Confirmar" at bounding box center [677, 339] width 41 height 13
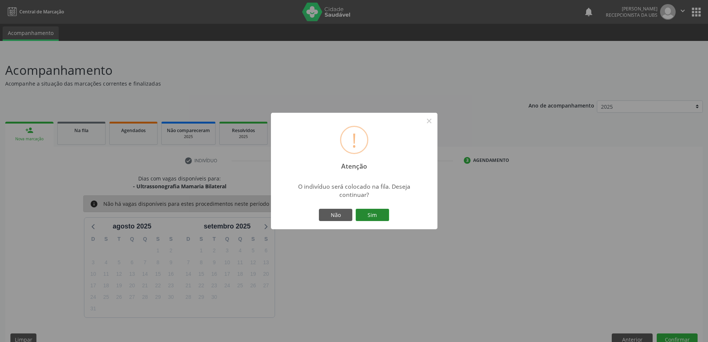
click at [371, 214] on button "Sim" at bounding box center [372, 215] width 33 height 13
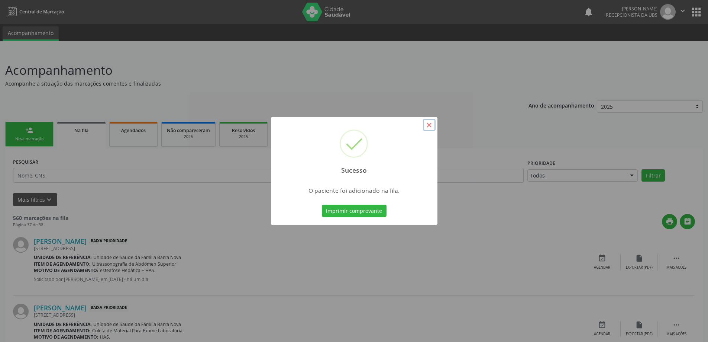
click at [428, 124] on button "×" at bounding box center [429, 125] width 13 height 13
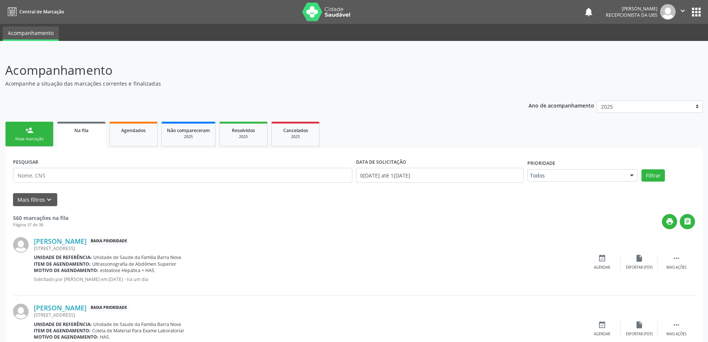
click at [32, 137] on div "Nova marcação" at bounding box center [29, 139] width 37 height 6
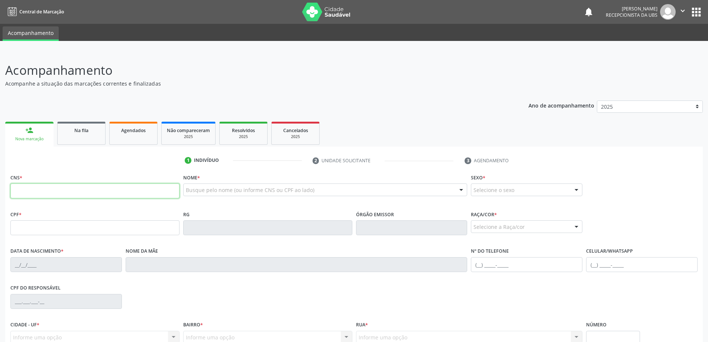
click at [39, 188] on input "text" at bounding box center [94, 190] width 169 height 15
click at [52, 195] on input "705 6345 2702 015" at bounding box center [94, 190] width 169 height 15
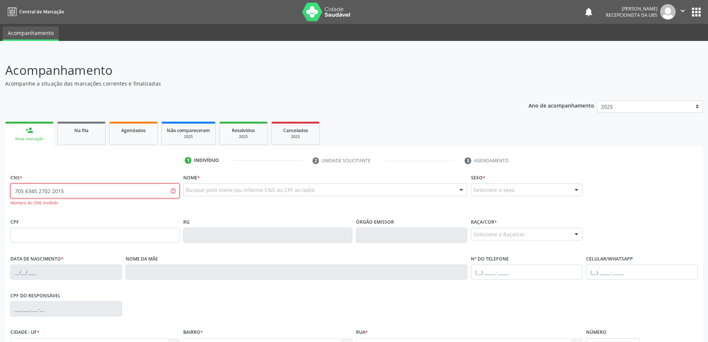
drag, startPoint x: 163, startPoint y: 190, endPoint x: 0, endPoint y: 184, distance: 162.9
click at [0, 184] on div "Acompanhamento Acompanhe a situação das marcações correntes e finalizadas Relat…" at bounding box center [354, 236] width 708 height 370
type input "705 6034 5270 2015"
click at [159, 191] on input "705 6034 5270 2015" at bounding box center [94, 190] width 169 height 15
drag, startPoint x: 159, startPoint y: 191, endPoint x: 0, endPoint y: 184, distance: 159.3
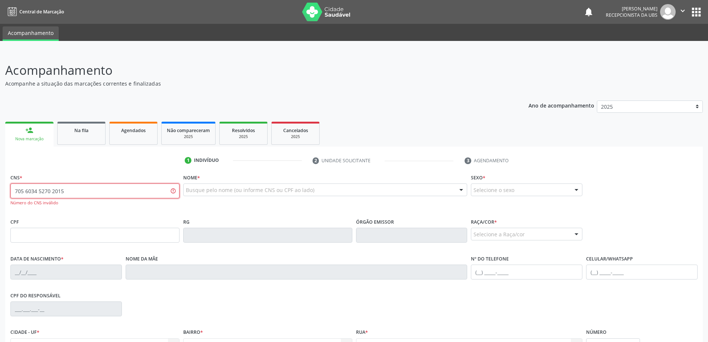
click at [0, 184] on div "Acompanhamento Acompanhe a situação das marcações correntes e finalizadas Relat…" at bounding box center [354, 236] width 708 height 370
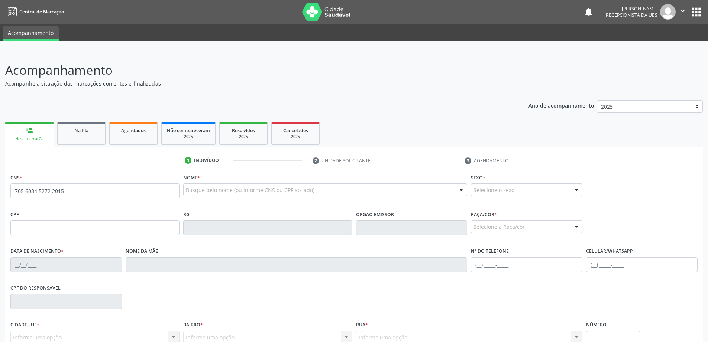
type input "705 6034 5272 2015"
type input "788.229.634-15"
type input "[DATE]"
type input "Neuza [PERSON_NAME]"
type input "[PHONE_NUMBER]"
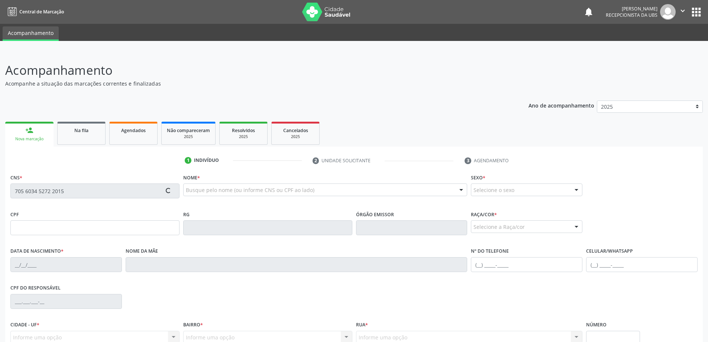
type input "89"
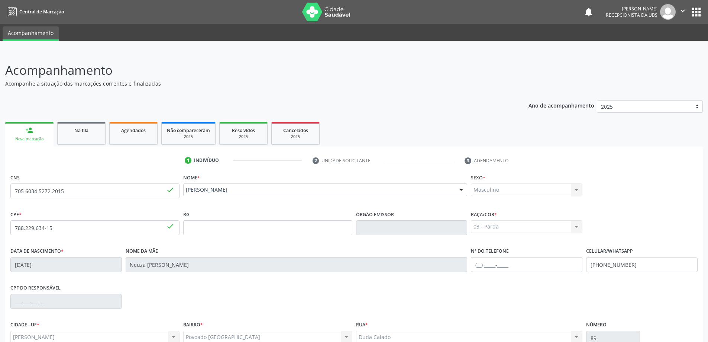
click at [35, 191] on input "705 6034 5272 2015" at bounding box center [94, 190] width 169 height 15
drag, startPoint x: 13, startPoint y: 190, endPoint x: 75, endPoint y: 195, distance: 61.9
click at [75, 195] on input "705 6034 5272 2015" at bounding box center [94, 190] width 169 height 15
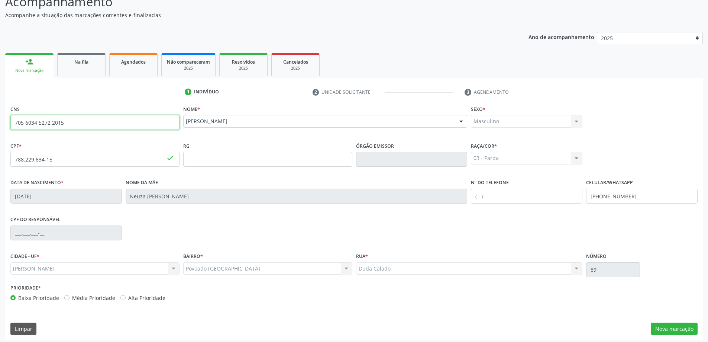
scroll to position [72, 0]
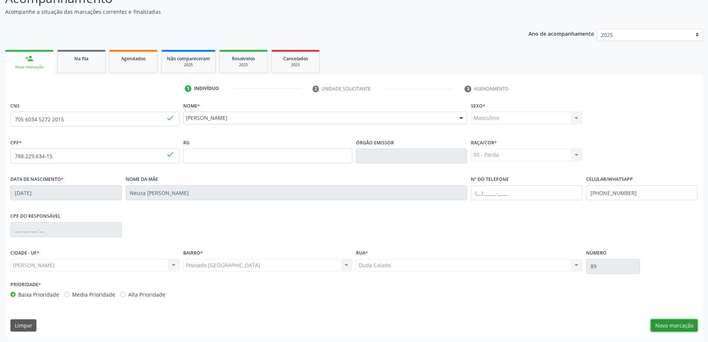
click at [680, 325] on button "Nova marcação" at bounding box center [674, 325] width 47 height 13
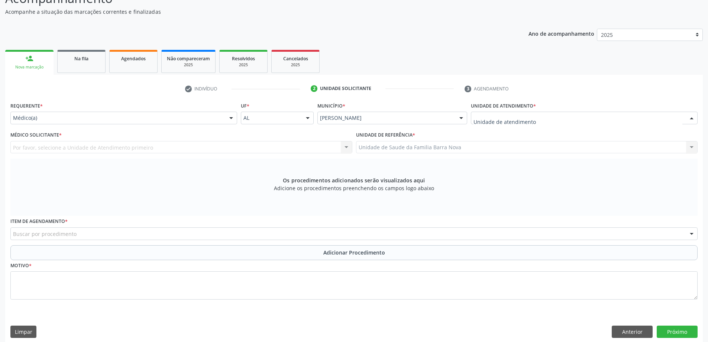
click at [545, 115] on div at bounding box center [584, 118] width 227 height 13
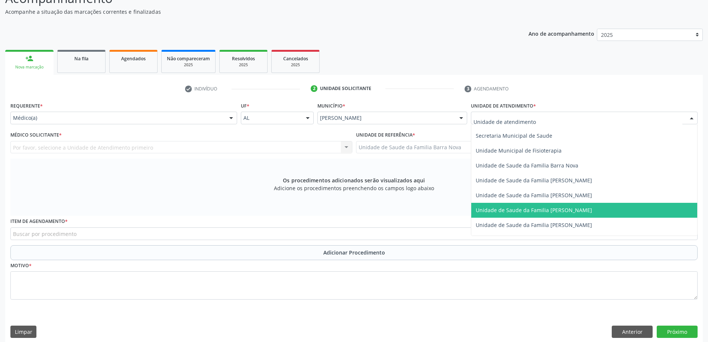
scroll to position [372, 0]
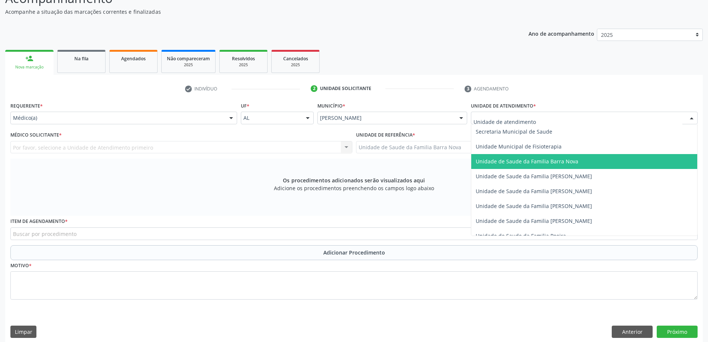
click at [567, 161] on span "Unidade de Saude da Familia Barra Nova" at bounding box center [527, 161] width 103 height 7
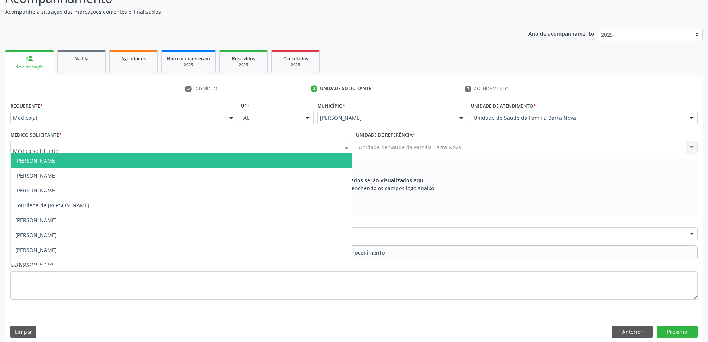
click at [79, 147] on div at bounding box center [181, 147] width 342 height 13
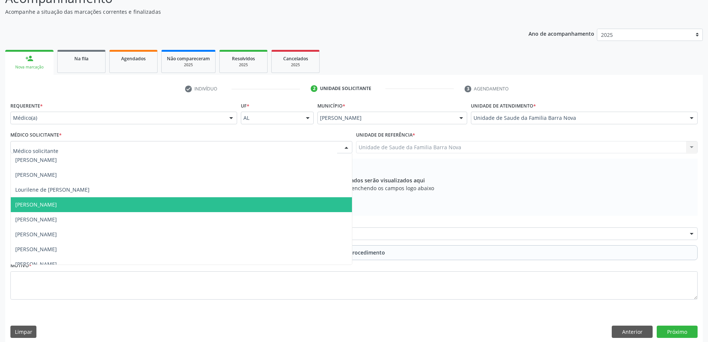
scroll to position [23, 0]
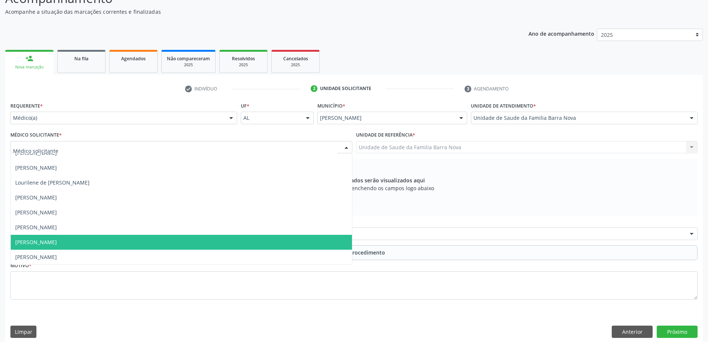
click at [89, 245] on span "[PERSON_NAME]" at bounding box center [181, 242] width 341 height 15
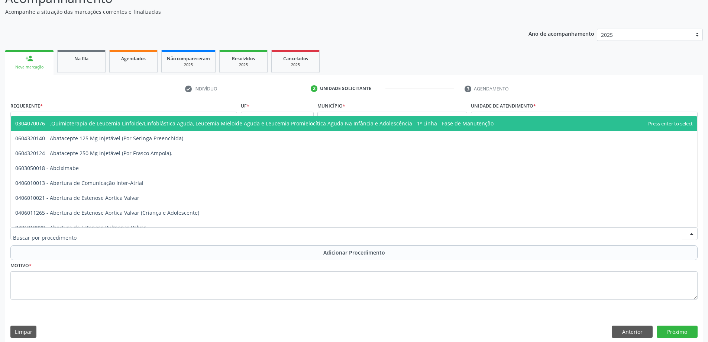
click at [109, 233] on div at bounding box center [354, 233] width 688 height 13
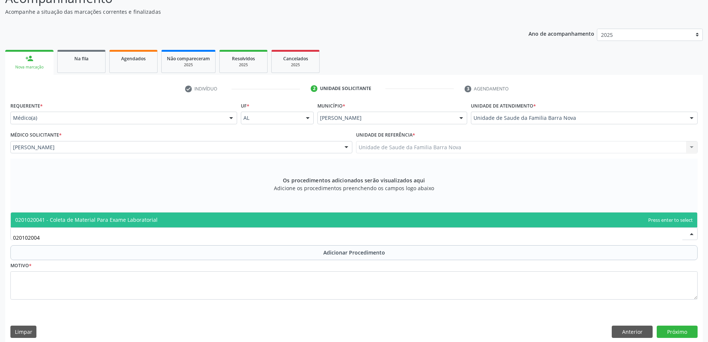
type input "0201020041"
click at [236, 223] on span "0201020041 - Coleta de Material Para Exame Laboratorial" at bounding box center [354, 219] width 687 height 15
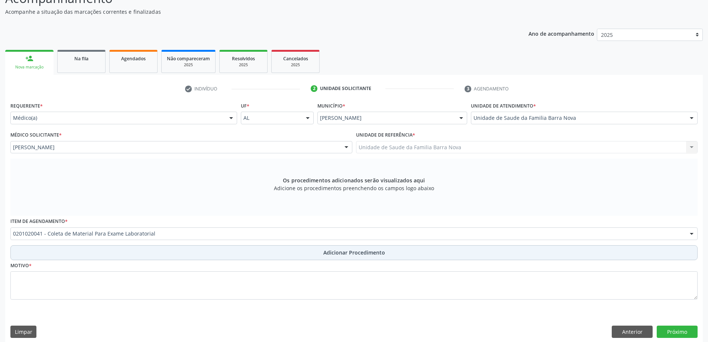
click at [335, 251] on span "Adicionar Procedimento" at bounding box center [354, 252] width 62 height 8
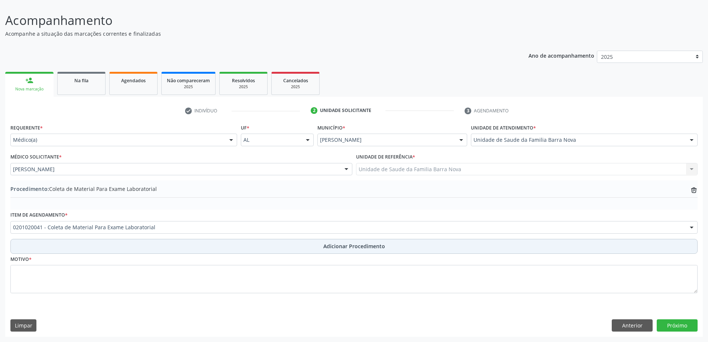
scroll to position [50, 0]
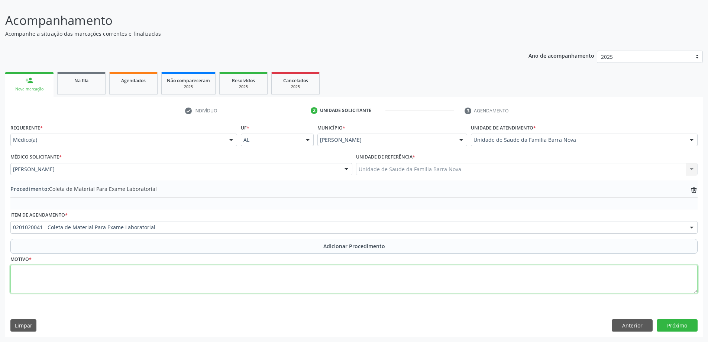
click at [157, 270] on textarea at bounding box center [354, 279] width 688 height 28
type textarea "Hipertenso, palpitações."
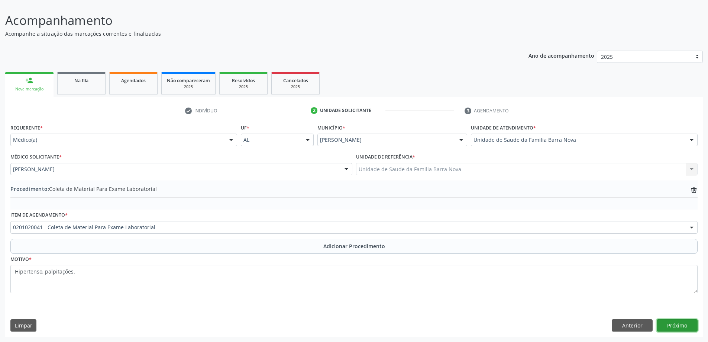
click at [677, 323] on button "Próximo" at bounding box center [677, 325] width 41 height 13
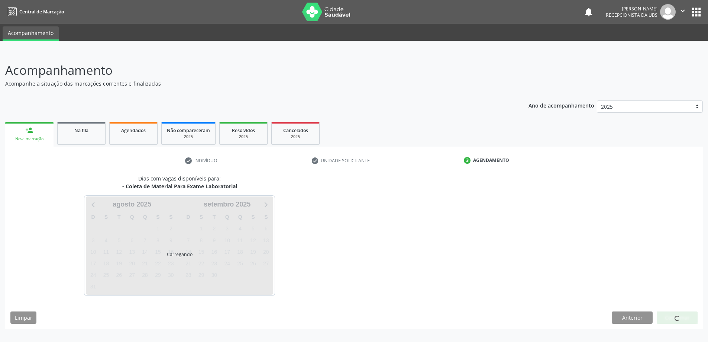
scroll to position [0, 0]
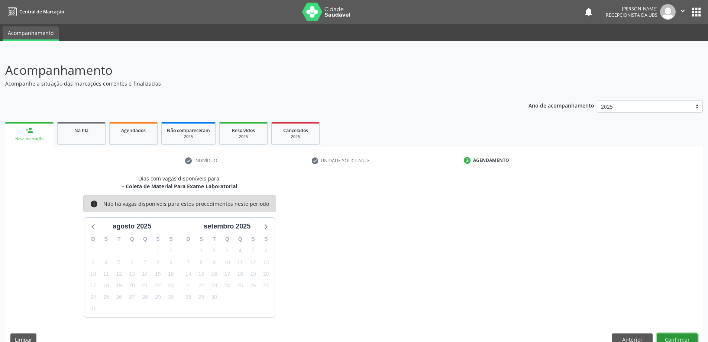
click at [675, 337] on button "Confirmar" at bounding box center [677, 339] width 41 height 13
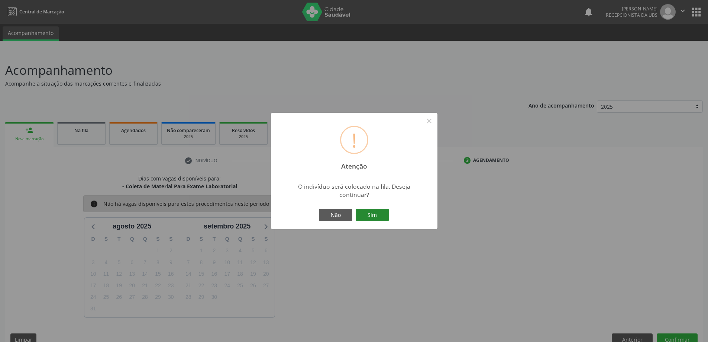
click at [373, 217] on button "Sim" at bounding box center [372, 215] width 33 height 13
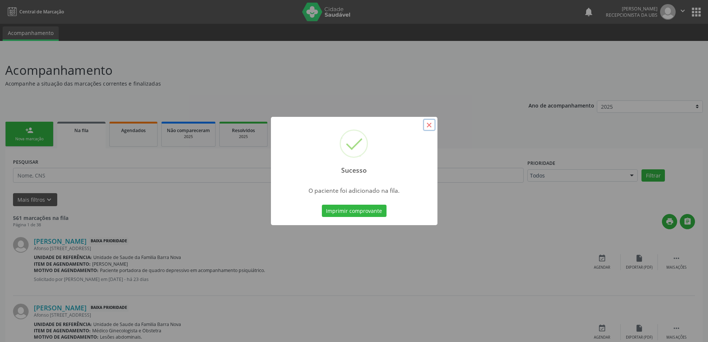
click at [432, 126] on button "×" at bounding box center [429, 125] width 13 height 13
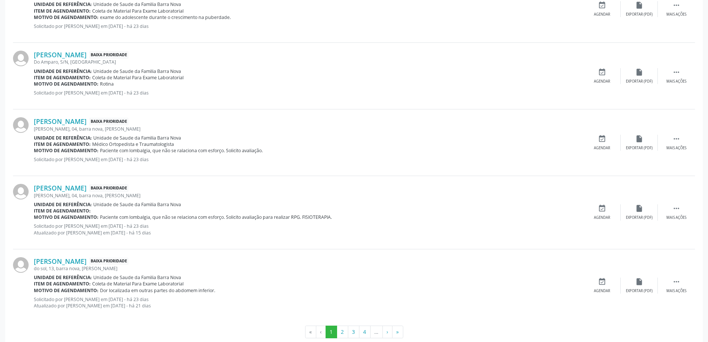
scroll to position [940, 0]
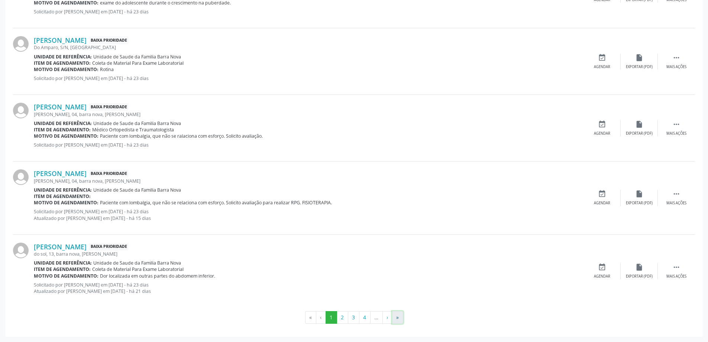
click at [396, 319] on button "»" at bounding box center [397, 317] width 11 height 13
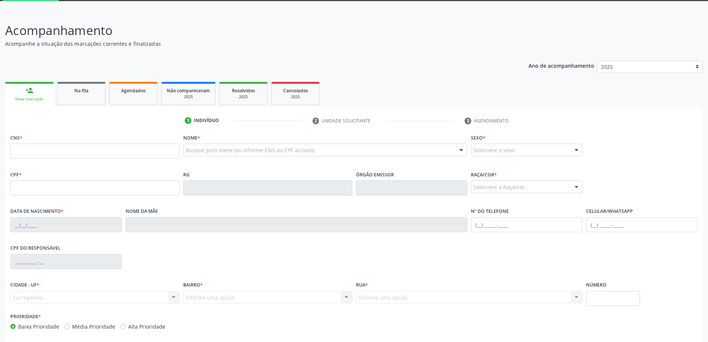
scroll to position [72, 0]
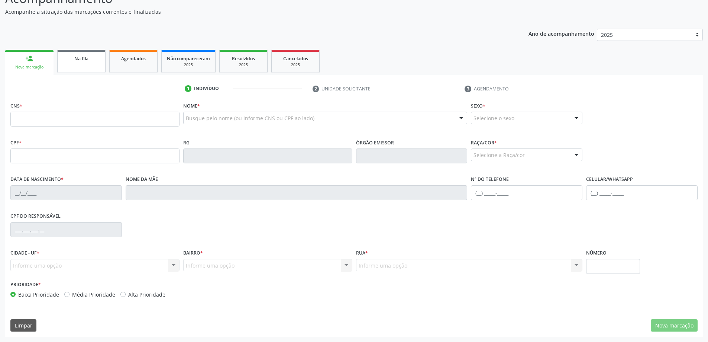
click at [79, 56] on span "Na fila" at bounding box center [81, 58] width 14 height 6
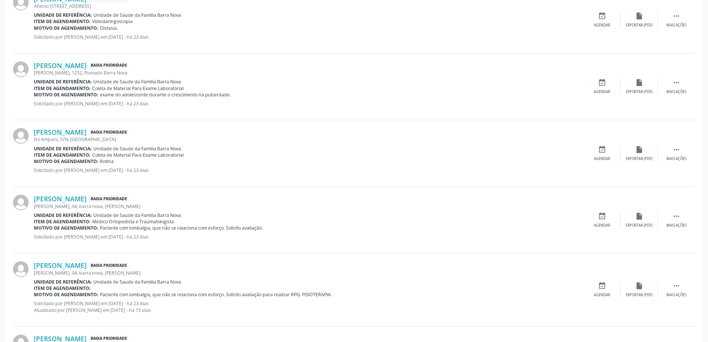
scroll to position [940, 0]
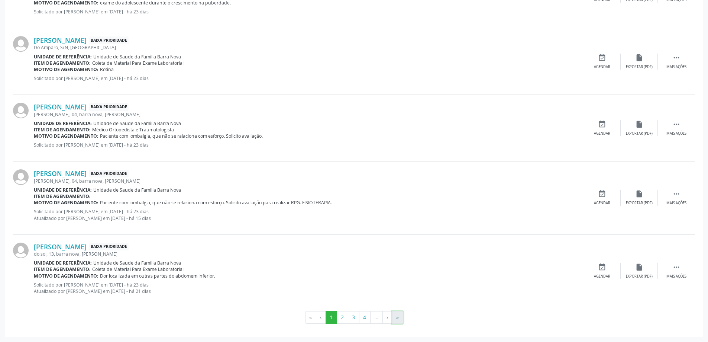
click at [397, 318] on button "»" at bounding box center [397, 317] width 11 height 13
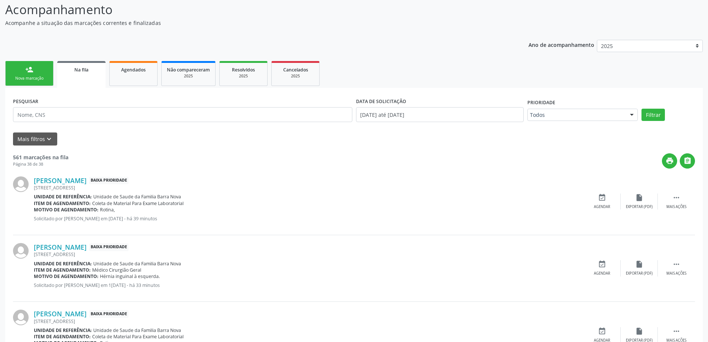
scroll to position [0, 0]
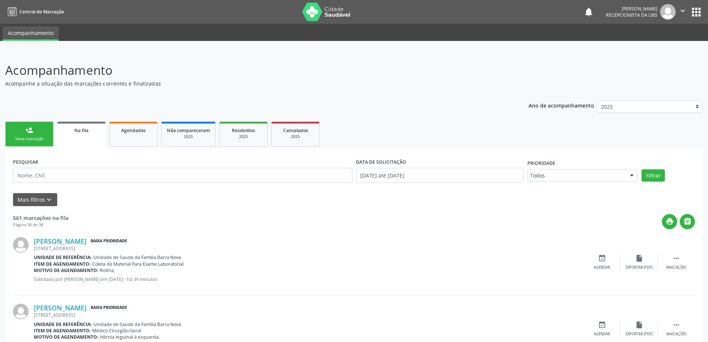
click at [29, 134] on link "person_add Nova marcação" at bounding box center [29, 134] width 48 height 25
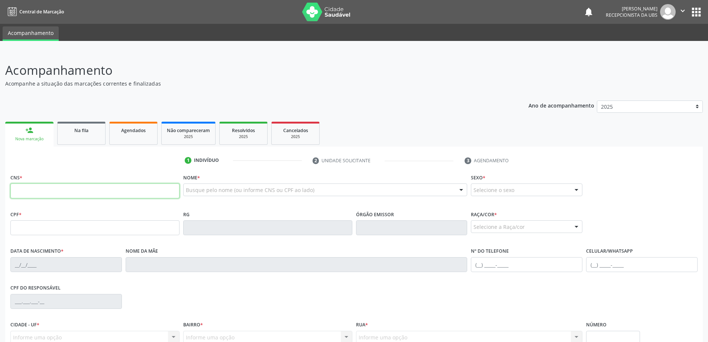
paste input "705 6034 5272 2015"
type input "705 6034 5272 2015"
type input "788.229.634-15"
type input "[DATE]"
type input "Neuza [PERSON_NAME]"
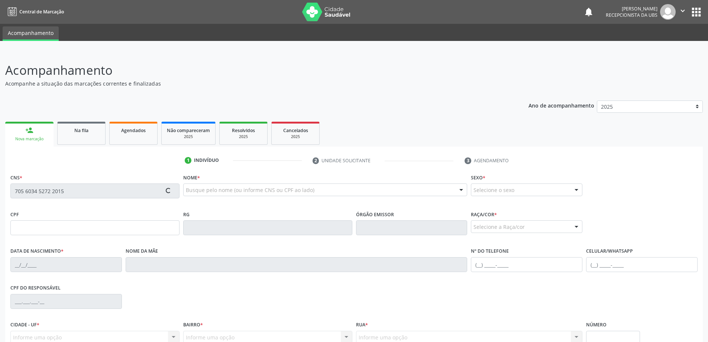
type input "[PHONE_NUMBER]"
type input "89"
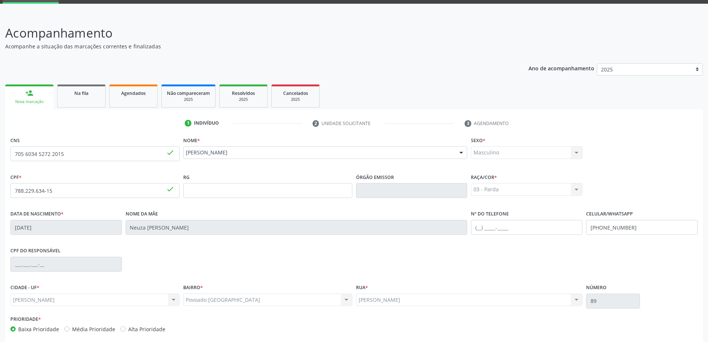
scroll to position [72, 0]
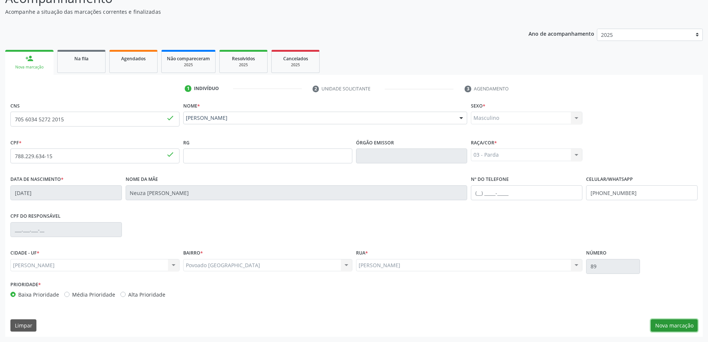
click at [673, 324] on button "Nova marcação" at bounding box center [674, 325] width 47 height 13
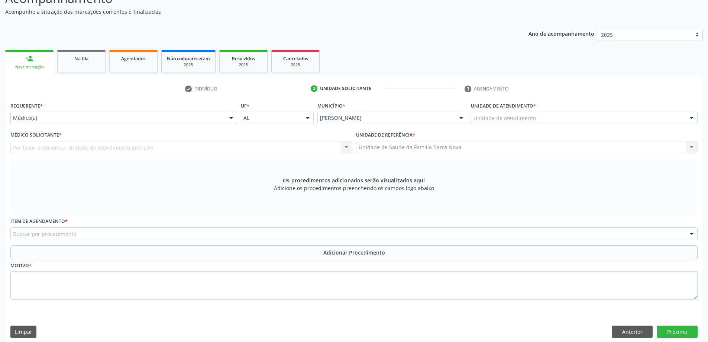
click at [582, 115] on div "Unidade de atendimento" at bounding box center [584, 118] width 227 height 13
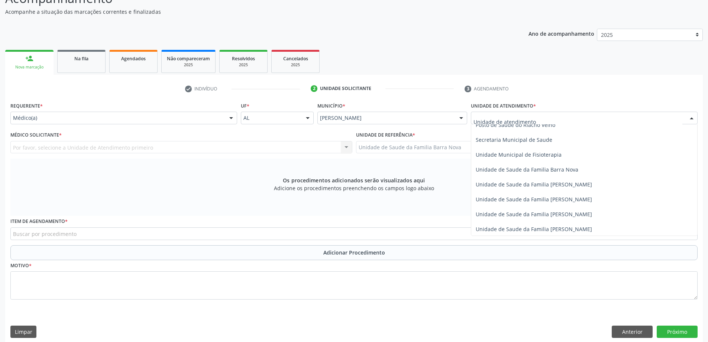
scroll to position [372, 0]
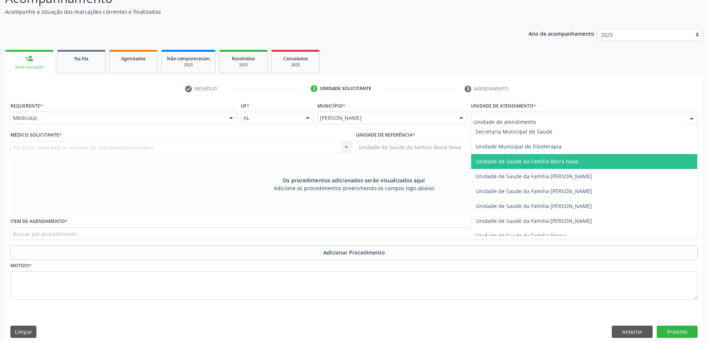
click at [560, 164] on span "Unidade de Saude da Familia Barra Nova" at bounding box center [527, 161] width 103 height 7
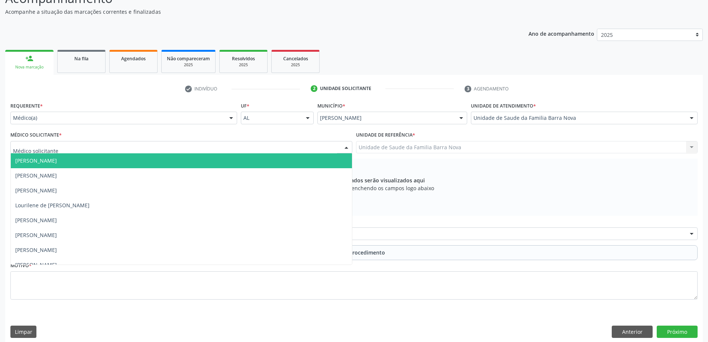
click at [252, 145] on div at bounding box center [181, 147] width 342 height 13
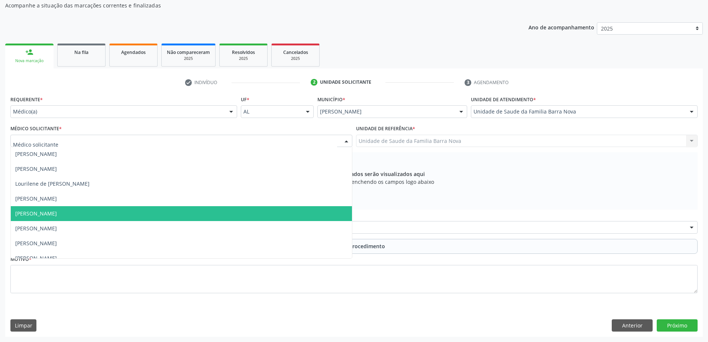
scroll to position [23, 0]
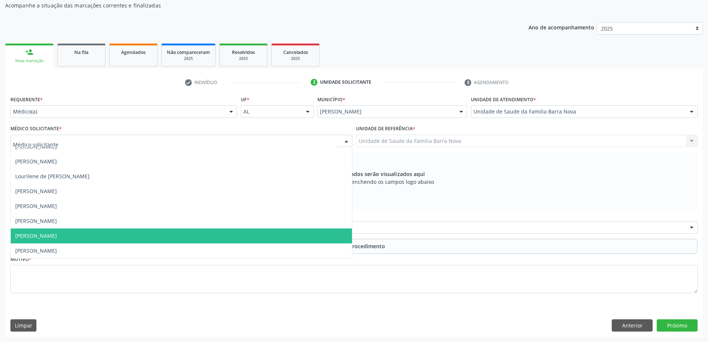
click at [160, 234] on span "[PERSON_NAME]" at bounding box center [181, 235] width 341 height 15
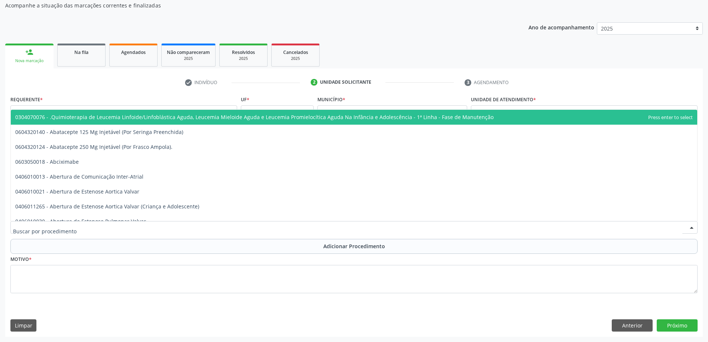
click at [142, 231] on div at bounding box center [354, 227] width 688 height 13
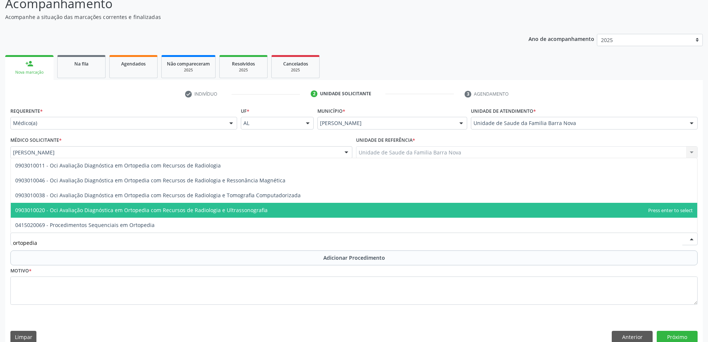
scroll to position [78, 0]
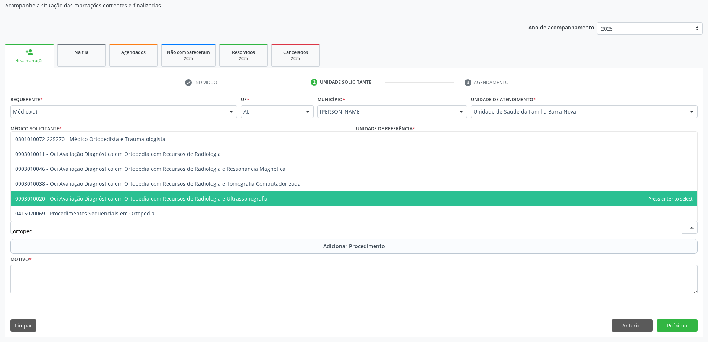
type input "ortope"
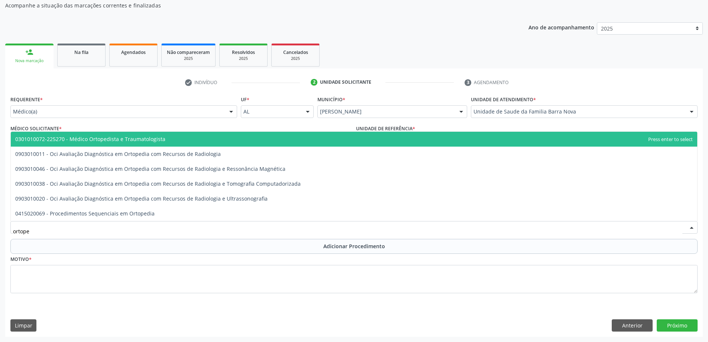
click at [147, 138] on span "0301010072-225270 - Médico Ortopedista e Traumatologista" at bounding box center [90, 138] width 150 height 7
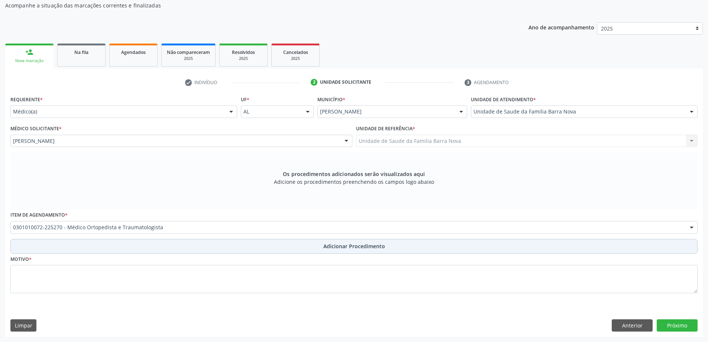
click at [281, 245] on button "Adicionar Procedimento" at bounding box center [354, 246] width 688 height 15
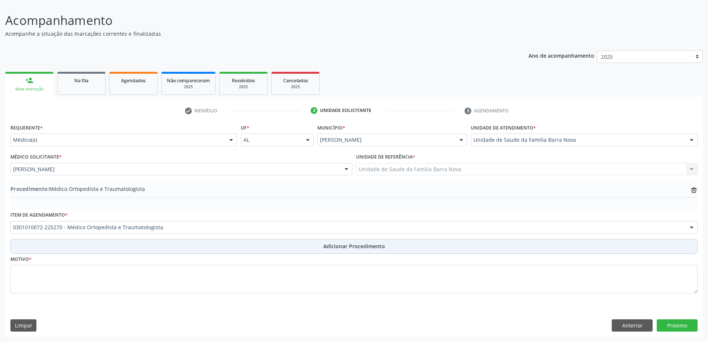
scroll to position [50, 0]
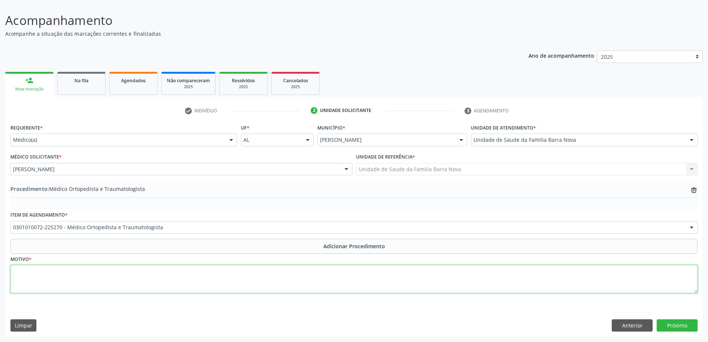
click at [84, 272] on textarea at bounding box center [354, 279] width 688 height 28
type textarea "p"
type textarea "Paciente com historico de dorsalgia há cerca de 05 anos, refratária a terapêuti…"
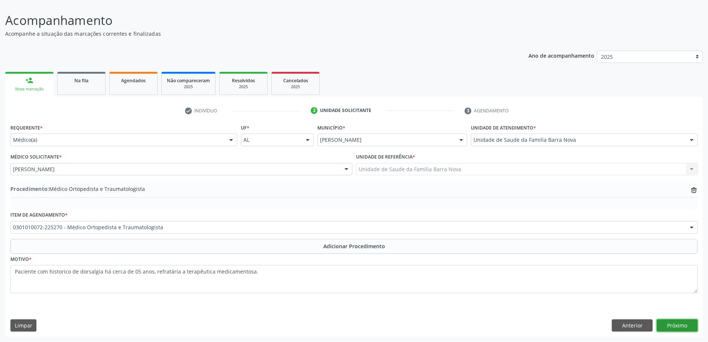
click at [682, 326] on button "Próximo" at bounding box center [677, 325] width 41 height 13
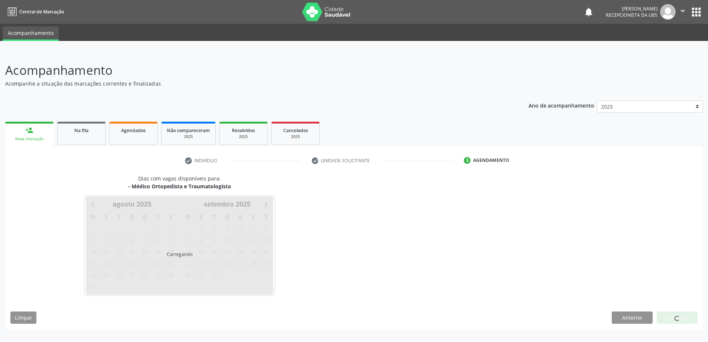
scroll to position [0, 0]
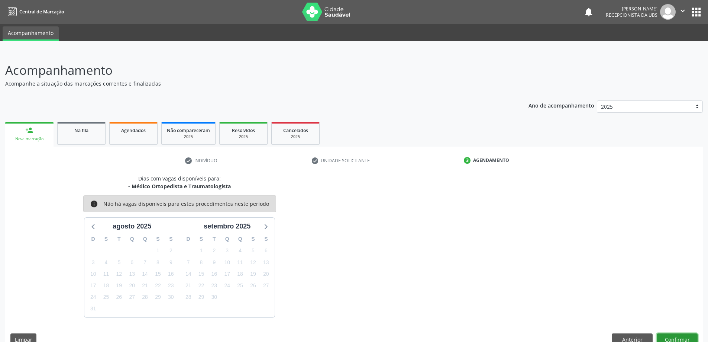
click at [671, 339] on button "Confirmar" at bounding box center [677, 339] width 41 height 13
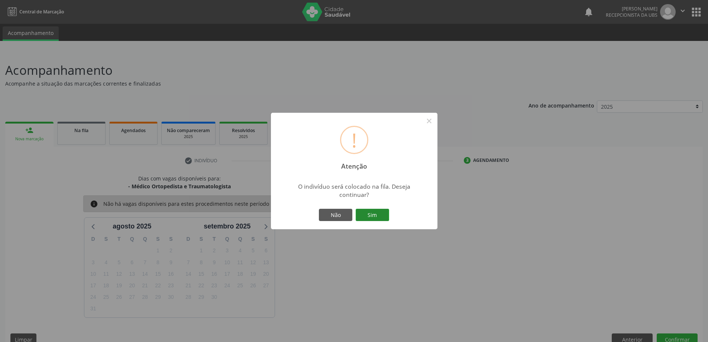
click at [373, 216] on button "Sim" at bounding box center [372, 215] width 33 height 13
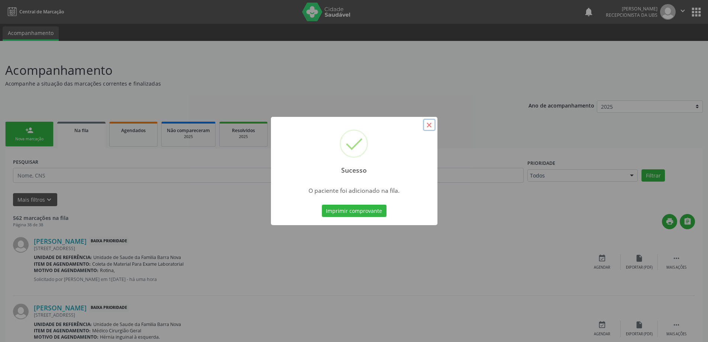
click at [429, 127] on button "×" at bounding box center [429, 125] width 13 height 13
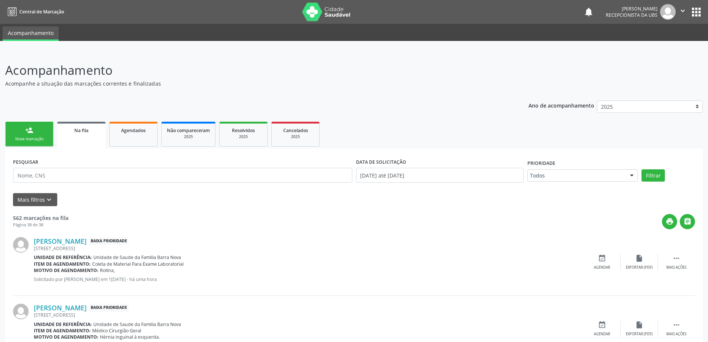
click at [28, 135] on link "person_add Nova marcação" at bounding box center [29, 134] width 48 height 25
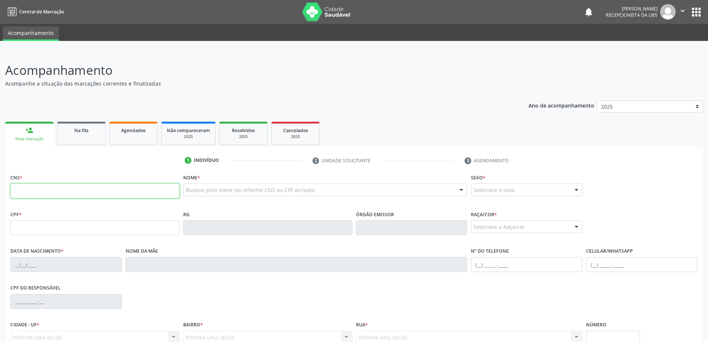
click at [112, 193] on input "text" at bounding box center [94, 190] width 169 height 15
type input "700 1049 3784 4419"
type input "[DATE]"
type input "Renilva [PERSON_NAME]"
type input "[PHONE_NUMBER]"
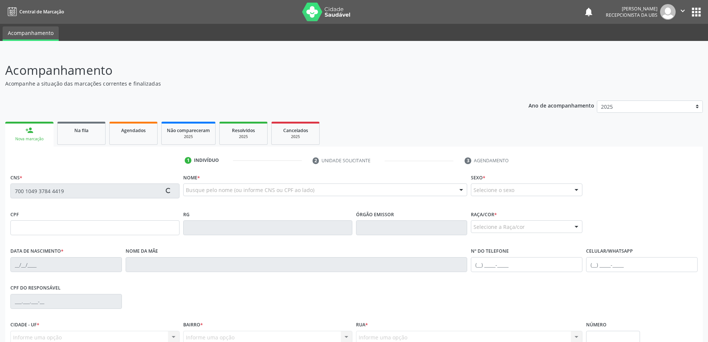
type input "504"
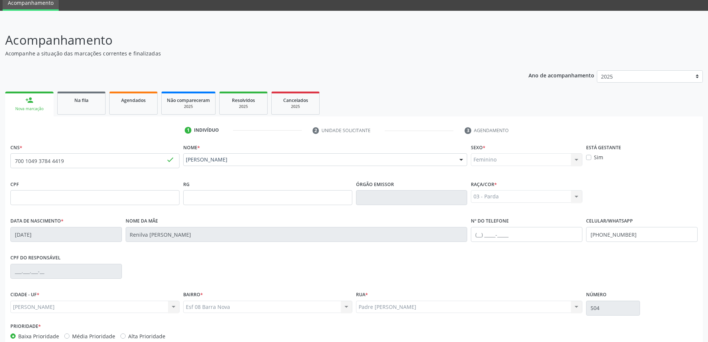
scroll to position [72, 0]
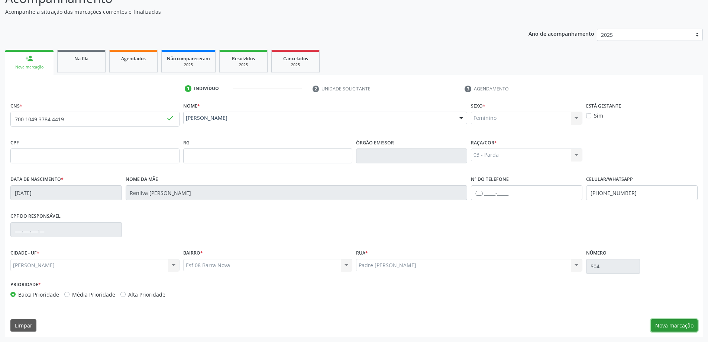
click at [671, 325] on button "Nova marcação" at bounding box center [674, 325] width 47 height 13
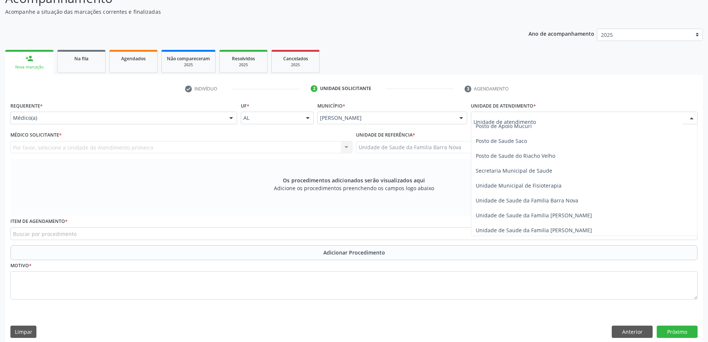
scroll to position [335, 0]
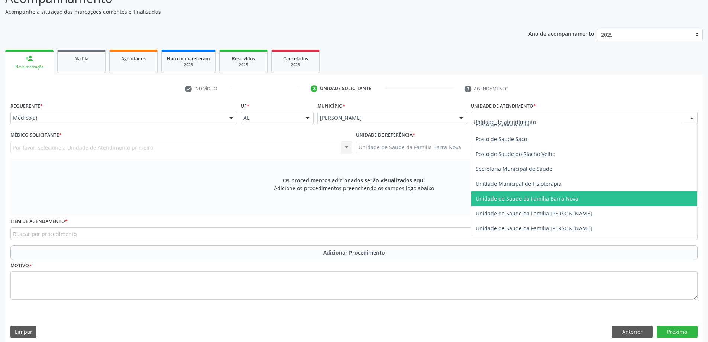
click at [519, 198] on span "Unidade de Saude da Familia Barra Nova" at bounding box center [527, 198] width 103 height 7
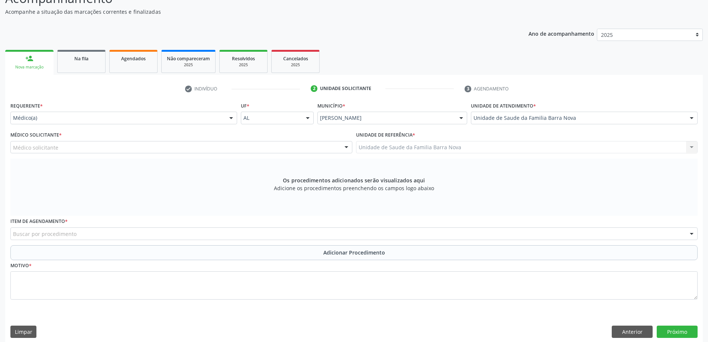
click at [156, 149] on div "Médico solicitante" at bounding box center [181, 147] width 342 height 13
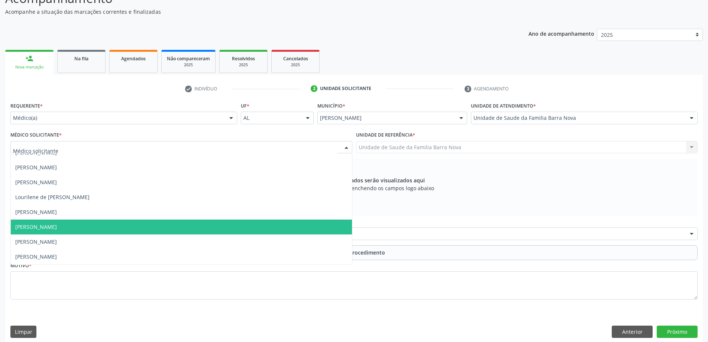
scroll to position [23, 0]
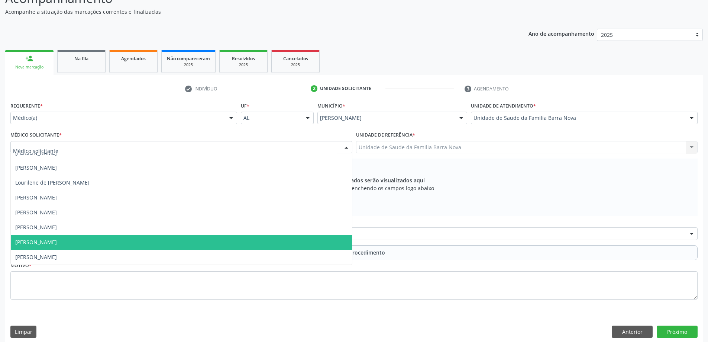
click at [139, 246] on span "[PERSON_NAME]" at bounding box center [181, 242] width 341 height 15
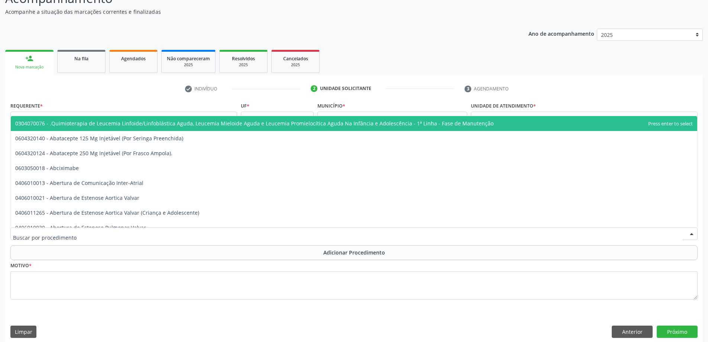
click at [246, 232] on div at bounding box center [354, 233] width 688 height 13
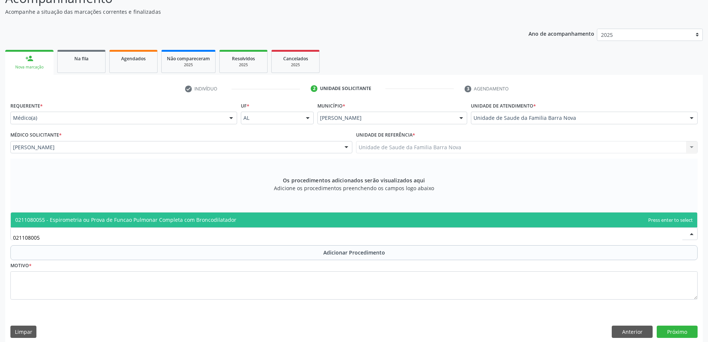
type input "0211080055"
click at [257, 222] on span "0211080055 - Espirometria ou Prova de Funcao Pulmonar Completa com Broncodilata…" at bounding box center [354, 219] width 687 height 15
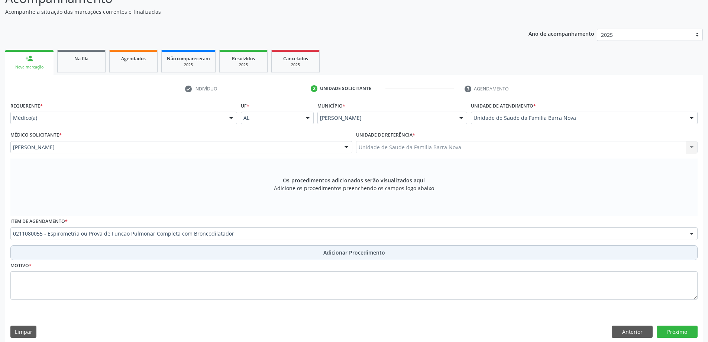
click at [284, 253] on button "Adicionar Procedimento" at bounding box center [354, 252] width 688 height 15
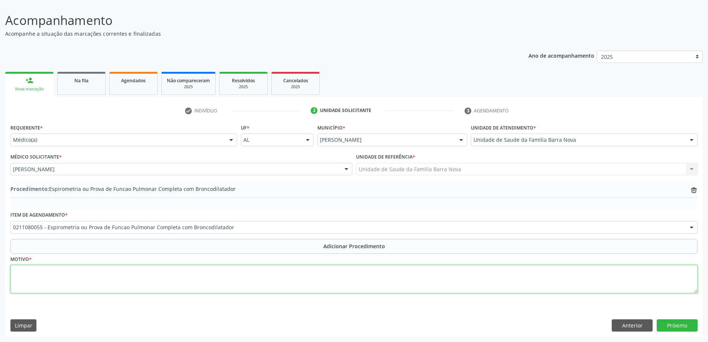
click at [128, 268] on textarea at bounding box center [354, 279] width 688 height 28
type textarea "Tabagista de longa data , dispneia aos moderado esforços."
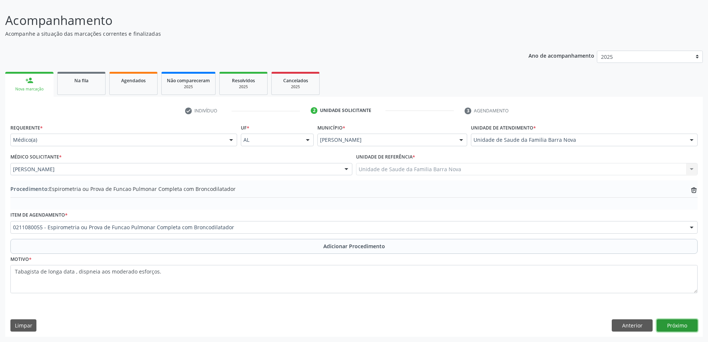
click at [679, 325] on button "Próximo" at bounding box center [677, 325] width 41 height 13
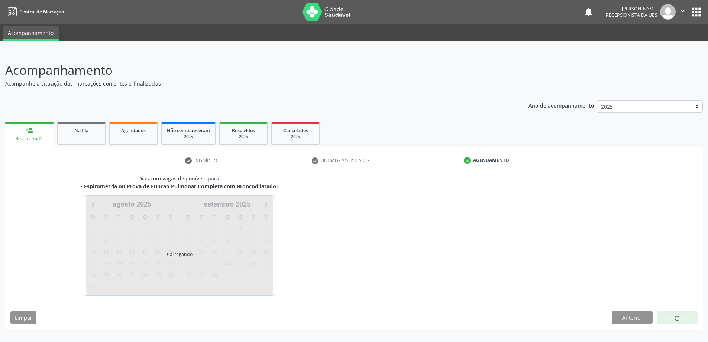
scroll to position [0, 0]
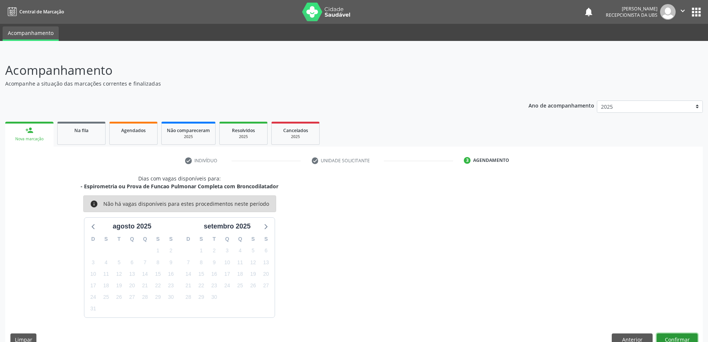
click at [687, 339] on button "Confirmar" at bounding box center [677, 339] width 41 height 13
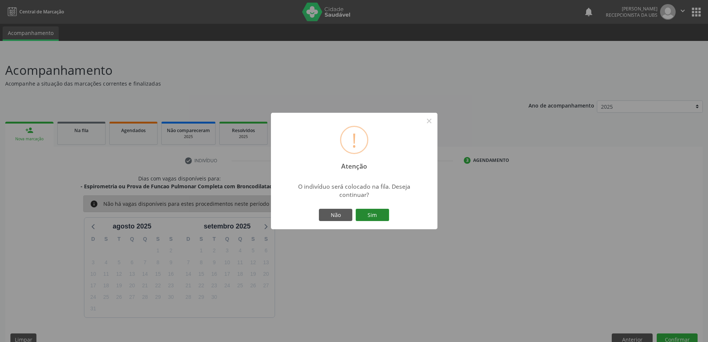
click at [373, 213] on button "Sim" at bounding box center [372, 215] width 33 height 13
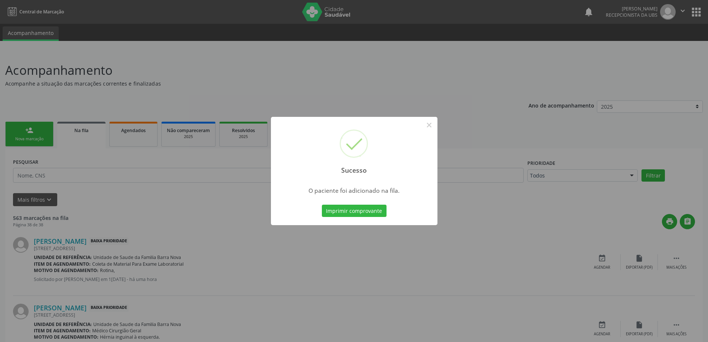
click at [436, 123] on div "Sucesso ×" at bounding box center [354, 149] width 167 height 64
click at [430, 125] on button "×" at bounding box center [429, 125] width 13 height 13
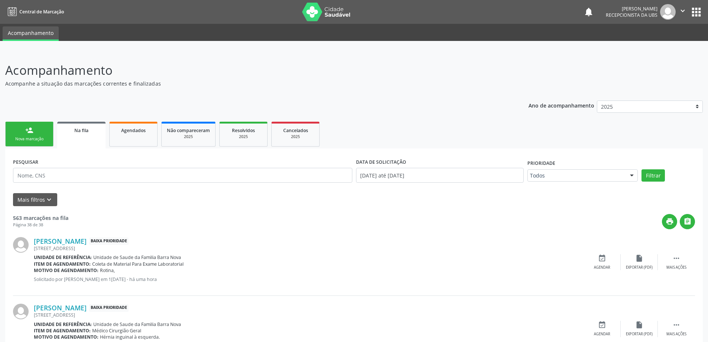
click at [26, 138] on div "Nova marcação" at bounding box center [29, 139] width 37 height 6
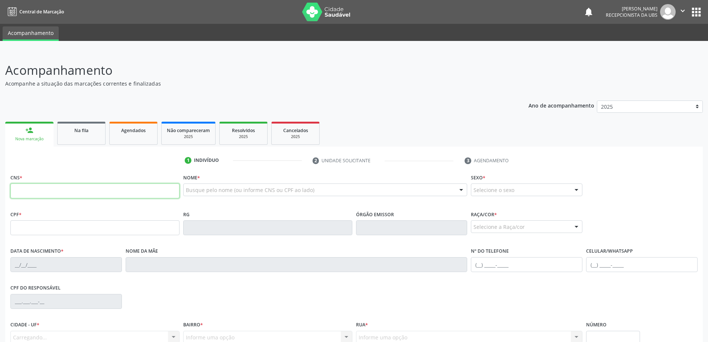
click at [50, 189] on input "text" at bounding box center [94, 190] width 169 height 15
type input "700 0046 6003 3206"
type input "080.383.954-50"
type input "[DATE]"
type input "[PERSON_NAME]"
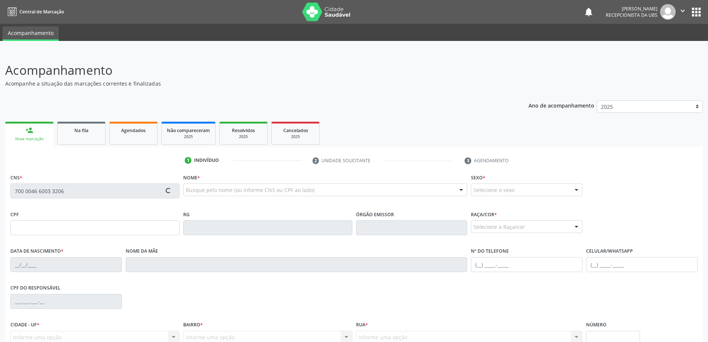
type input "[PHONE_NUMBER]"
type input "S/N"
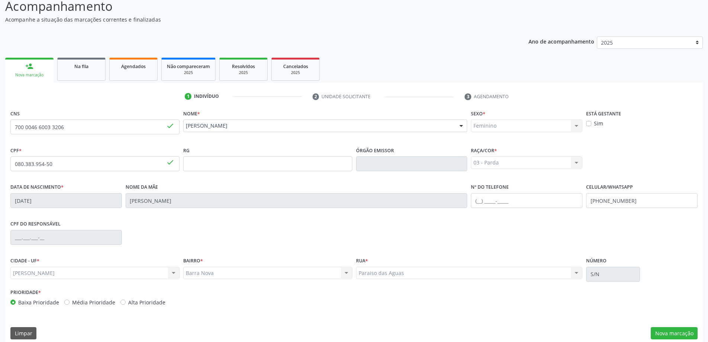
scroll to position [72, 0]
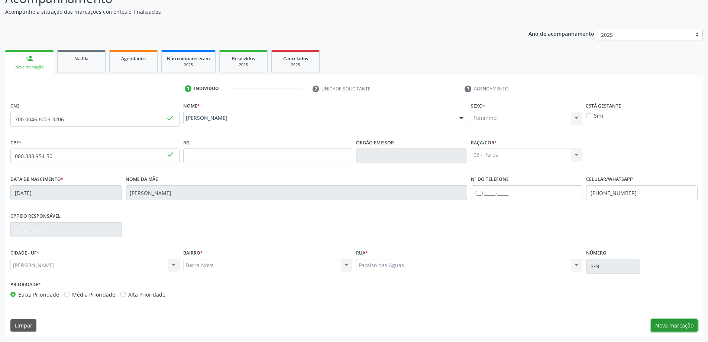
click at [674, 329] on button "Nova marcação" at bounding box center [674, 325] width 47 height 13
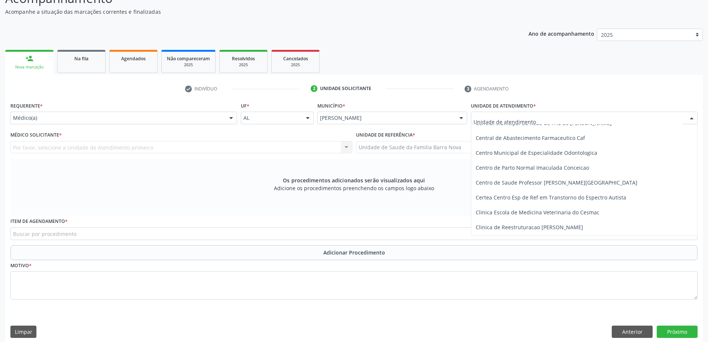
scroll to position [74, 0]
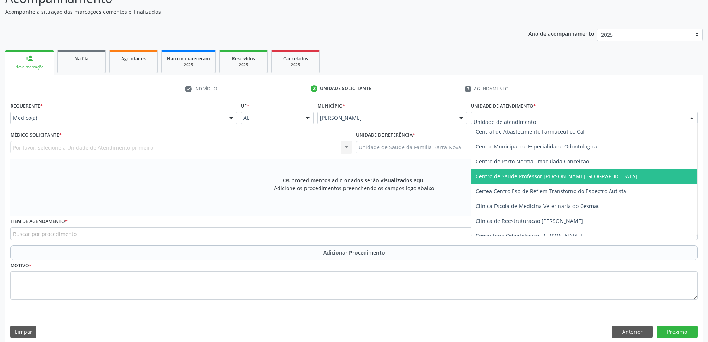
click at [545, 179] on span "Centro de Saude Professor [PERSON_NAME][GEOGRAPHIC_DATA]" at bounding box center [557, 176] width 162 height 7
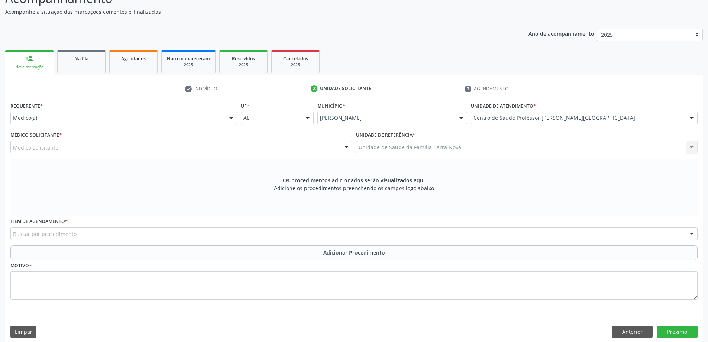
click at [231, 145] on div "Médico solicitante" at bounding box center [181, 147] width 342 height 13
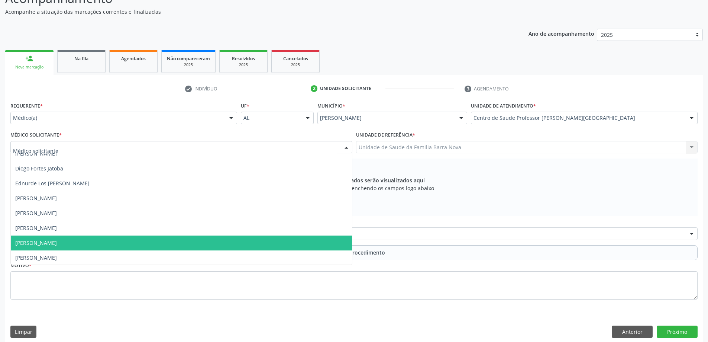
scroll to position [186, 0]
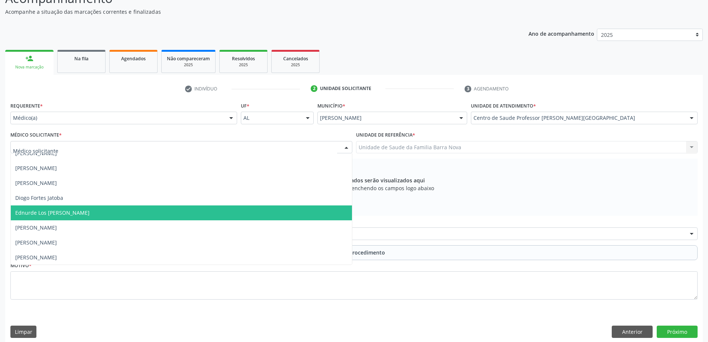
click at [144, 213] on span "Ednurde Los [PERSON_NAME]" at bounding box center [181, 212] width 341 height 15
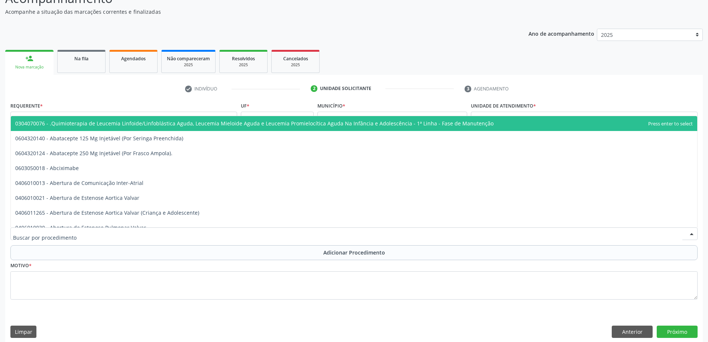
click at [245, 234] on div at bounding box center [354, 233] width 688 height 13
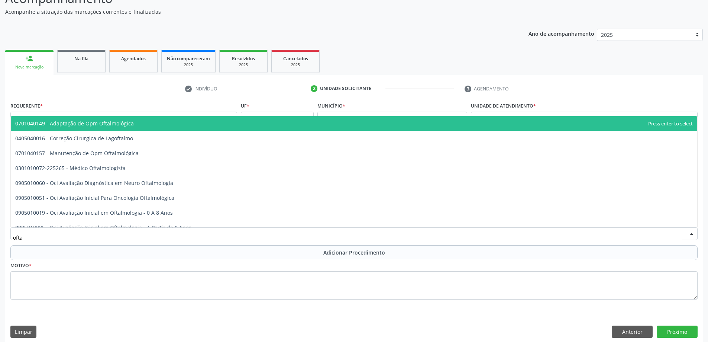
type input "oftal"
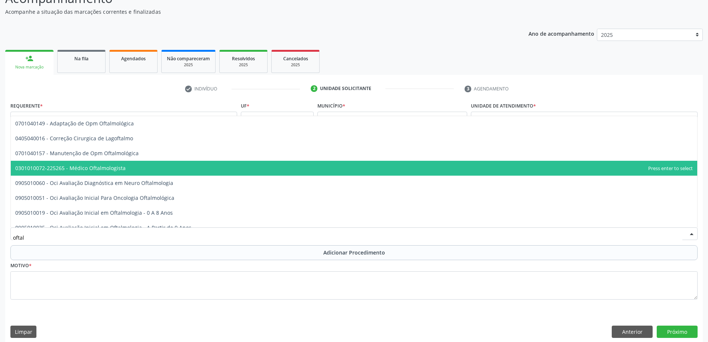
click at [120, 167] on span "0301010072-225265 - Médico Oftalmologista" at bounding box center [70, 167] width 110 height 7
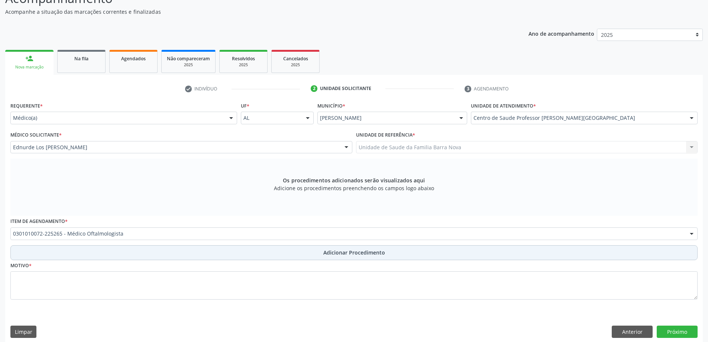
click at [376, 256] on span "Adicionar Procedimento" at bounding box center [354, 252] width 62 height 8
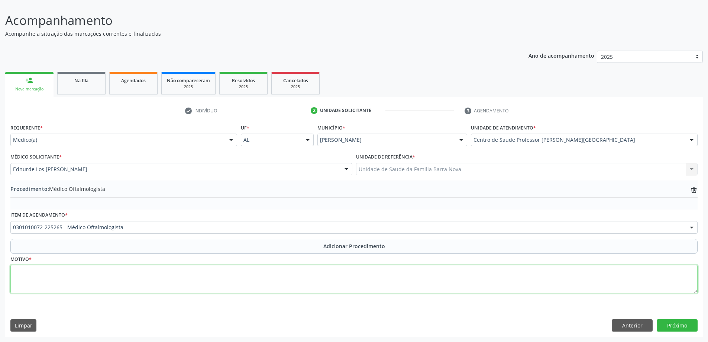
click at [93, 276] on textarea at bounding box center [354, 279] width 688 height 28
type textarea "Avaliação paciente faz uso de antimalarico há varios anos. PRIORITÁRIO."
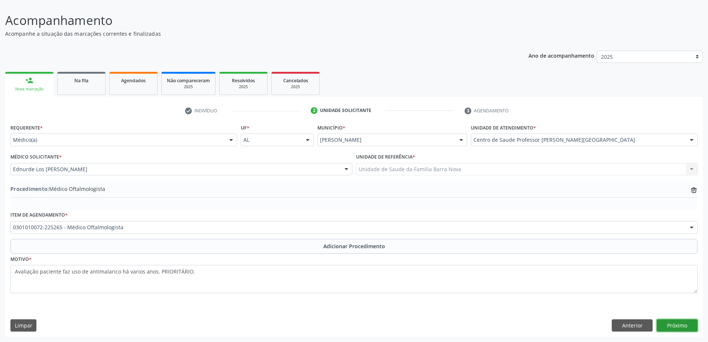
click at [677, 325] on button "Próximo" at bounding box center [677, 325] width 41 height 13
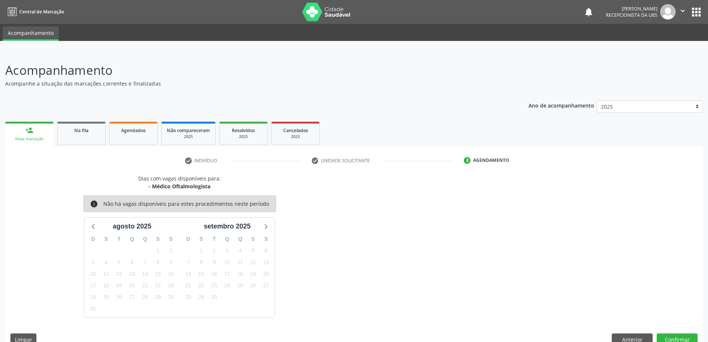
scroll to position [14, 0]
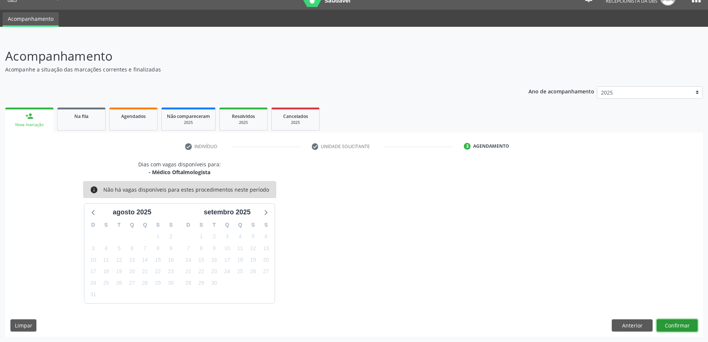
click at [682, 325] on button "Confirmar" at bounding box center [677, 325] width 41 height 13
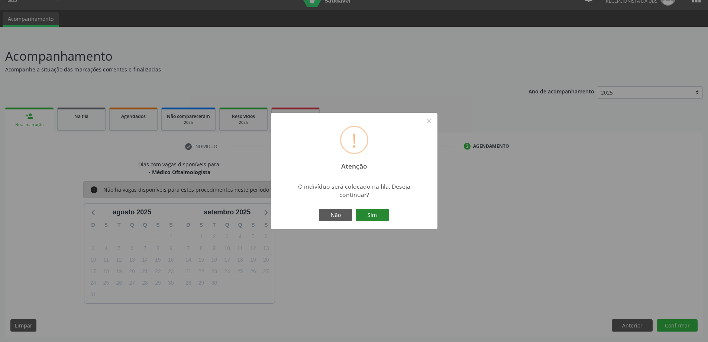
click at [370, 216] on button "Sim" at bounding box center [372, 215] width 33 height 13
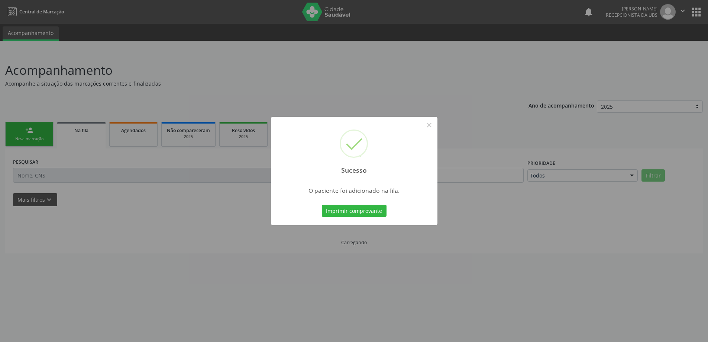
scroll to position [0, 0]
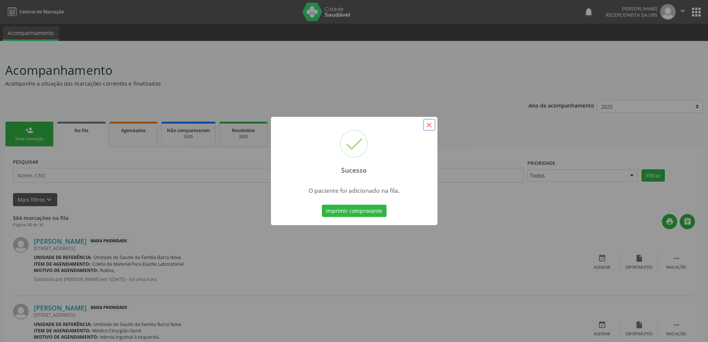
click at [428, 125] on button "×" at bounding box center [429, 125] width 13 height 13
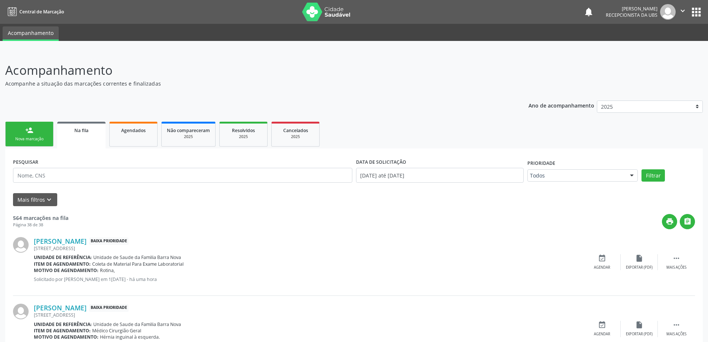
click at [37, 138] on div "Nova marcação" at bounding box center [29, 139] width 37 height 6
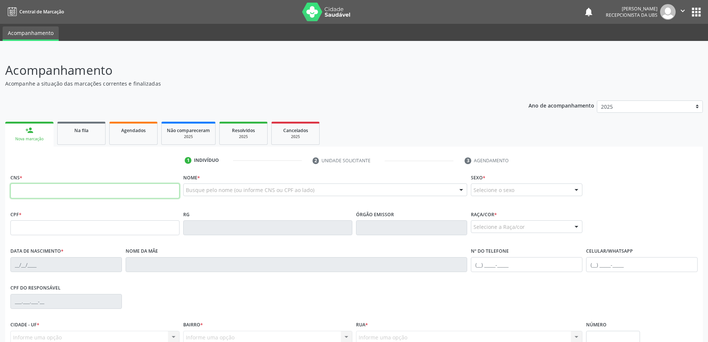
click at [53, 195] on input "text" at bounding box center [94, 190] width 169 height 15
type input "702 0063 4329 0282"
type input "144.141.274-32"
type input "[DATE]"
type input "[PERSON_NAME]"
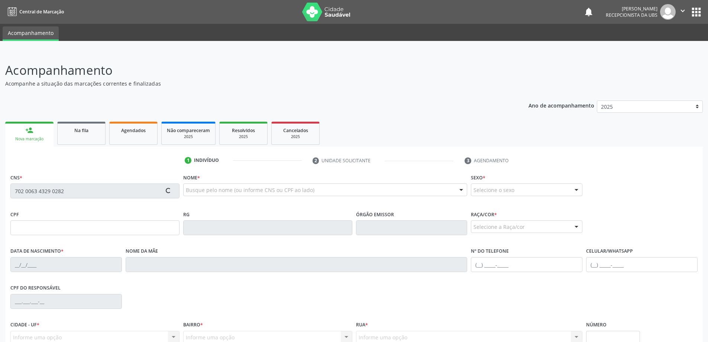
type input "[PHONE_NUMBER]"
type input "06"
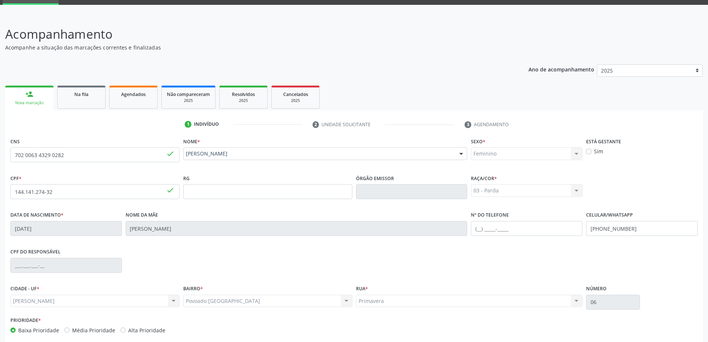
scroll to position [72, 0]
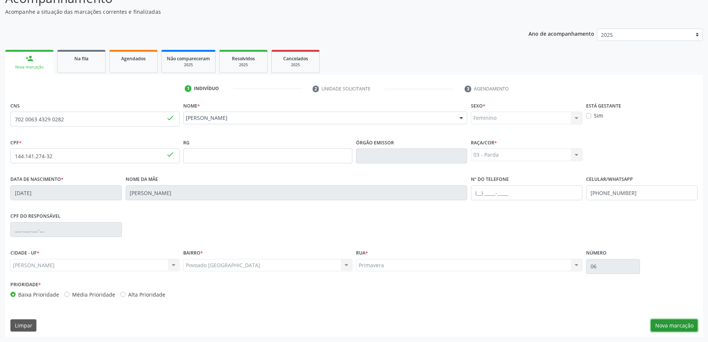
click at [682, 328] on button "Nova marcação" at bounding box center [674, 325] width 47 height 13
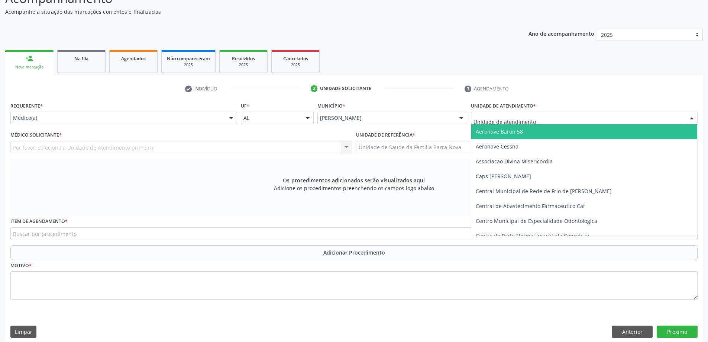
click at [541, 118] on div at bounding box center [584, 118] width 227 height 13
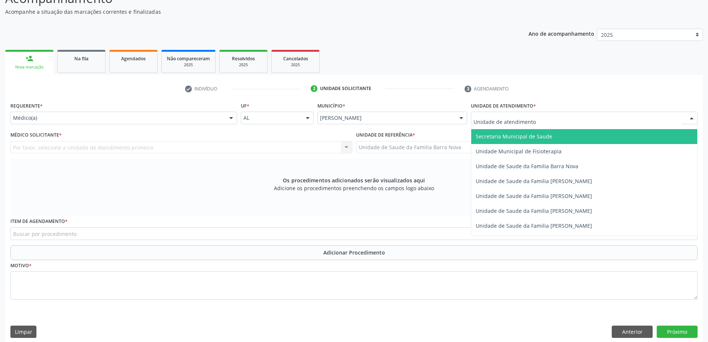
scroll to position [372, 0]
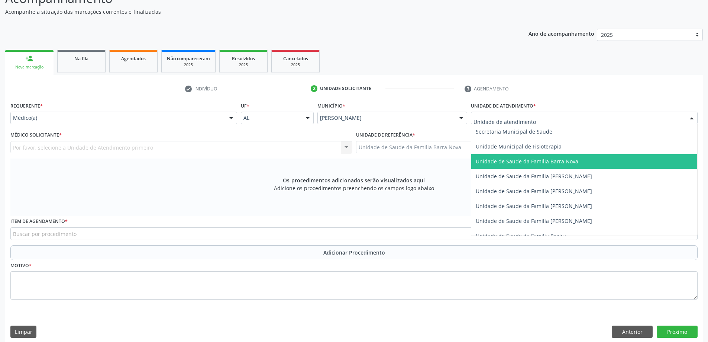
click at [574, 161] on span "Unidade de Saude da Familia Barra Nova" at bounding box center [527, 161] width 103 height 7
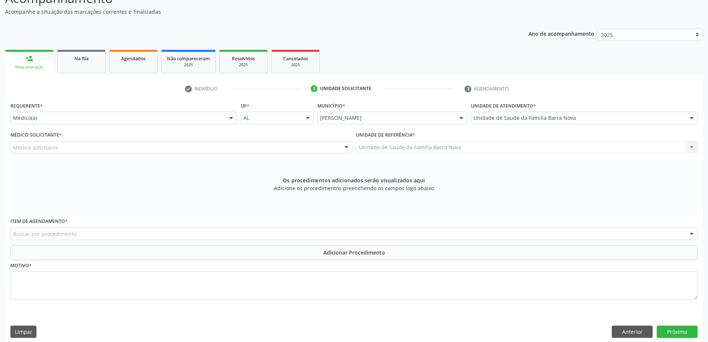
click at [162, 147] on div "Médico solicitante" at bounding box center [181, 147] width 342 height 13
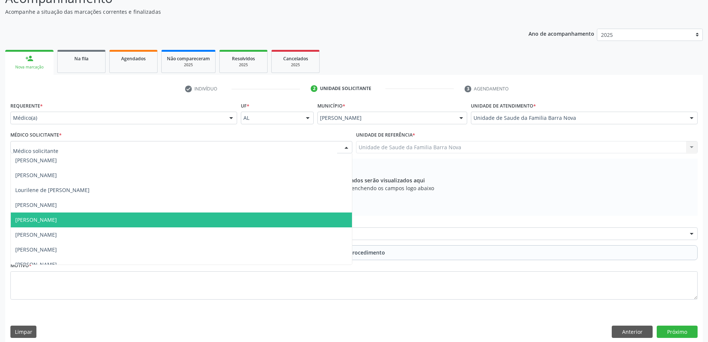
scroll to position [23, 0]
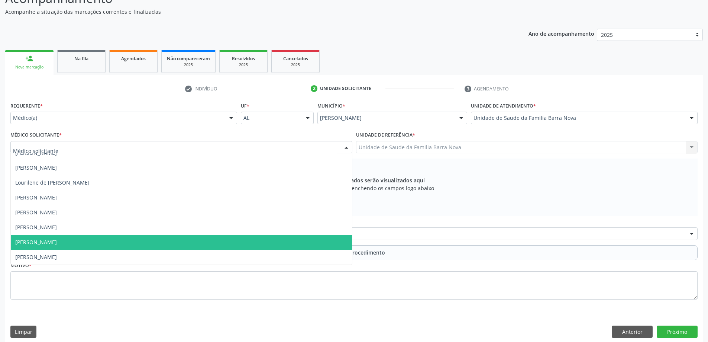
click at [104, 245] on span "[PERSON_NAME]" at bounding box center [181, 242] width 341 height 15
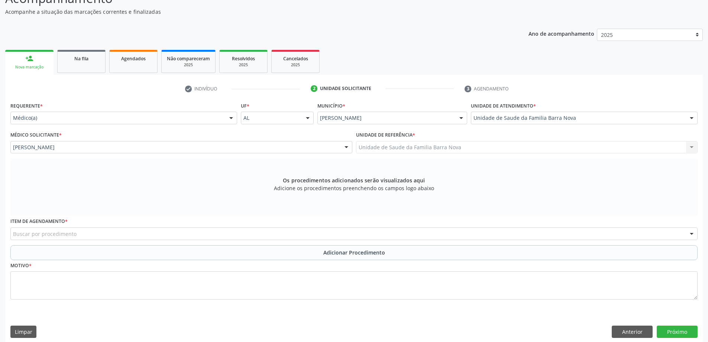
click at [191, 239] on div "Buscar por procedimento" at bounding box center [354, 233] width 688 height 13
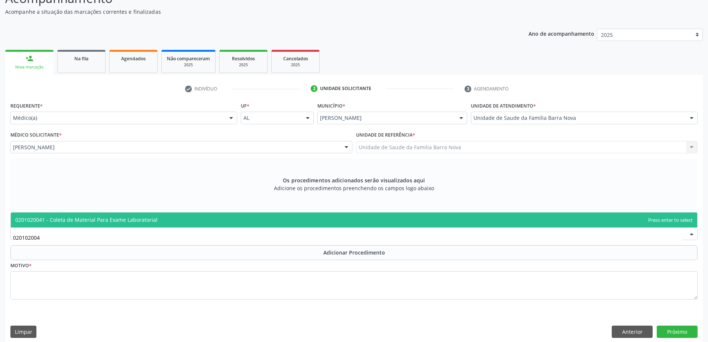
type input "0201020041"
click at [257, 220] on span "0201020041 - Coleta de Material Para Exame Laboratorial" at bounding box center [354, 219] width 687 height 15
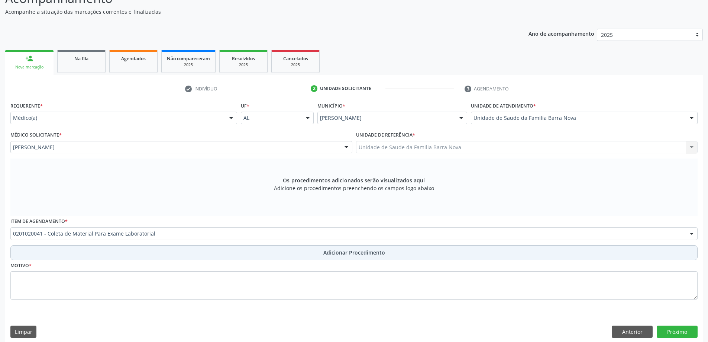
click at [312, 254] on button "Adicionar Procedimento" at bounding box center [354, 252] width 688 height 15
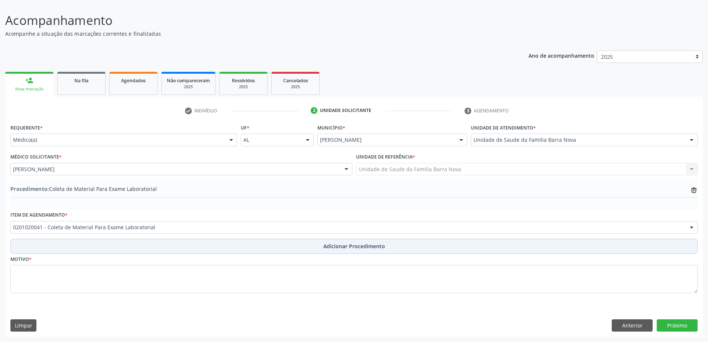
click at [10, 239] on button "Adicionar Procedimento" at bounding box center [354, 246] width 688 height 15
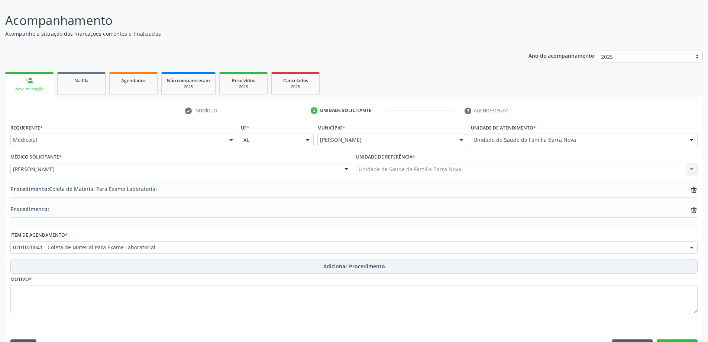
scroll to position [70, 0]
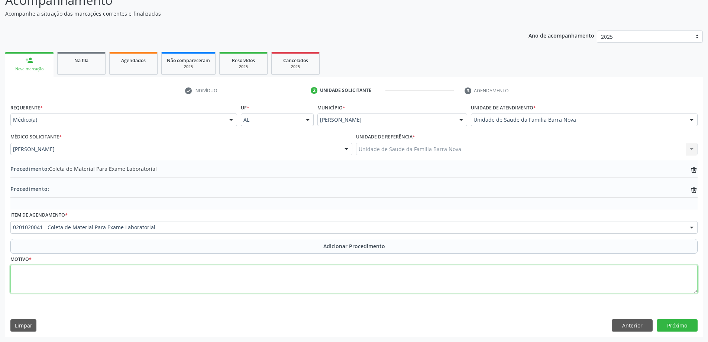
click at [193, 286] on textarea at bounding box center [354, 279] width 688 height 28
type textarea "r"
type textarea "Risco cardiovascular."
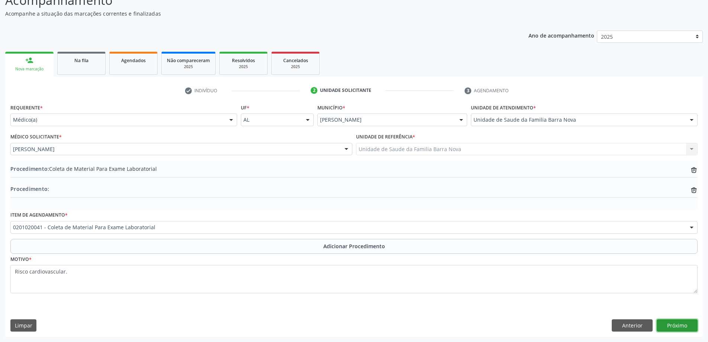
click at [668, 324] on button "Próximo" at bounding box center [677, 325] width 41 height 13
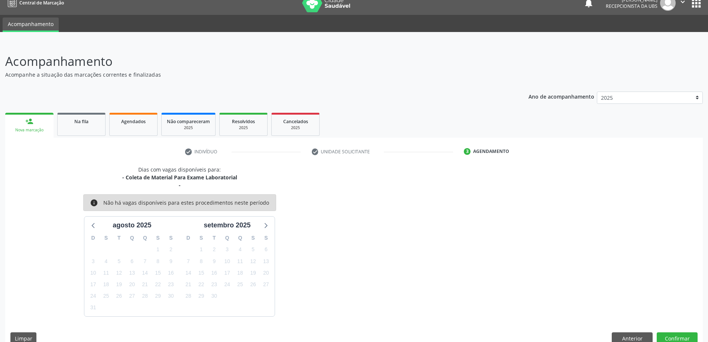
scroll to position [22, 0]
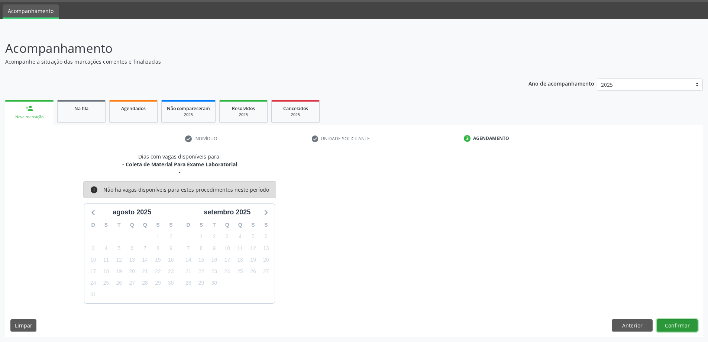
click at [675, 326] on button "Confirmar" at bounding box center [677, 325] width 41 height 13
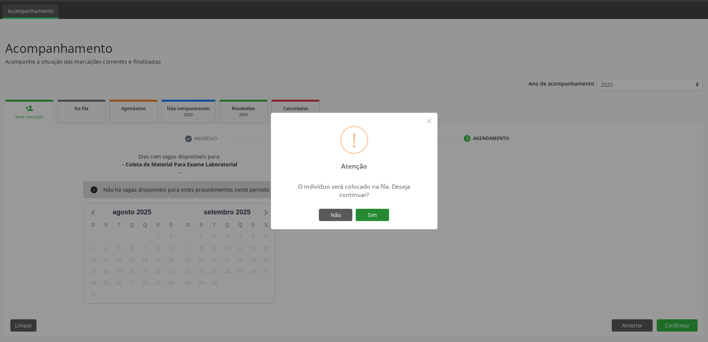
click at [369, 214] on button "Sim" at bounding box center [372, 215] width 33 height 13
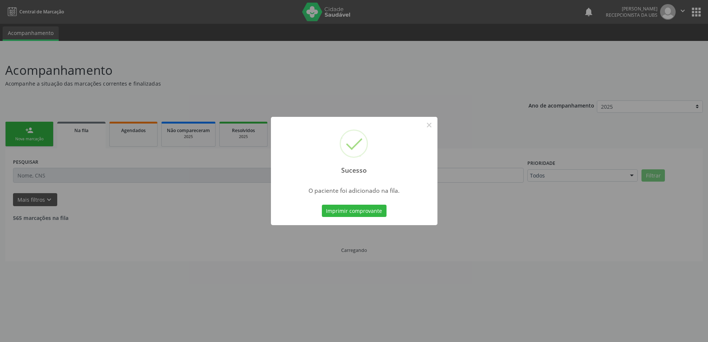
scroll to position [0, 0]
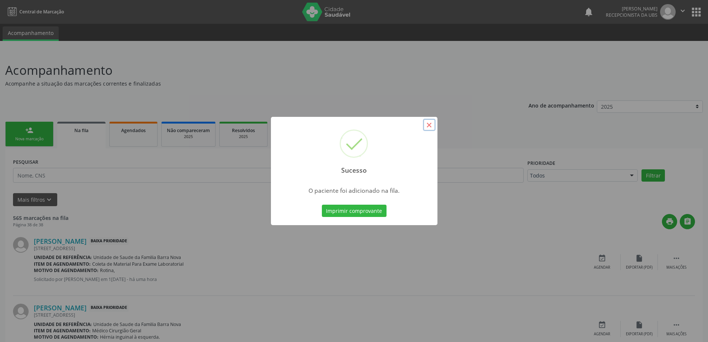
click at [429, 125] on button "×" at bounding box center [429, 125] width 13 height 13
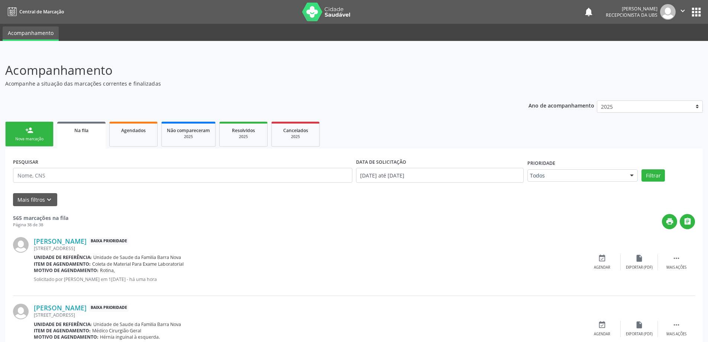
click at [32, 132] on div "person_add" at bounding box center [29, 130] width 8 height 8
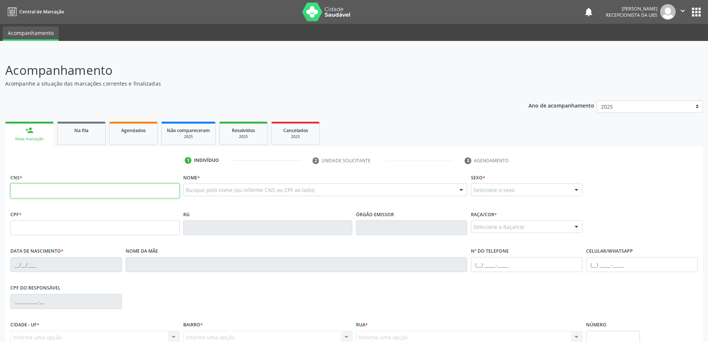
click at [45, 191] on input "text" at bounding box center [94, 190] width 169 height 15
type input "700 5095 8569 8854"
type input "444.844.614-04"
type input "[DATE]"
type input "[PERSON_NAME][GEOGRAPHIC_DATA]"
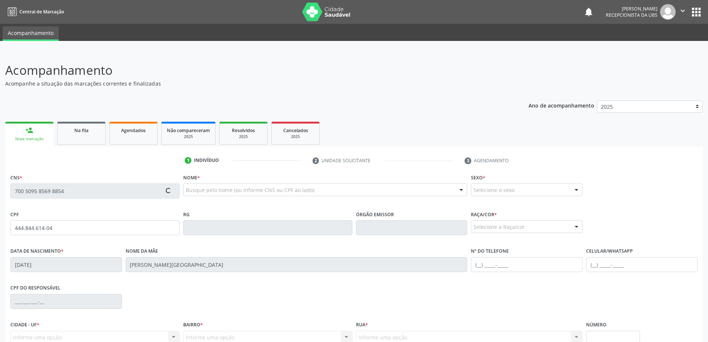
type input "[PHONE_NUMBER]"
type input "03"
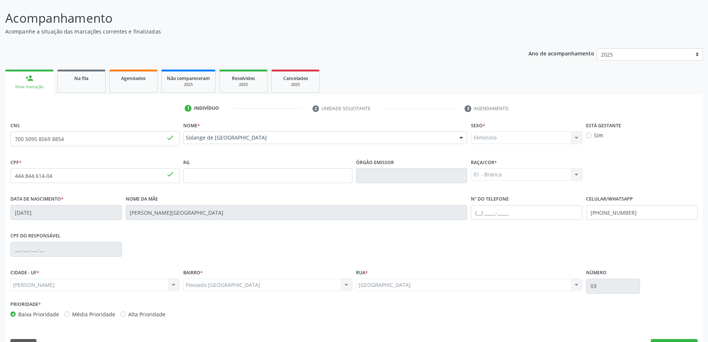
scroll to position [72, 0]
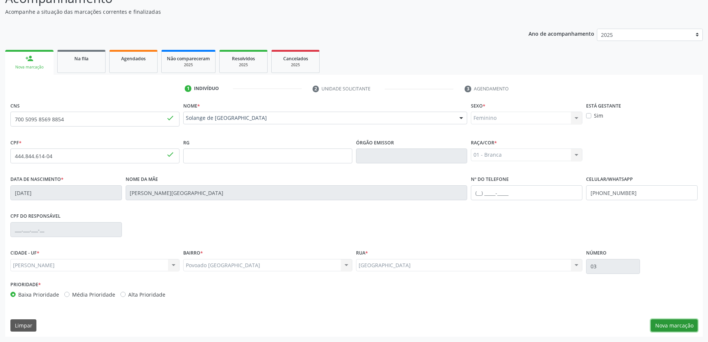
click at [670, 325] on button "Nova marcação" at bounding box center [674, 325] width 47 height 13
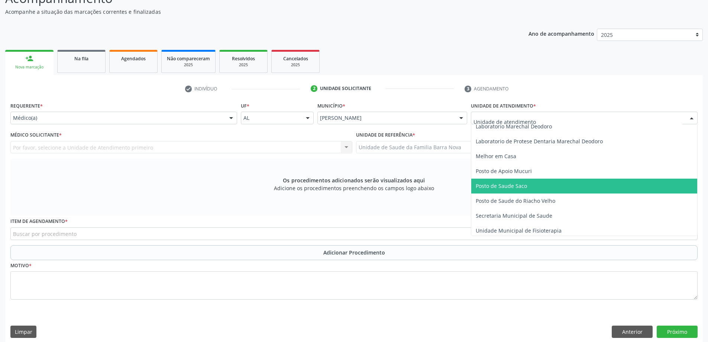
scroll to position [335, 0]
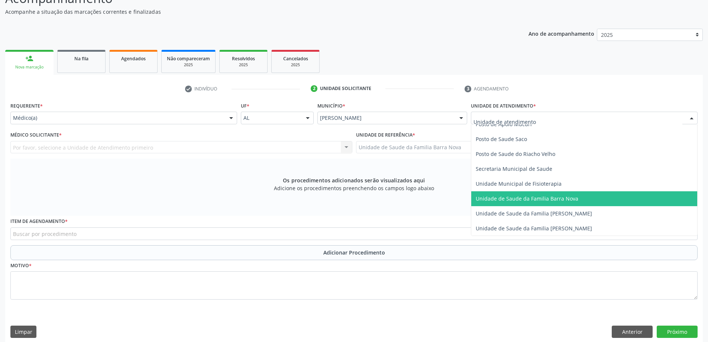
click at [580, 201] on span "Unidade de Saude da Familia Barra Nova" at bounding box center [584, 198] width 226 height 15
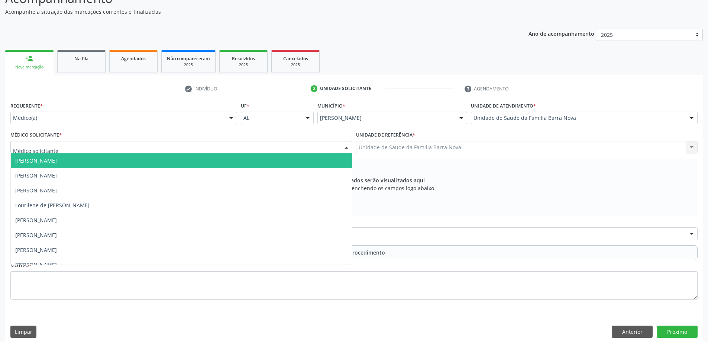
click at [166, 149] on div at bounding box center [181, 147] width 342 height 13
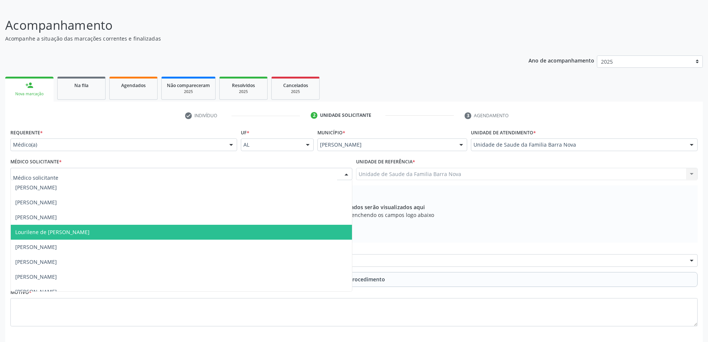
scroll to position [0, 0]
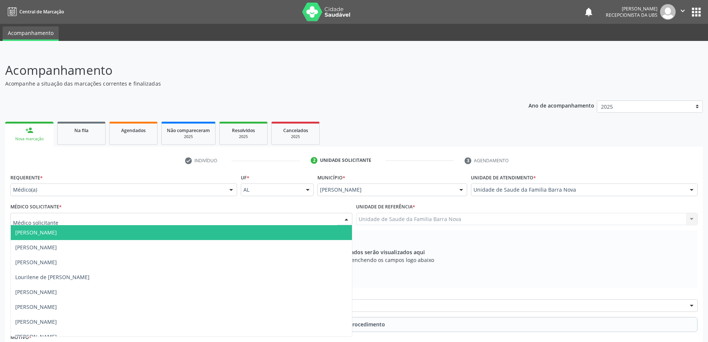
click at [122, 231] on span "[PERSON_NAME]" at bounding box center [181, 232] width 341 height 15
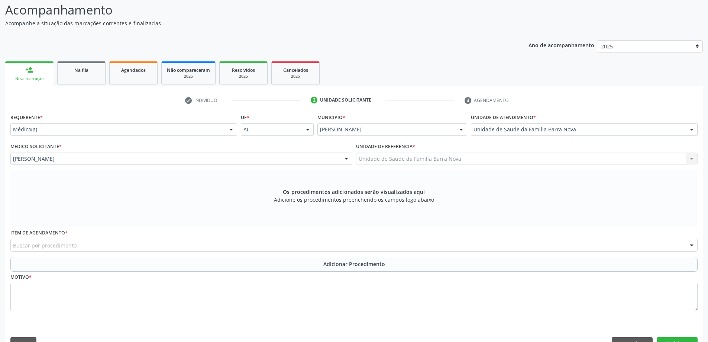
scroll to position [74, 0]
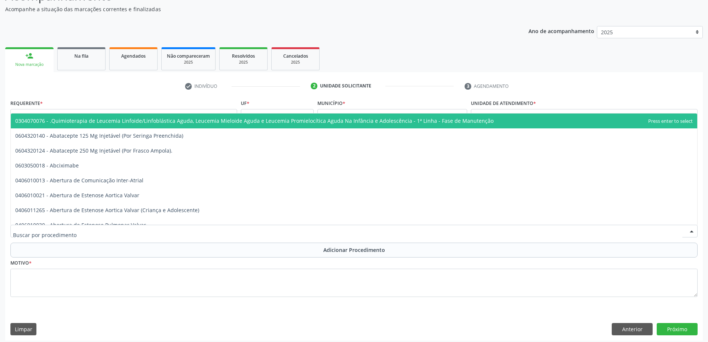
click at [178, 231] on div at bounding box center [354, 231] width 688 height 13
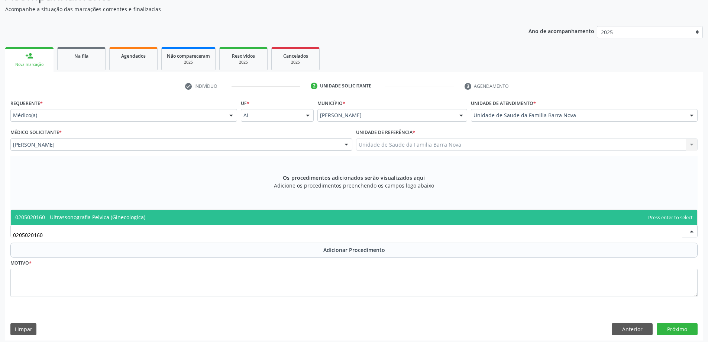
click at [297, 215] on span "0205020160 - Ultrassonografia Pelvica (Ginecologica)" at bounding box center [354, 217] width 687 height 15
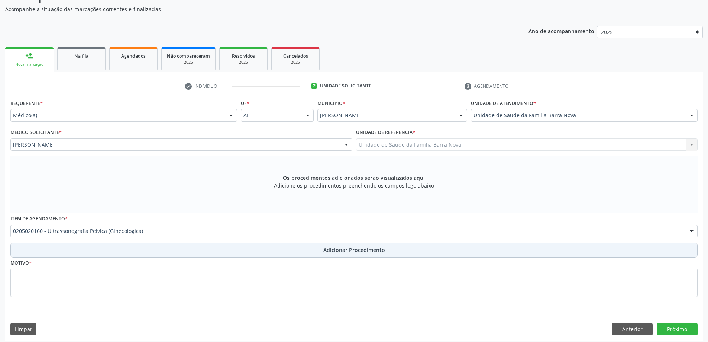
click at [324, 250] on span "Adicionar Procedimento" at bounding box center [354, 250] width 62 height 8
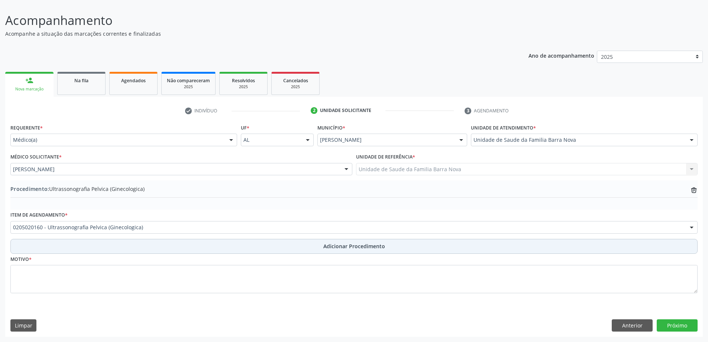
scroll to position [50, 0]
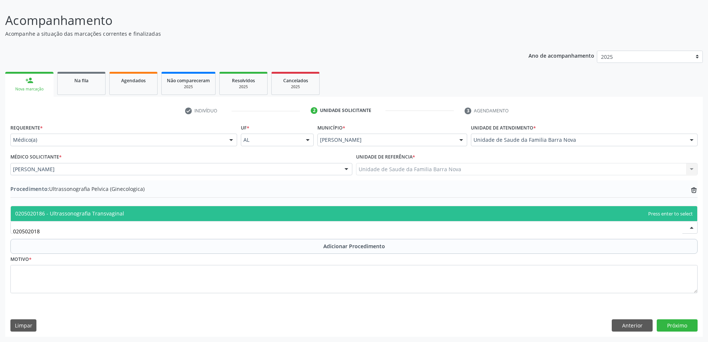
type input "0205020186"
click at [225, 216] on span "0205020186 - Ultrassonografia Transvaginal" at bounding box center [354, 213] width 687 height 15
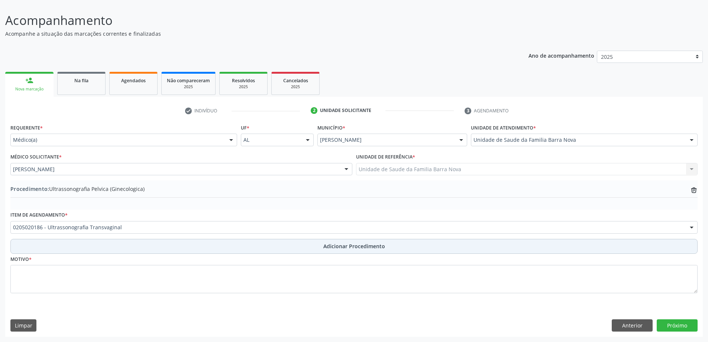
click at [364, 244] on span "Adicionar Procedimento" at bounding box center [354, 246] width 62 height 8
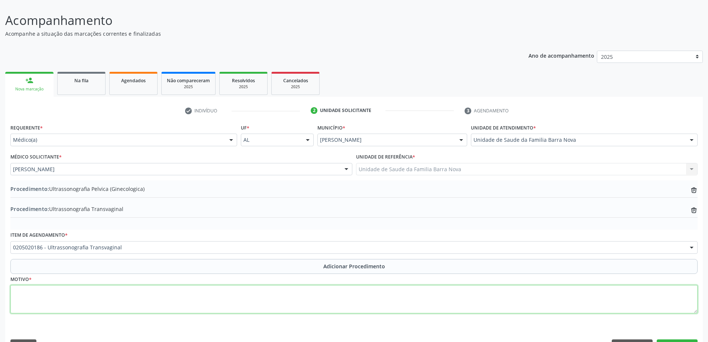
click at [74, 300] on textarea at bounding box center [354, 299] width 688 height 28
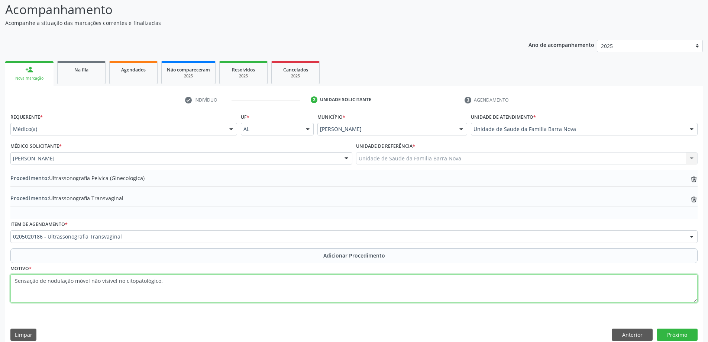
scroll to position [70, 0]
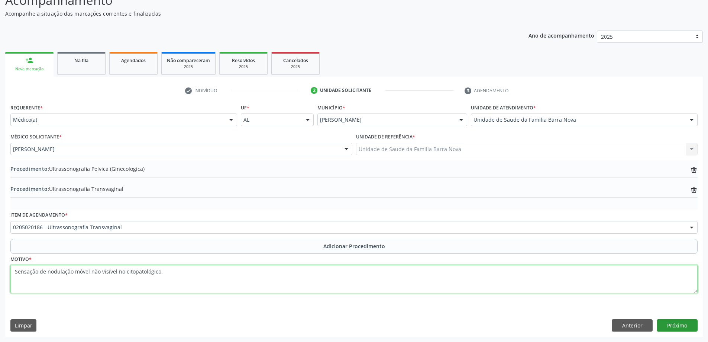
type textarea "Sensação de nodulação móvel não visível no citopatológico."
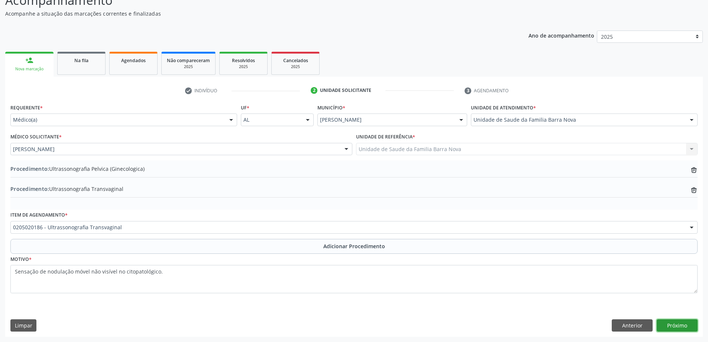
click at [681, 330] on button "Próximo" at bounding box center [677, 325] width 41 height 13
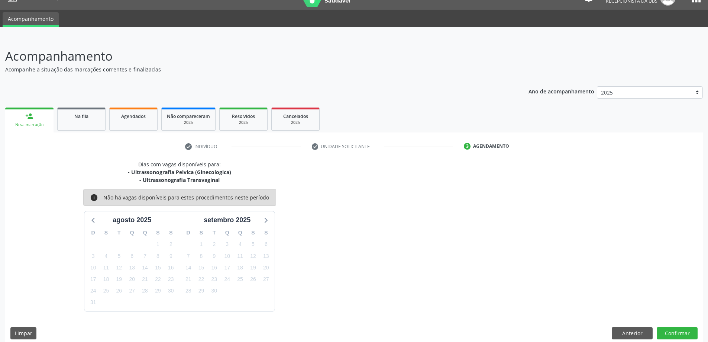
scroll to position [22, 0]
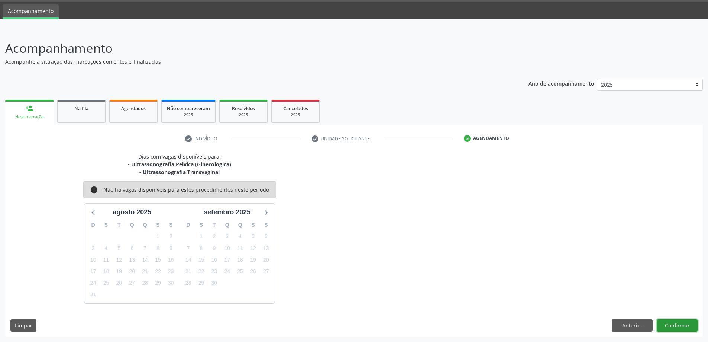
click at [673, 325] on button "Confirmar" at bounding box center [677, 325] width 41 height 13
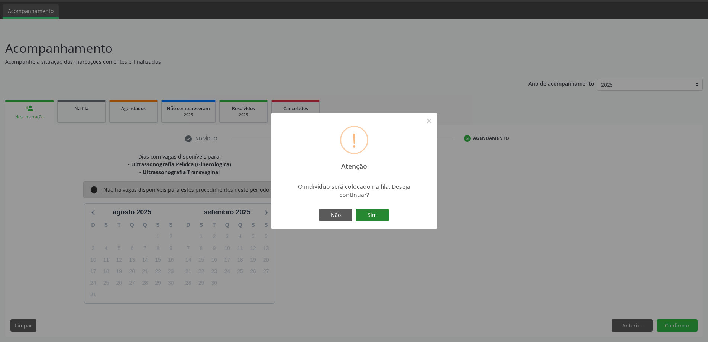
click at [371, 216] on button "Sim" at bounding box center [372, 215] width 33 height 13
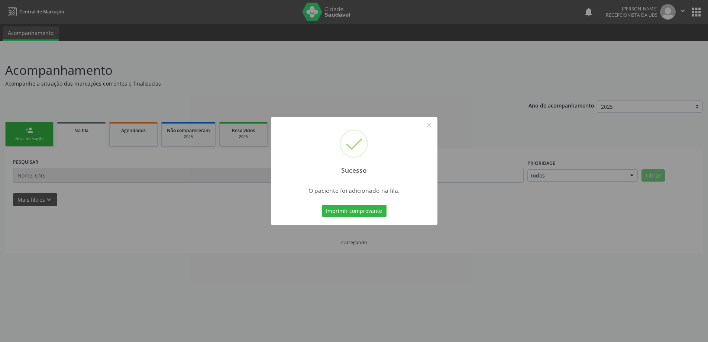
scroll to position [0, 0]
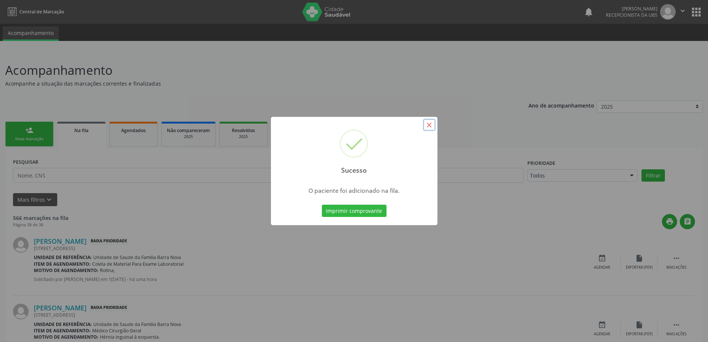
click at [429, 125] on button "×" at bounding box center [429, 125] width 13 height 13
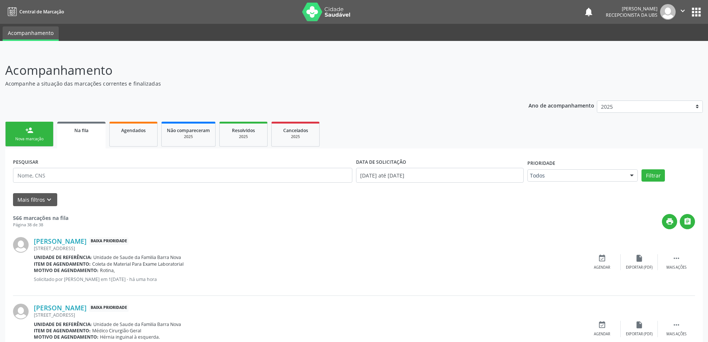
click at [38, 135] on link "person_add Nova marcação" at bounding box center [29, 134] width 48 height 25
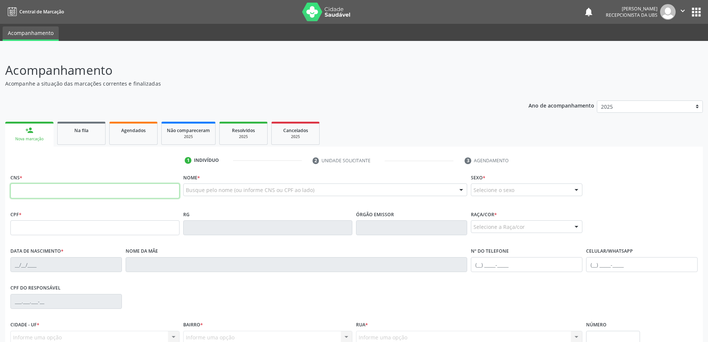
click at [84, 192] on input "text" at bounding box center [94, 190] width 169 height 15
type input "700 1094 4161 6420"
type input "407.548.804-78"
type input "3[DATE]"
type input "[PERSON_NAME]"
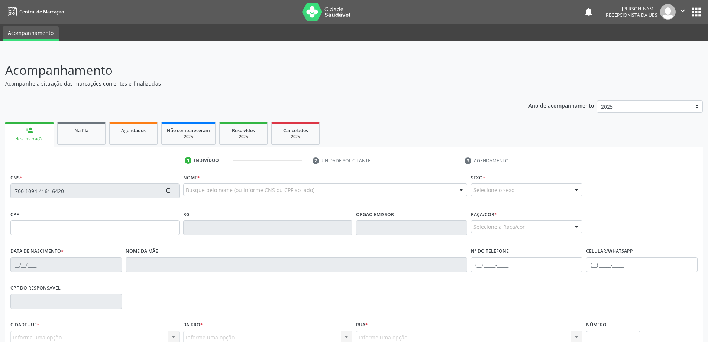
type input "[PHONE_NUMBER]"
type input "81"
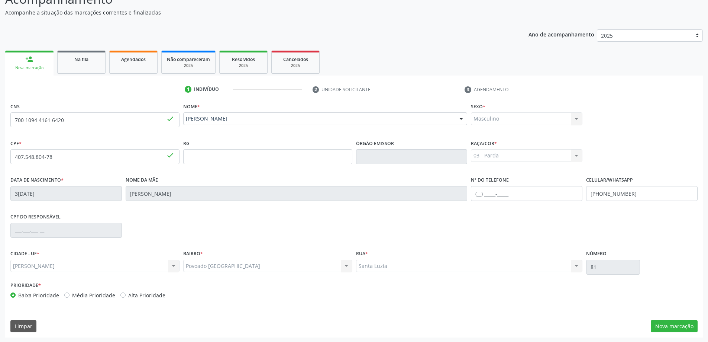
scroll to position [72, 0]
click at [674, 322] on button "Nova marcação" at bounding box center [674, 325] width 47 height 13
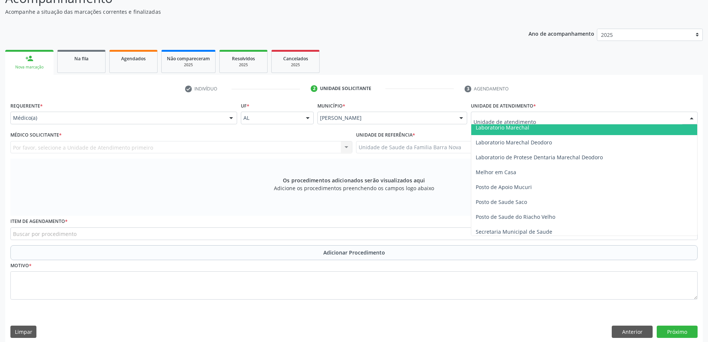
scroll to position [297, 0]
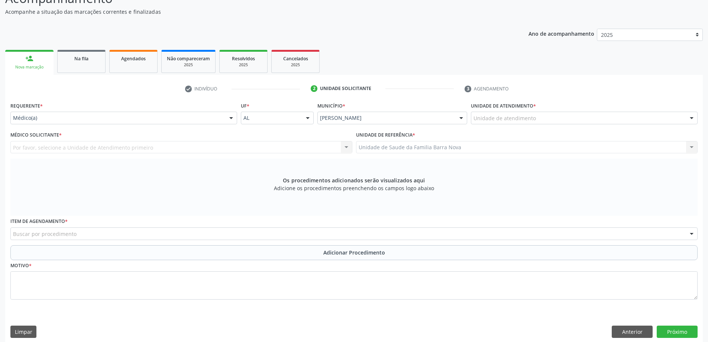
drag, startPoint x: 107, startPoint y: 195, endPoint x: 145, endPoint y: 169, distance: 46.3
click at [109, 194] on div "Os procedimentos adicionados serão visualizados aqui Adicione os procedimentos …" at bounding box center [354, 186] width 688 height 57
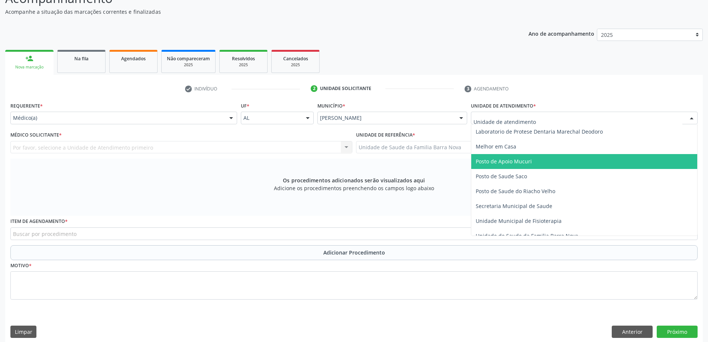
click at [554, 119] on div at bounding box center [584, 118] width 227 height 13
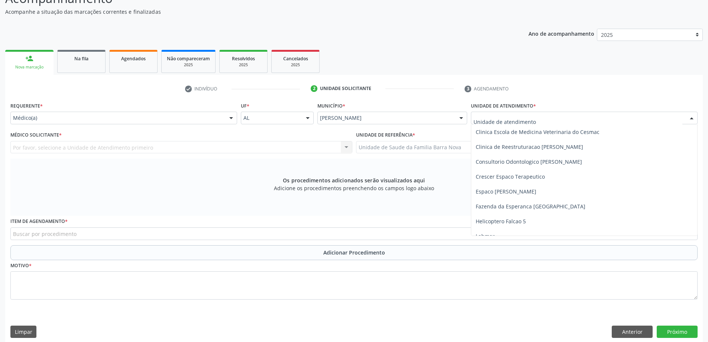
scroll to position [112, 0]
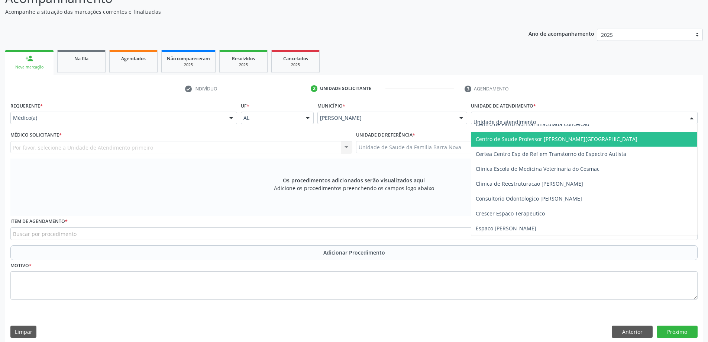
click at [563, 144] on span "Centro de Saude Professor [PERSON_NAME][GEOGRAPHIC_DATA]" at bounding box center [584, 139] width 226 height 15
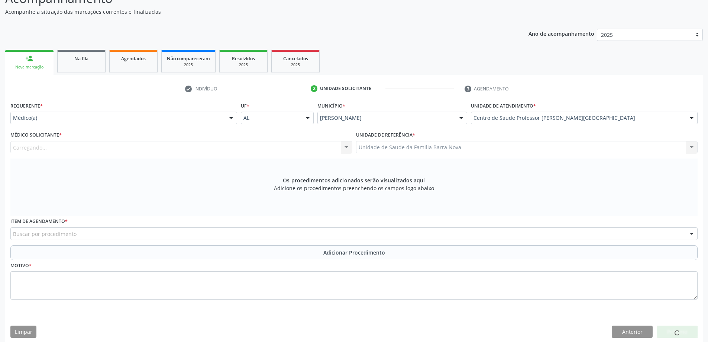
click at [239, 148] on div "Carregando... Nenhum resultado encontrado para: " " Não há nenhuma opção para s…" at bounding box center [181, 147] width 342 height 13
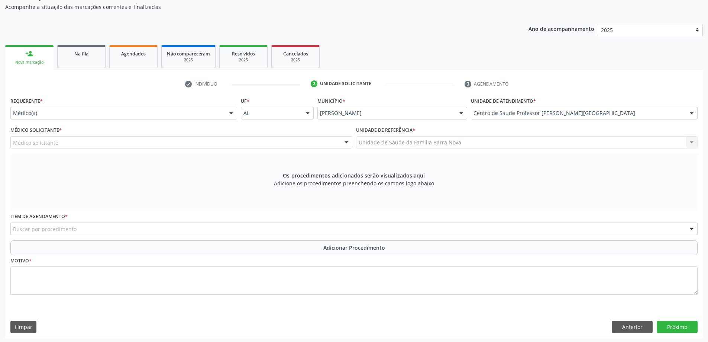
scroll to position [78, 0]
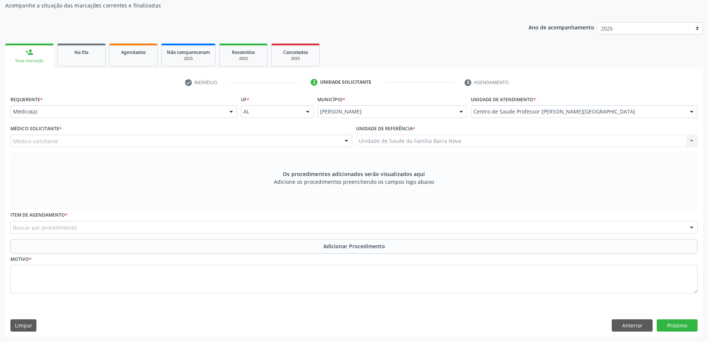
click at [227, 142] on div "Médico solicitante" at bounding box center [181, 141] width 342 height 13
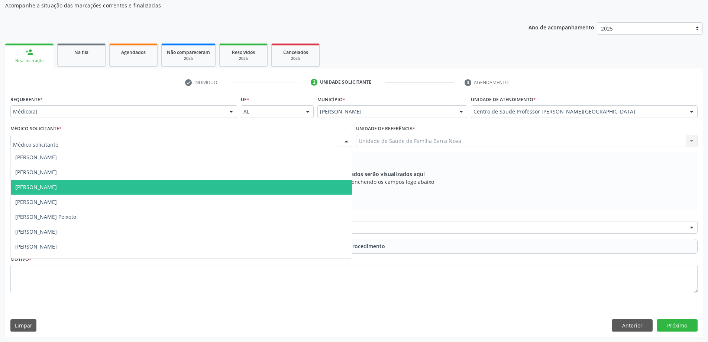
scroll to position [260, 0]
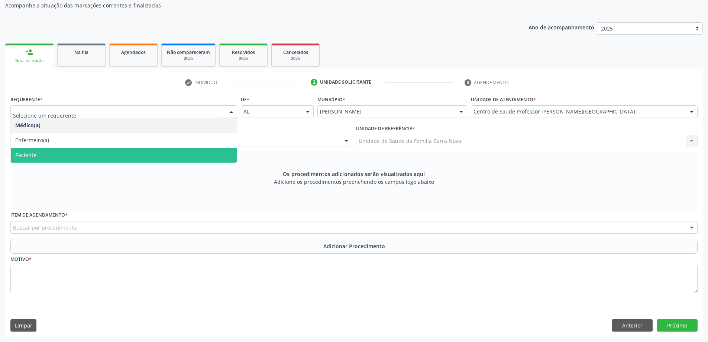
click at [116, 152] on span "Paciente" at bounding box center [124, 155] width 226 height 15
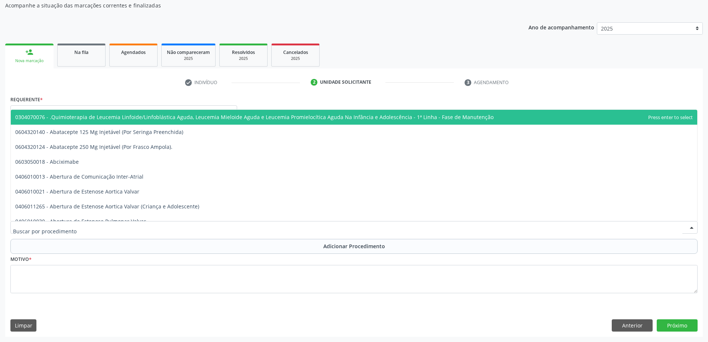
click at [116, 226] on div at bounding box center [354, 227] width 688 height 13
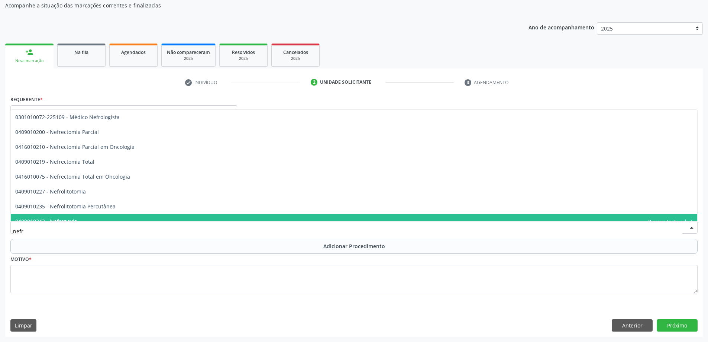
type input "nefro"
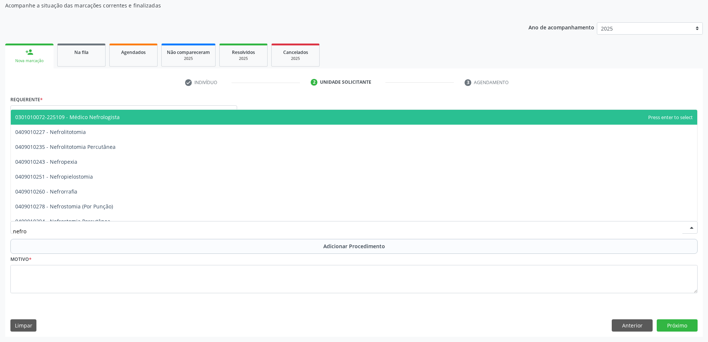
click at [131, 118] on span "0301010072-225109 - Médico Nefrologista" at bounding box center [354, 117] width 687 height 15
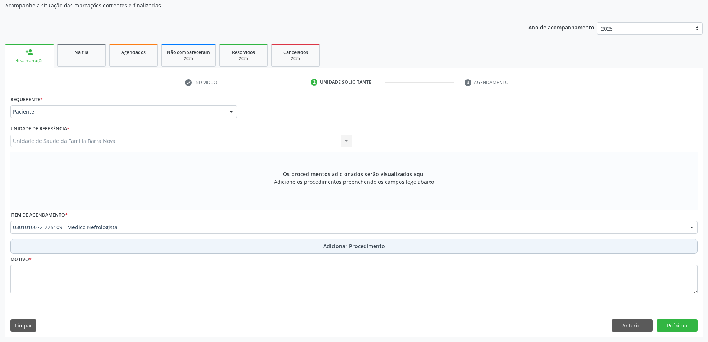
click at [334, 246] on span "Adicionar Procedimento" at bounding box center [354, 246] width 62 height 8
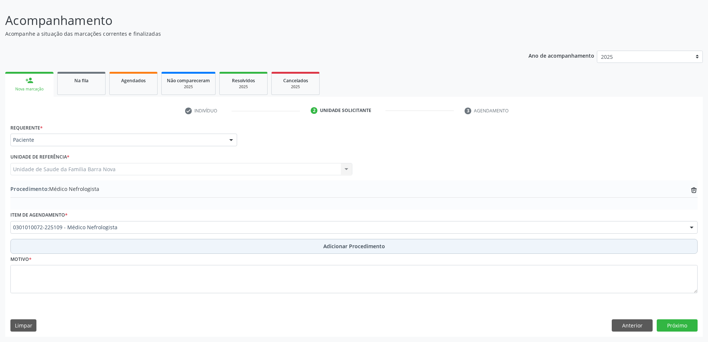
scroll to position [50, 0]
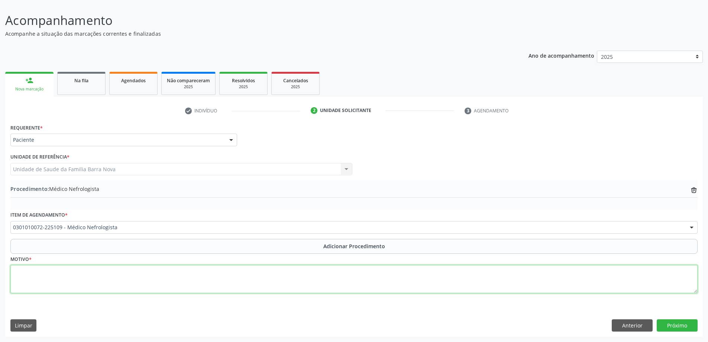
click at [129, 280] on textarea at bounding box center [354, 279] width 688 height 28
type textarea "IRC. URGÊNCIA."
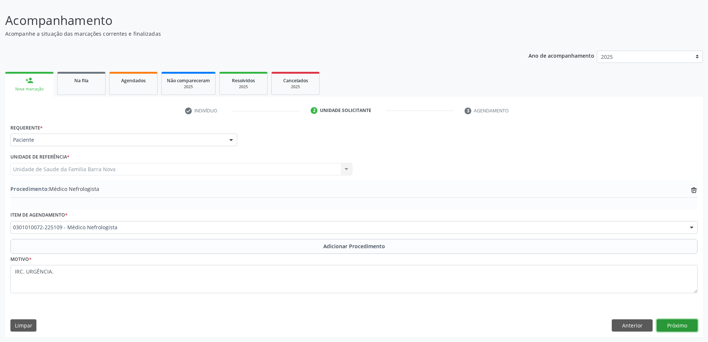
click at [682, 325] on button "Próximo" at bounding box center [677, 325] width 41 height 13
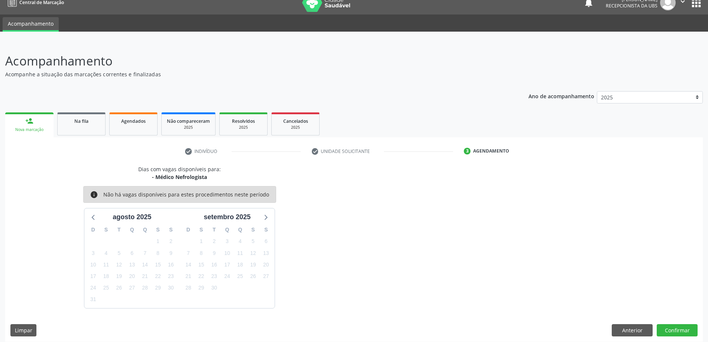
scroll to position [14, 0]
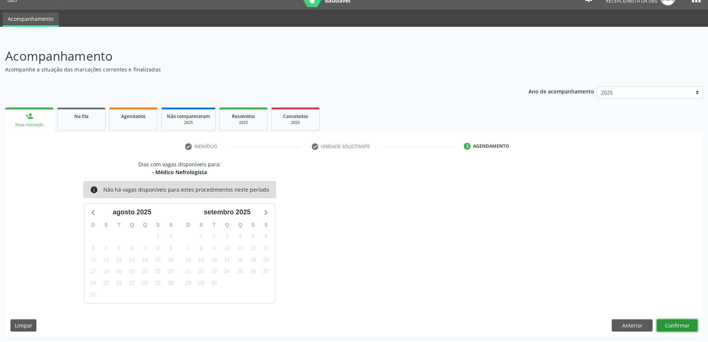
click at [675, 324] on button "Confirmar" at bounding box center [677, 325] width 41 height 13
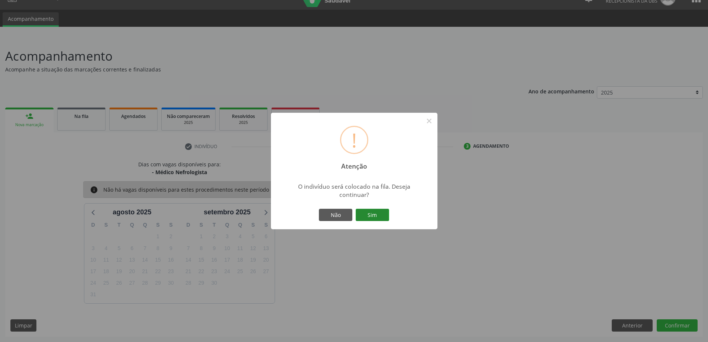
click at [370, 216] on button "Sim" at bounding box center [372, 215] width 33 height 13
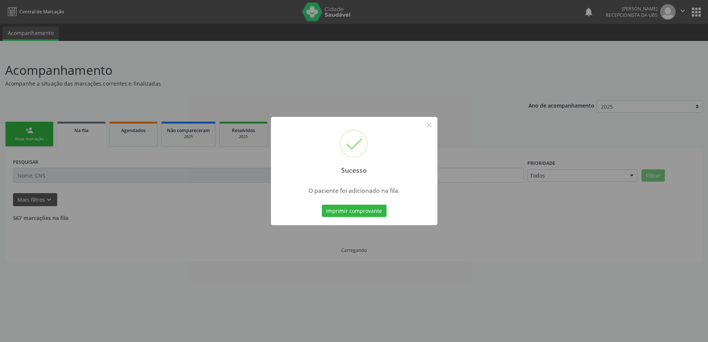
scroll to position [0, 0]
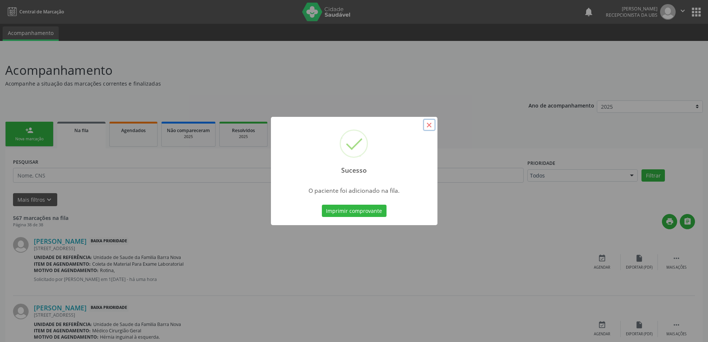
click at [432, 125] on button "×" at bounding box center [429, 125] width 13 height 13
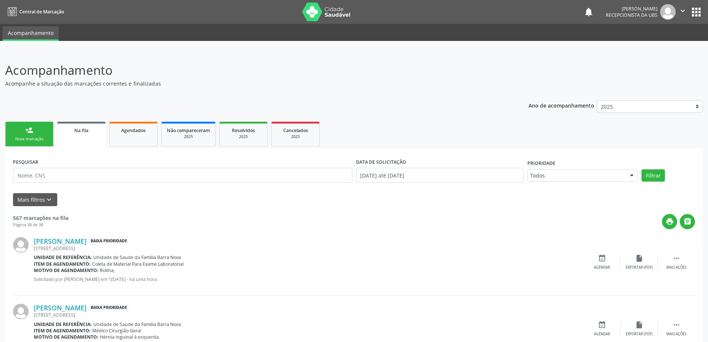
click at [44, 139] on div "Nova marcação" at bounding box center [29, 139] width 37 height 6
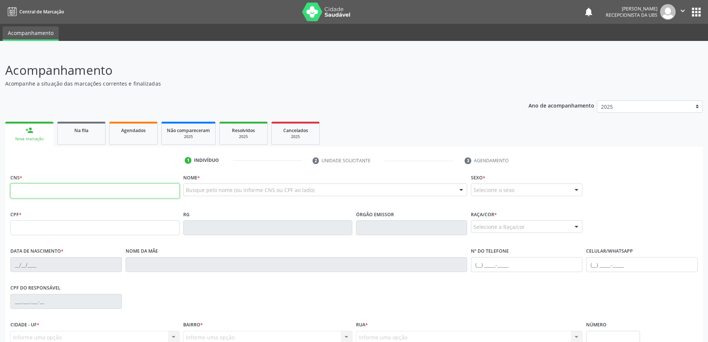
click at [66, 194] on input "text" at bounding box center [94, 190] width 169 height 15
type input "700 6064 5296 8768"
type input "[DATE]"
type input "[PERSON_NAME]"
type input "[PHONE_NUMBER]"
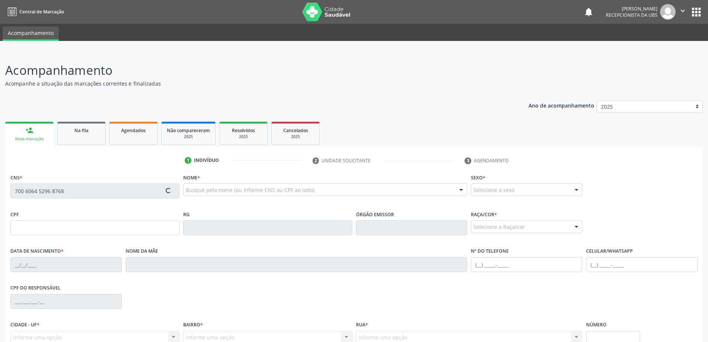
type input "219"
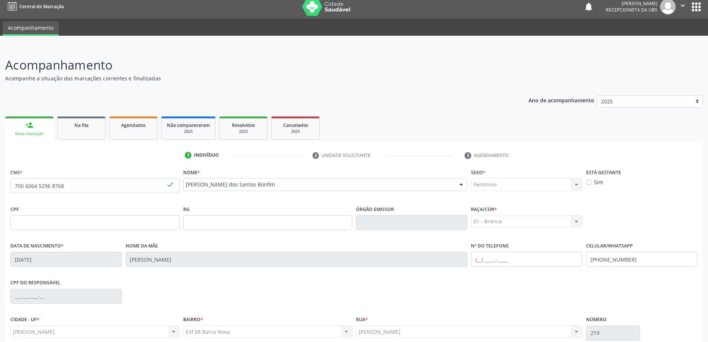
scroll to position [72, 0]
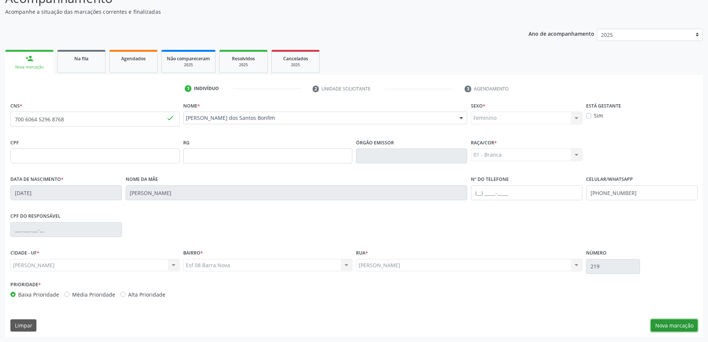
click at [692, 324] on button "Nova marcação" at bounding box center [674, 325] width 47 height 13
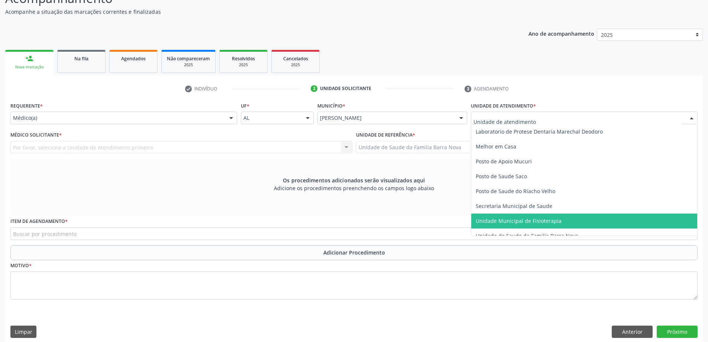
scroll to position [335, 0]
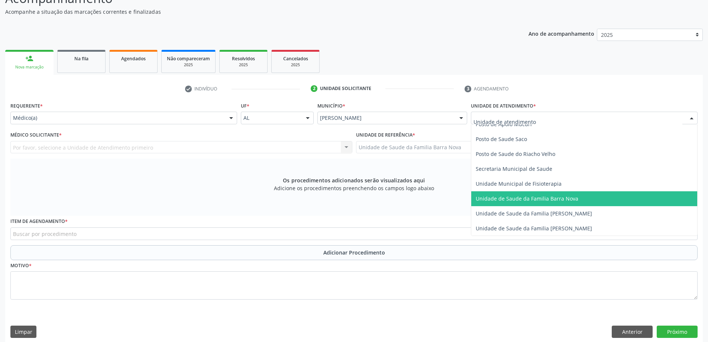
click at [547, 204] on span "Unidade de Saude da Familia Barra Nova" at bounding box center [584, 198] width 226 height 15
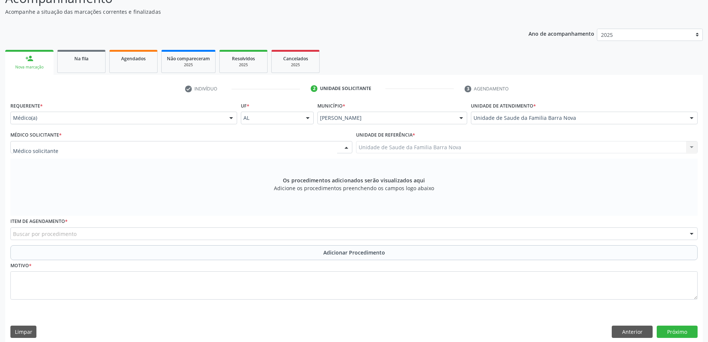
click at [228, 145] on div at bounding box center [181, 147] width 342 height 13
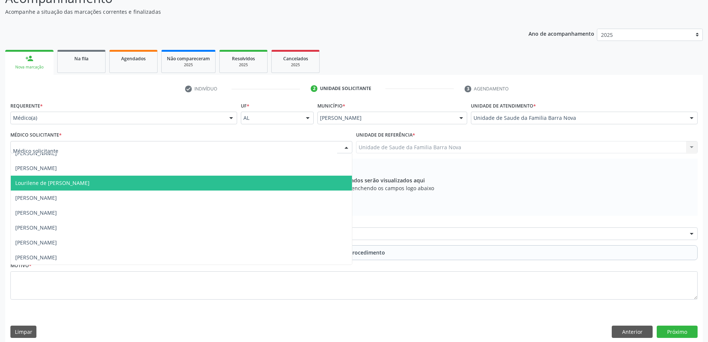
scroll to position [23, 0]
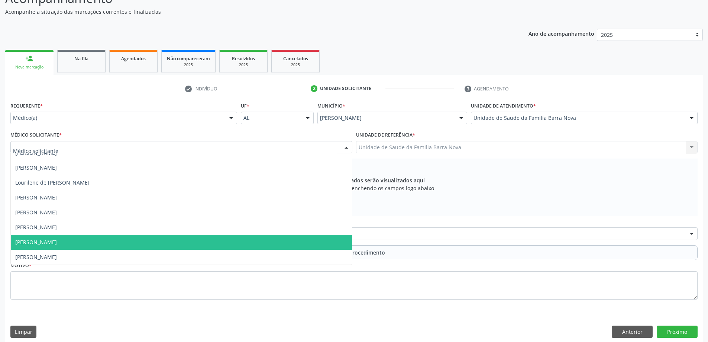
click at [198, 241] on span "[PERSON_NAME]" at bounding box center [181, 242] width 341 height 15
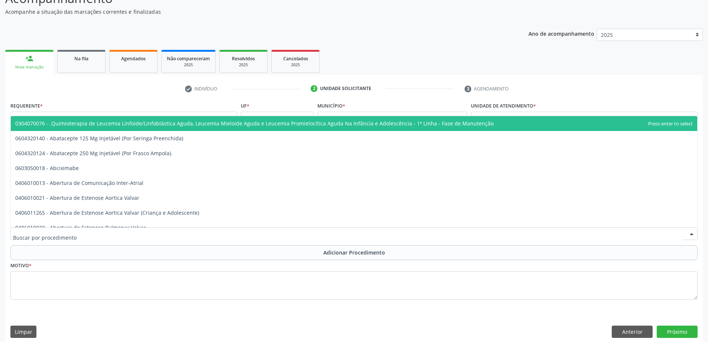
click at [182, 234] on div at bounding box center [354, 233] width 688 height 13
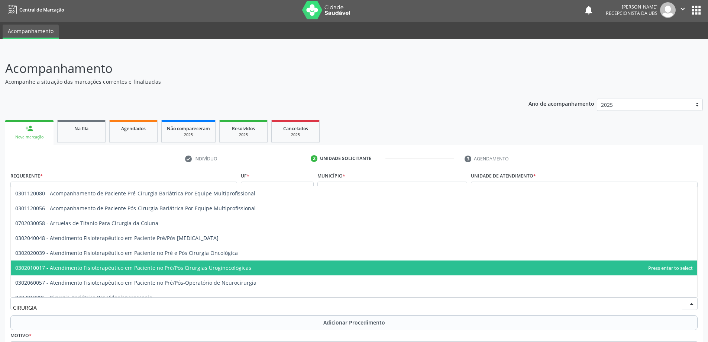
scroll to position [0, 0]
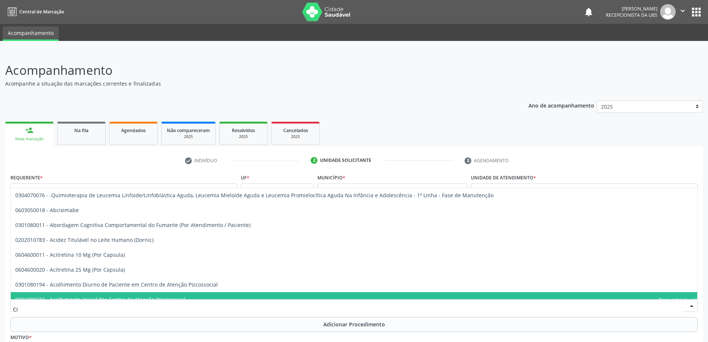
type input "C"
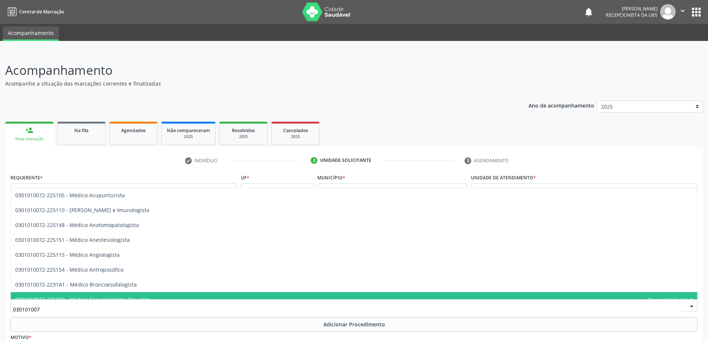
type input "0301010072"
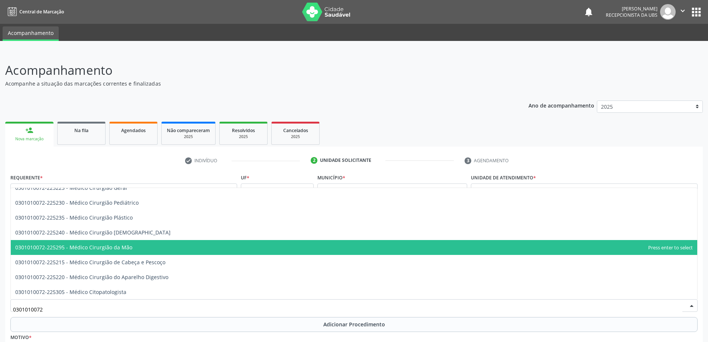
scroll to position [149, 0]
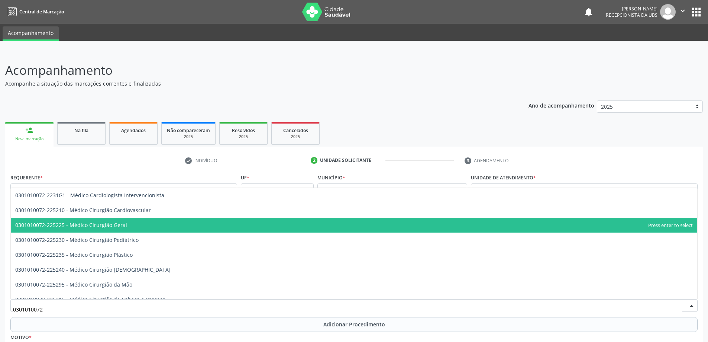
click at [141, 225] on span "0301010072-225225 - Médico Cirurgião Geral" at bounding box center [354, 225] width 687 height 15
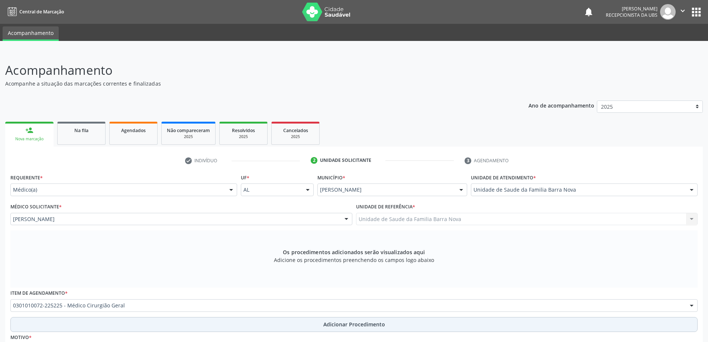
click at [376, 323] on span "Adicionar Procedimento" at bounding box center [354, 324] width 62 height 8
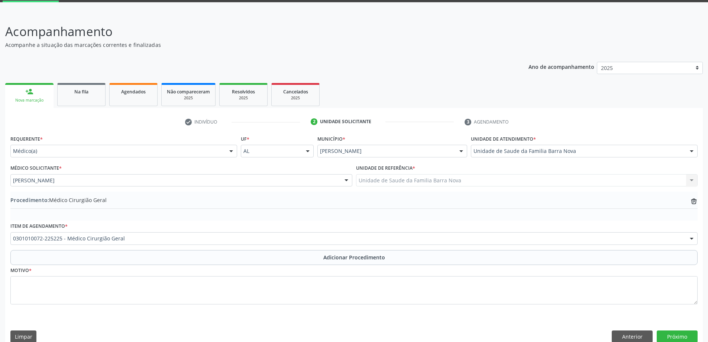
scroll to position [50, 0]
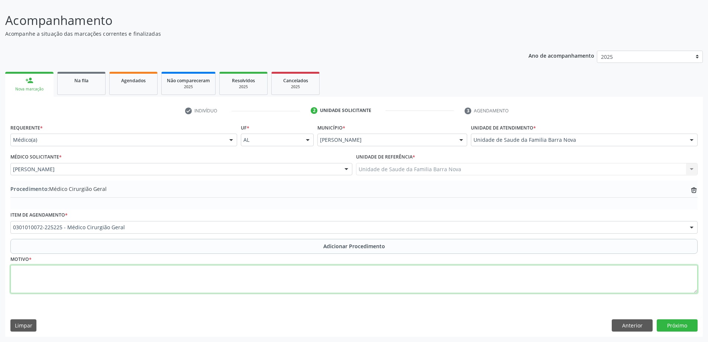
click at [87, 280] on textarea at bounding box center [354, 279] width 688 height 28
type textarea "p"
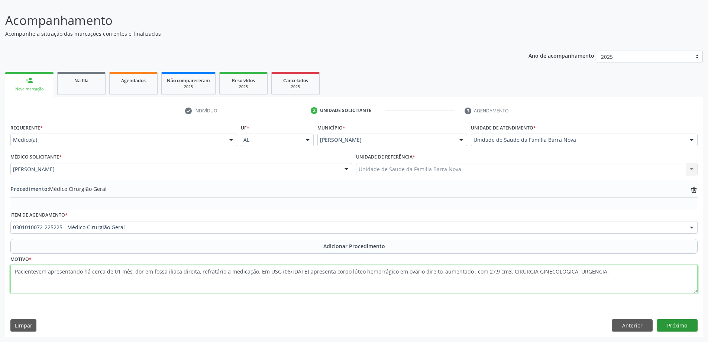
type textarea "Pacientevem apresentando há cerca de 01 mês, dor em fossa iliaca direita, refra…"
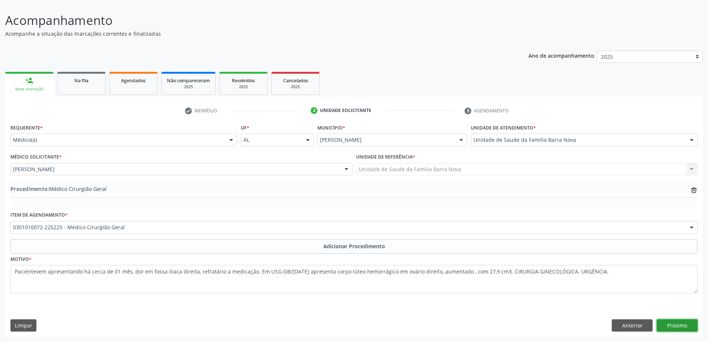
click at [679, 327] on button "Próximo" at bounding box center [677, 325] width 41 height 13
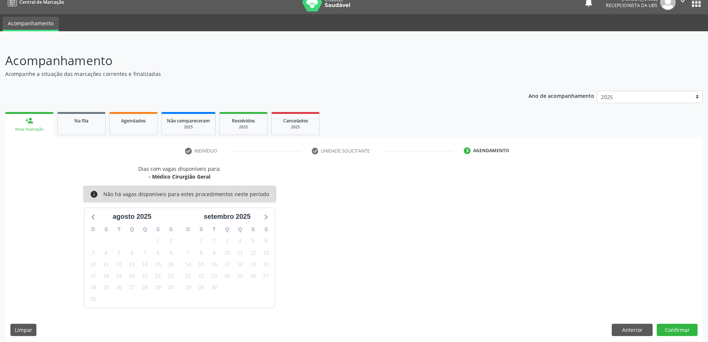
scroll to position [14, 0]
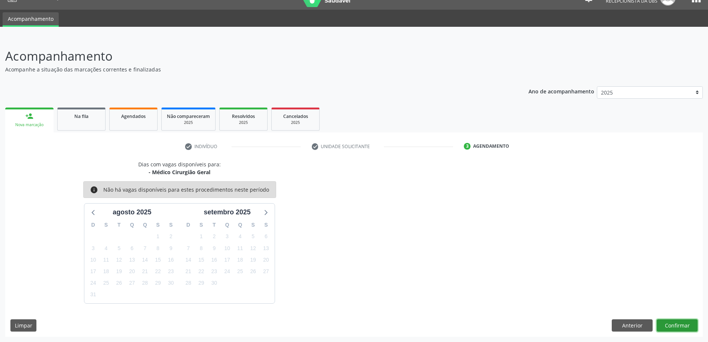
click at [673, 326] on button "Confirmar" at bounding box center [677, 325] width 41 height 13
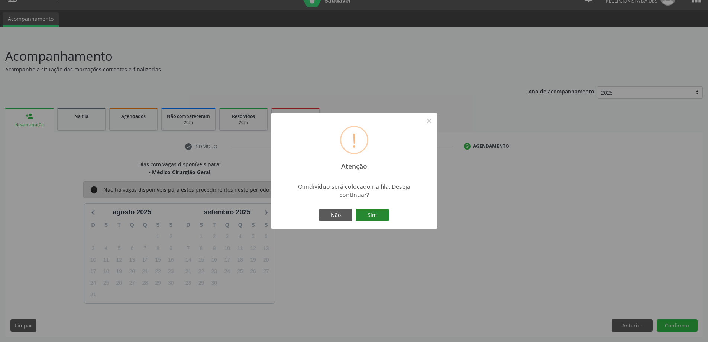
click at [368, 218] on button "Sim" at bounding box center [372, 215] width 33 height 13
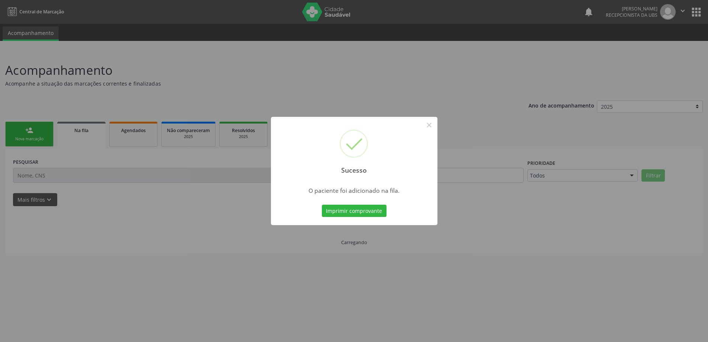
scroll to position [0, 0]
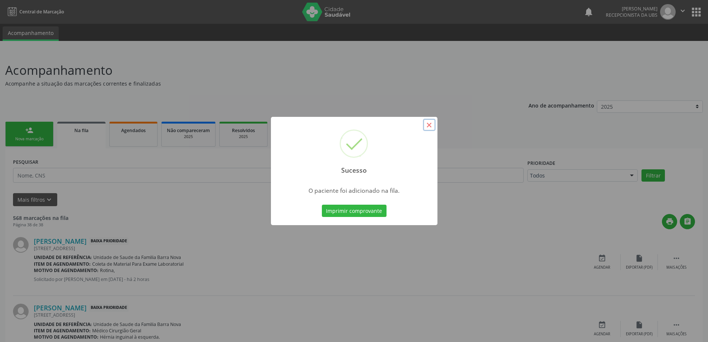
click at [432, 128] on button "×" at bounding box center [429, 125] width 13 height 13
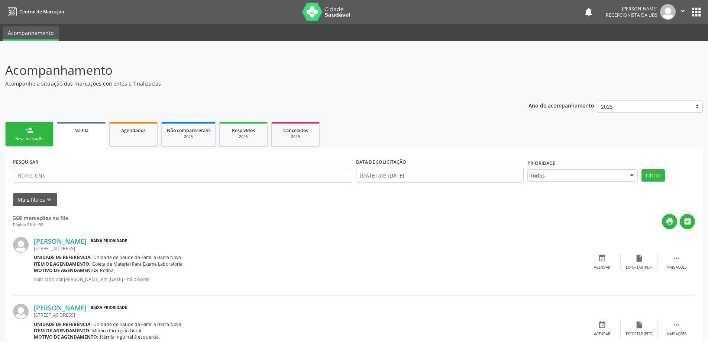
click at [26, 139] on div "Nova marcação" at bounding box center [29, 139] width 37 height 6
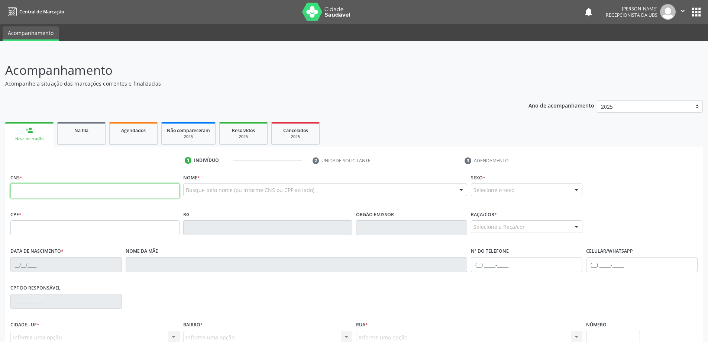
click at [54, 196] on input "text" at bounding box center [94, 190] width 169 height 15
type input "701 4096 5763 7634"
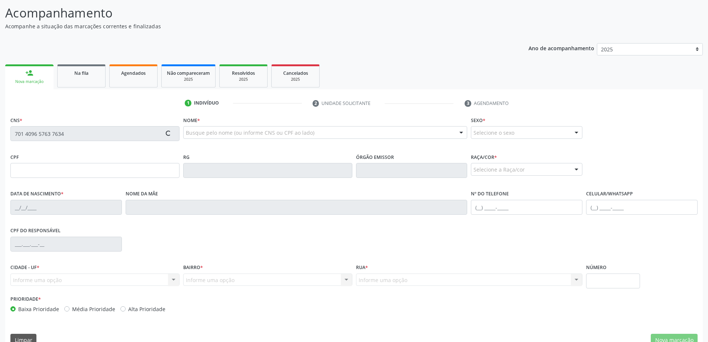
scroll to position [72, 0]
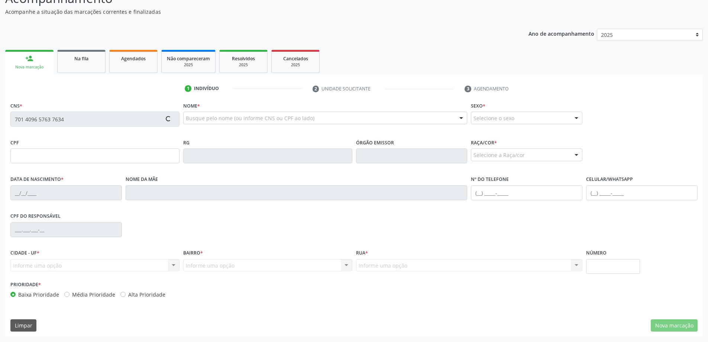
type input "041.871.754-07"
type input "[DATE]"
type input "[PERSON_NAME]"
type input "[PHONE_NUMBER]"
type input "305"
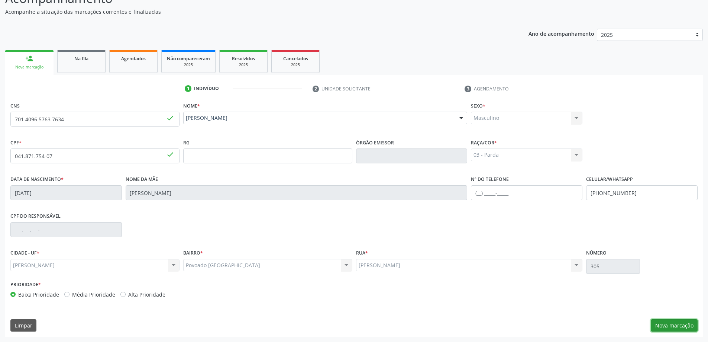
click at [676, 325] on button "Nova marcação" at bounding box center [674, 325] width 47 height 13
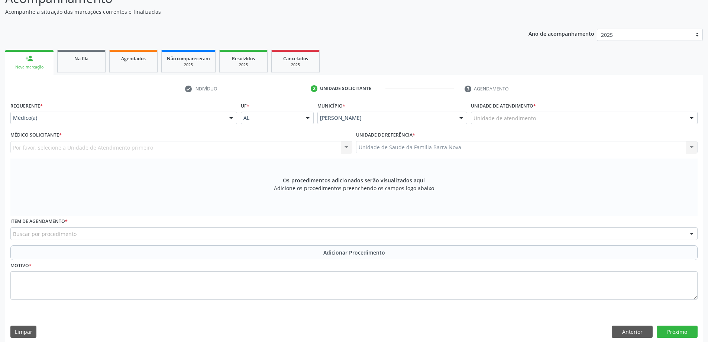
click at [573, 118] on div "Unidade de atendimento" at bounding box center [584, 118] width 227 height 13
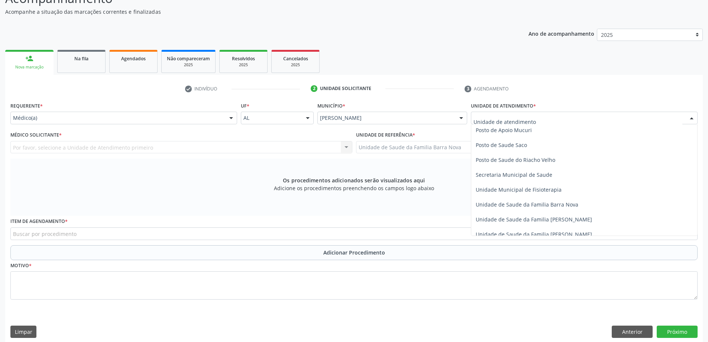
scroll to position [335, 0]
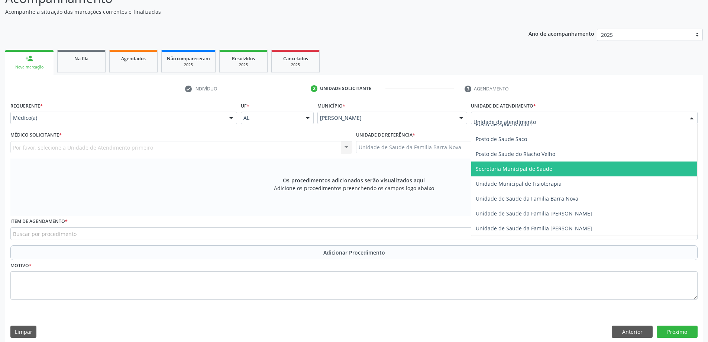
click at [226, 118] on div at bounding box center [231, 118] width 11 height 13
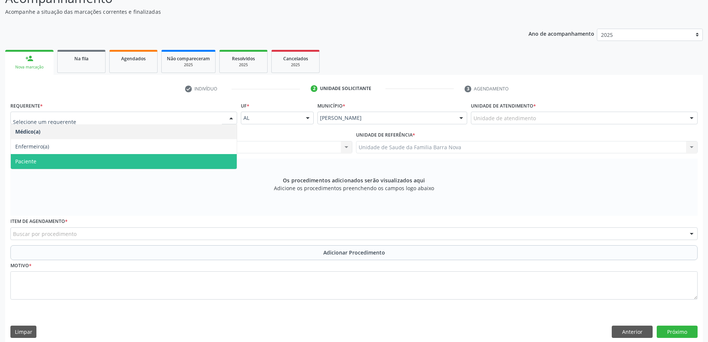
click at [194, 162] on span "Paciente" at bounding box center [124, 161] width 226 height 15
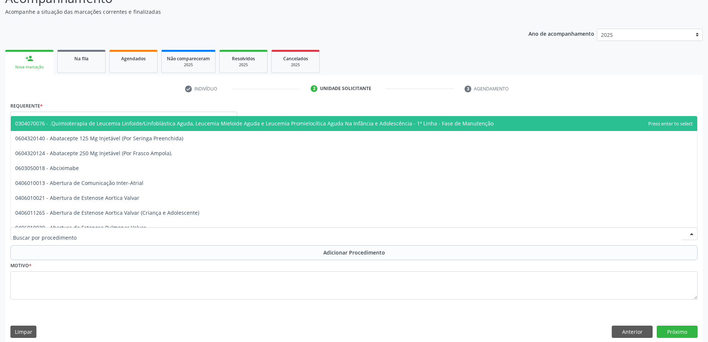
click at [169, 234] on div at bounding box center [354, 233] width 688 height 13
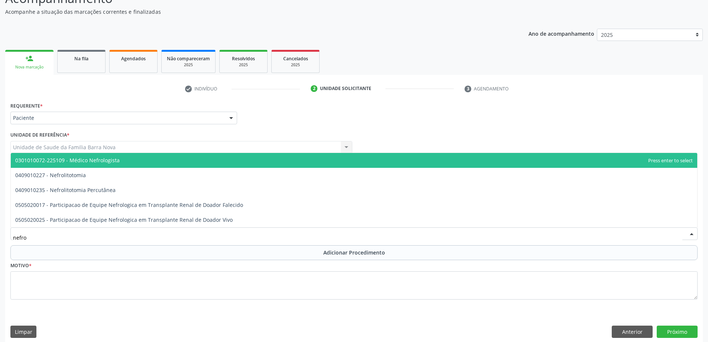
type input "nefrol"
click at [224, 160] on span "0301010072-225109 - Médico Nefrologista" at bounding box center [354, 160] width 687 height 15
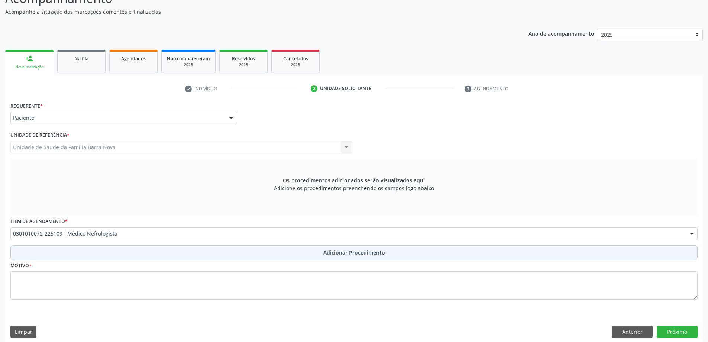
click at [354, 252] on span "Adicionar Procedimento" at bounding box center [354, 252] width 62 height 8
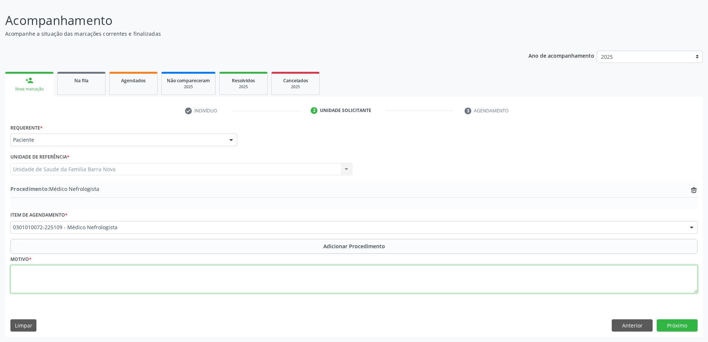
click at [99, 282] on textarea at bounding box center [354, 279] width 688 height 28
click at [31, 270] on textarea "Encanhinho" at bounding box center [354, 279] width 688 height 28
click at [48, 270] on textarea "Encamiinho" at bounding box center [354, 279] width 688 height 28
type textarea "Encaminho paciente para consulta com nefrologista com urgência. Paciente comaum…"
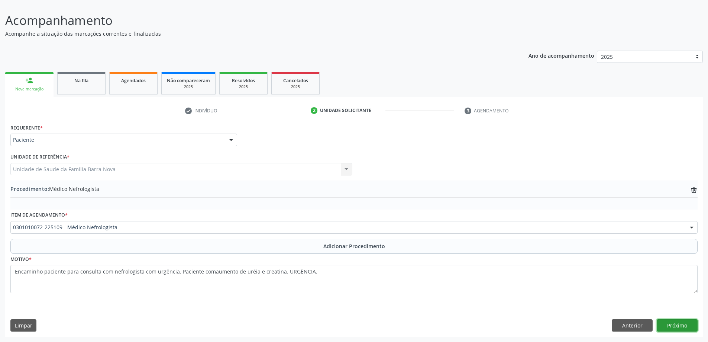
click at [678, 322] on button "Próximo" at bounding box center [677, 325] width 41 height 13
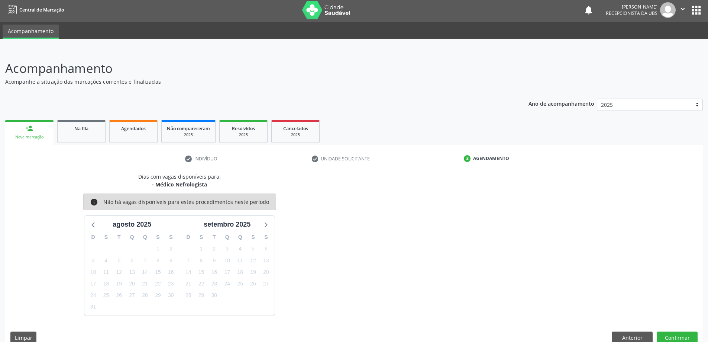
scroll to position [14, 0]
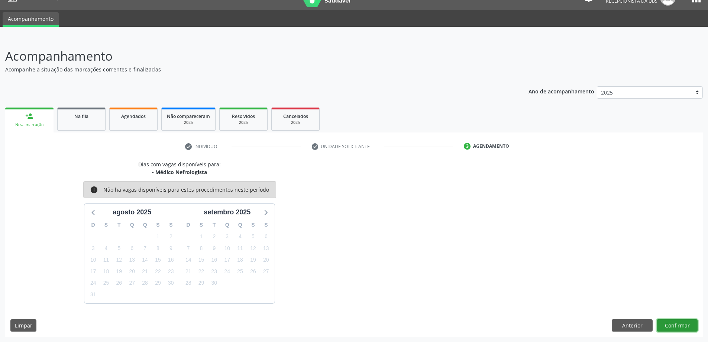
click at [674, 323] on button "Confirmar" at bounding box center [677, 325] width 41 height 13
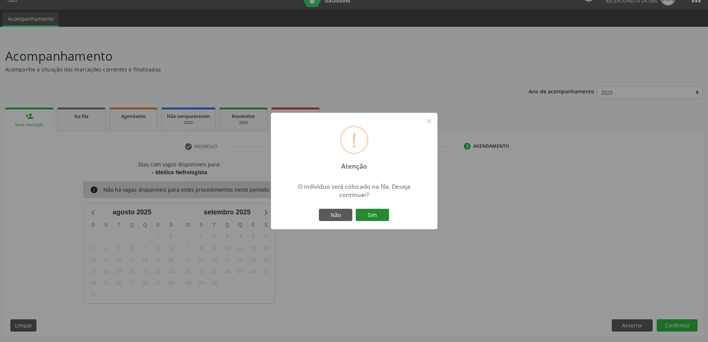
click at [371, 215] on button "Sim" at bounding box center [372, 215] width 33 height 13
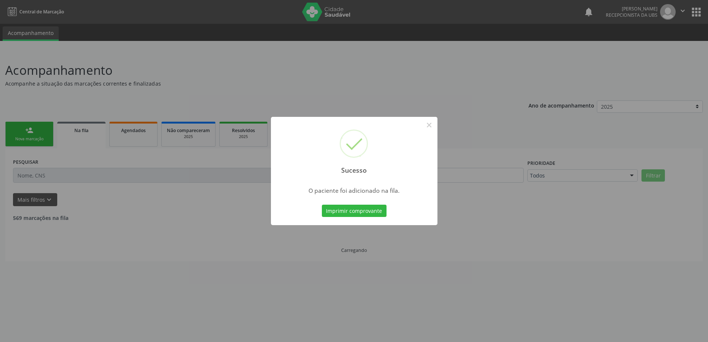
scroll to position [0, 0]
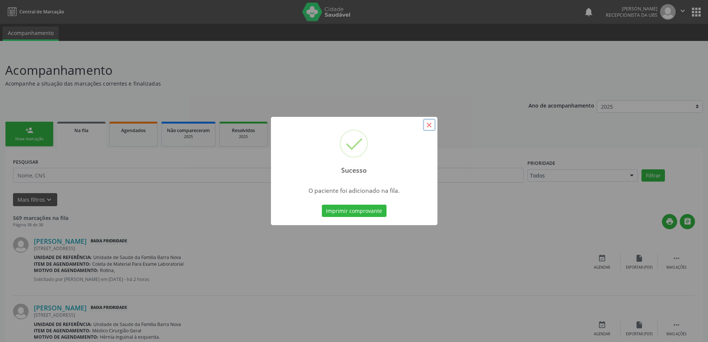
click at [431, 125] on button "×" at bounding box center [429, 125] width 13 height 13
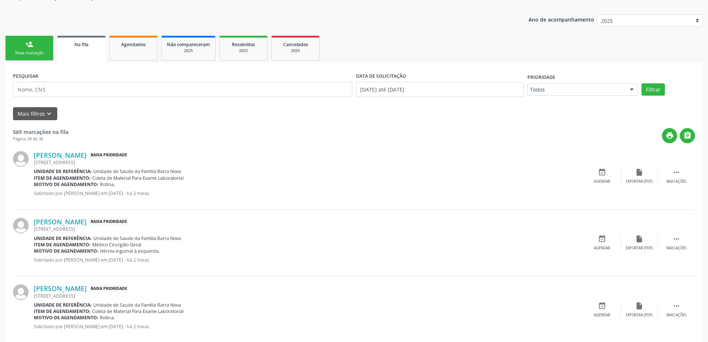
scroll to position [112, 0]
